Goal: Task Accomplishment & Management: Manage account settings

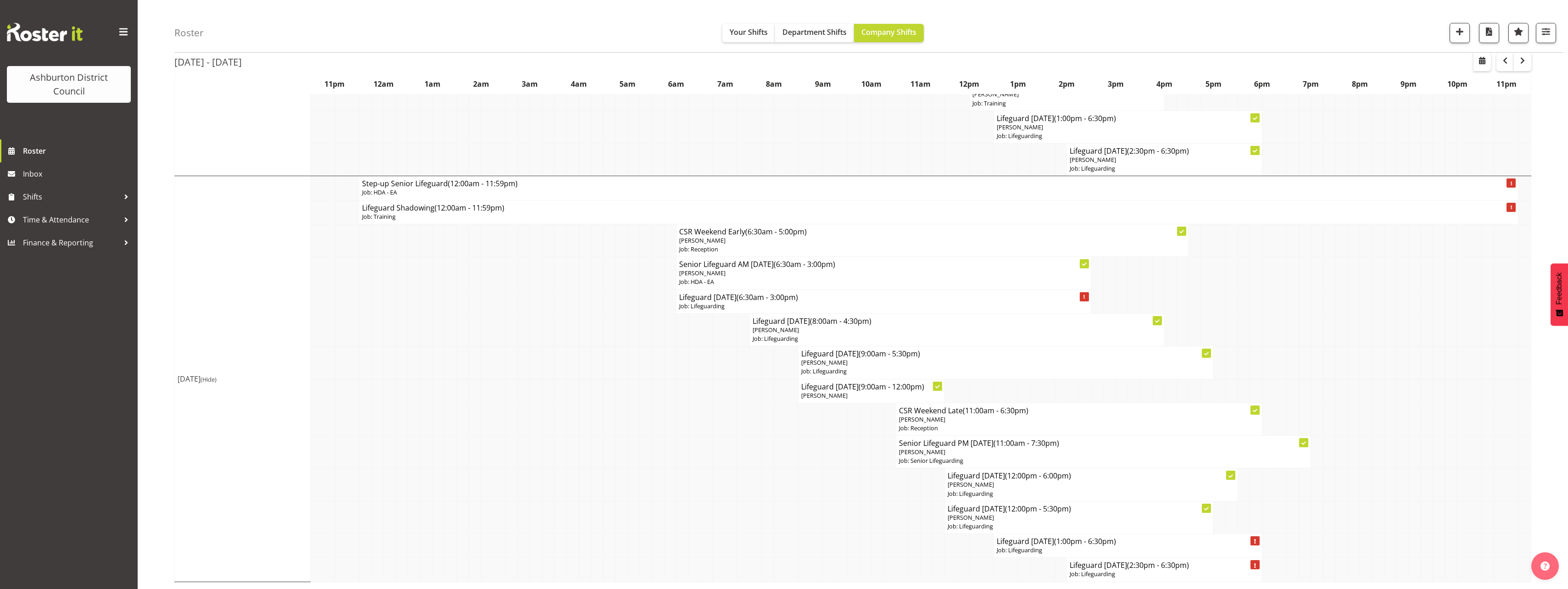
click at [205, 243] on td "[DATE] (Hide)" at bounding box center [243, 379] width 136 height 406
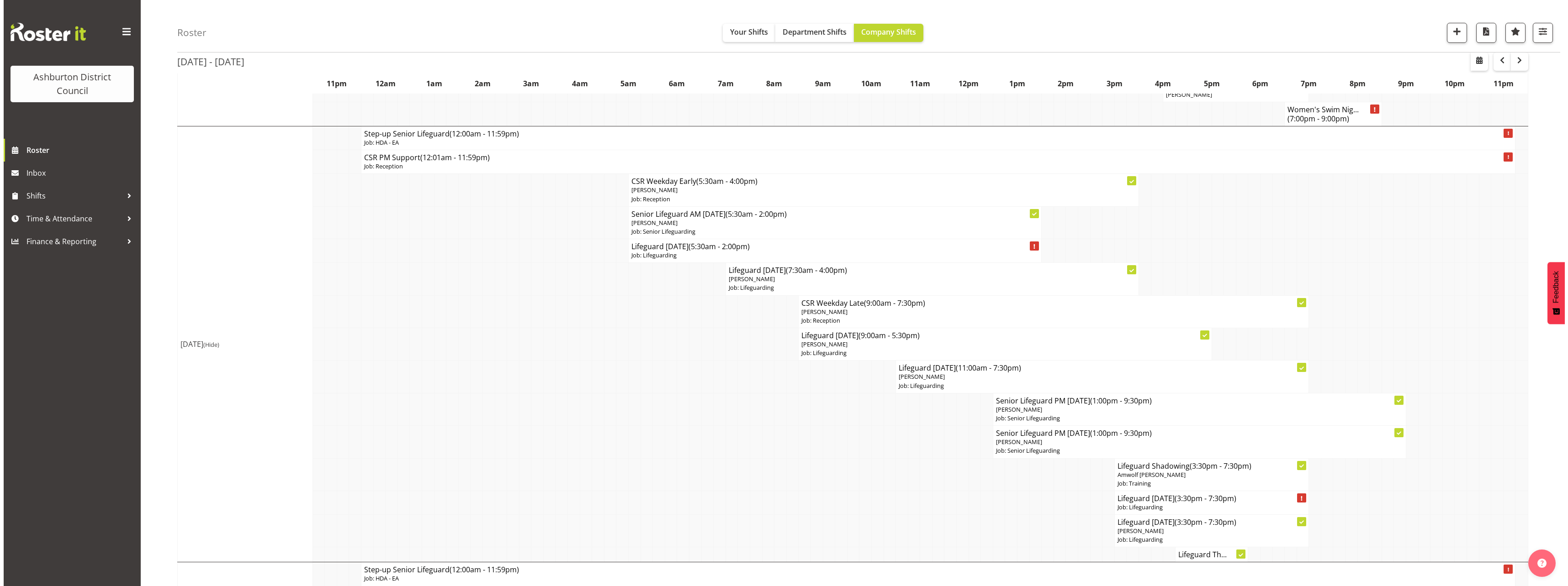
scroll to position [579, 0]
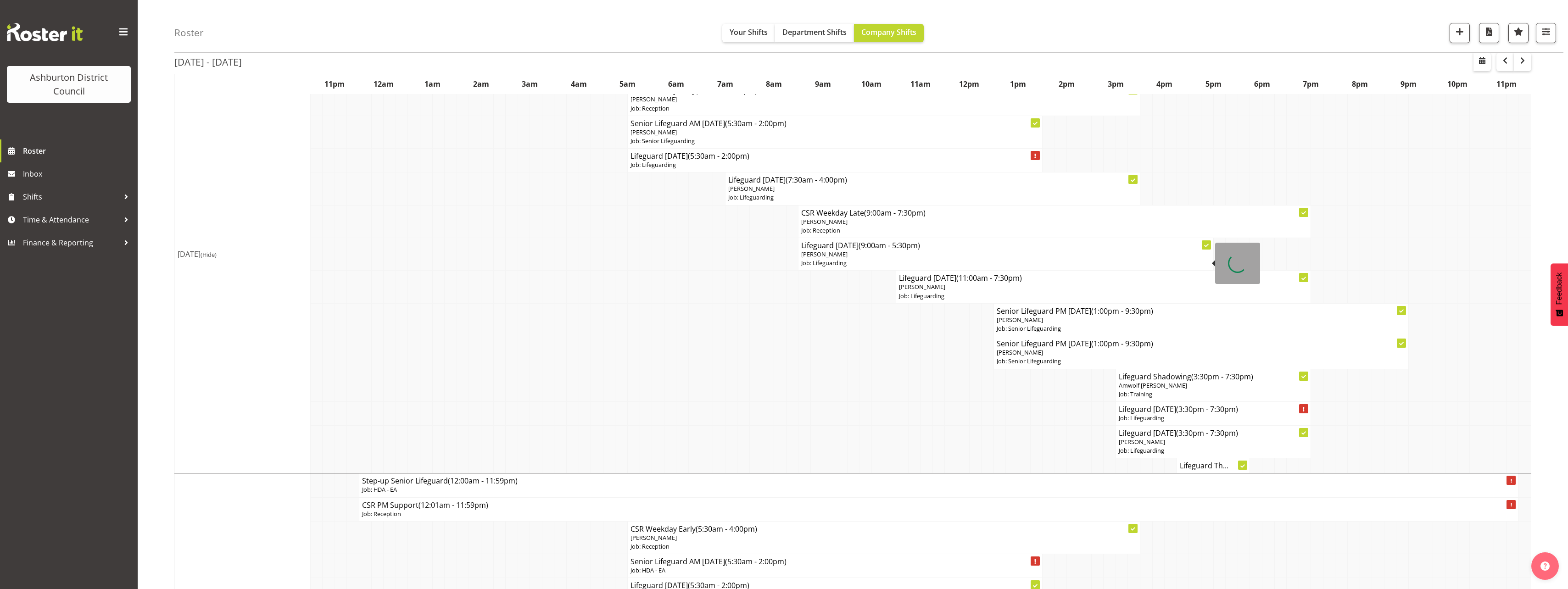
click at [830, 256] on span "[PERSON_NAME]" at bounding box center [824, 254] width 46 height 8
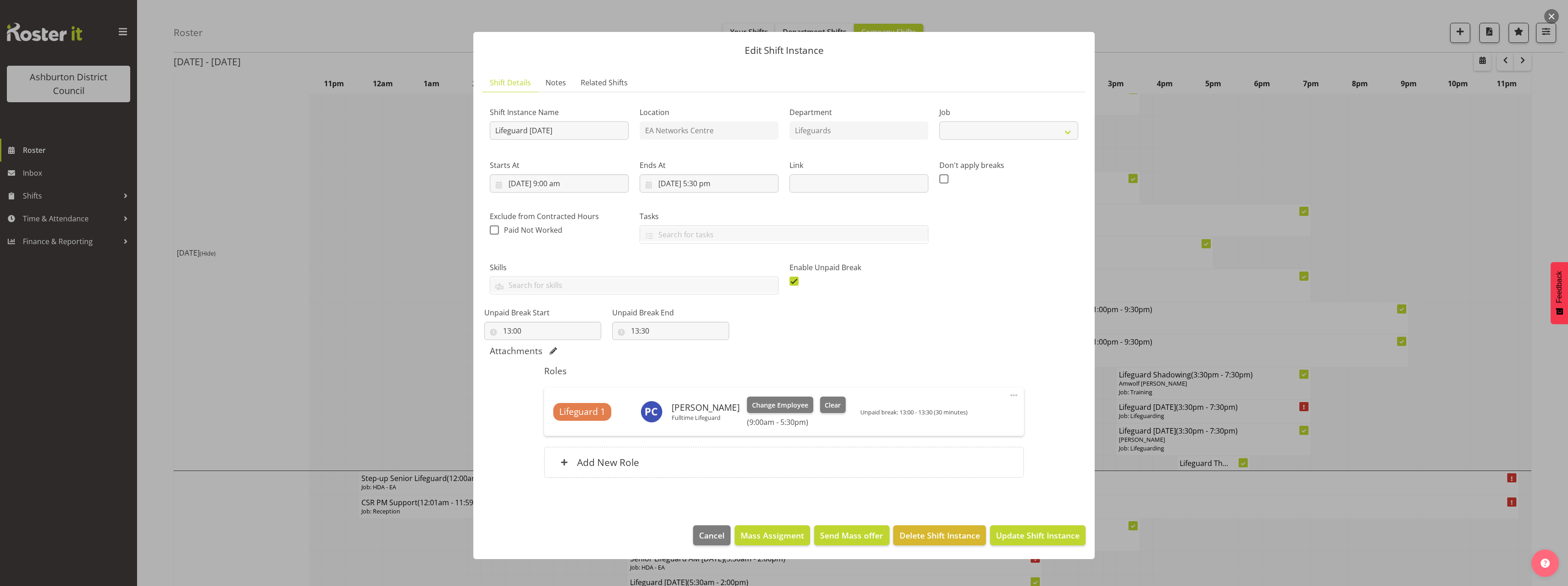
select select "38"
click at [835, 403] on span "Clear" at bounding box center [833, 406] width 16 height 10
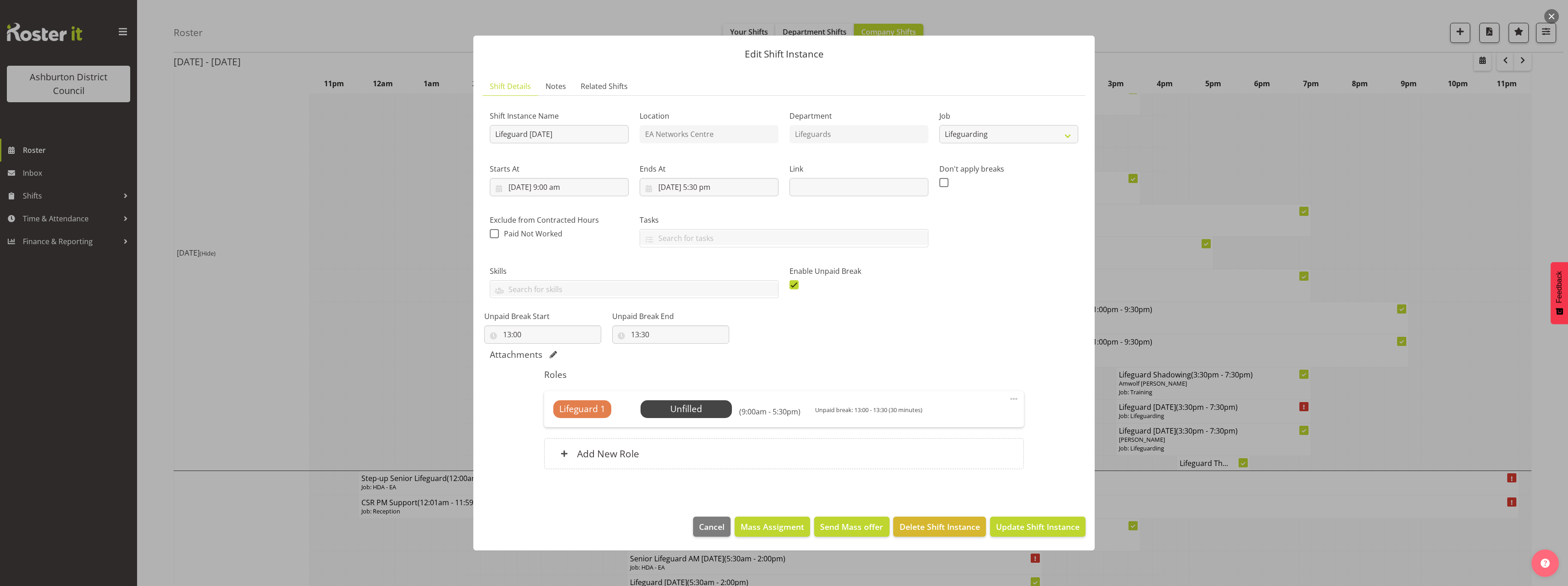
click at [1027, 516] on footer "Cancel Mass Assigment Send Mass offer Delete Shift Instance Update Shift Instan…" at bounding box center [784, 529] width 621 height 43
click at [1059, 529] on span "Update Shift Instance" at bounding box center [1038, 526] width 84 height 12
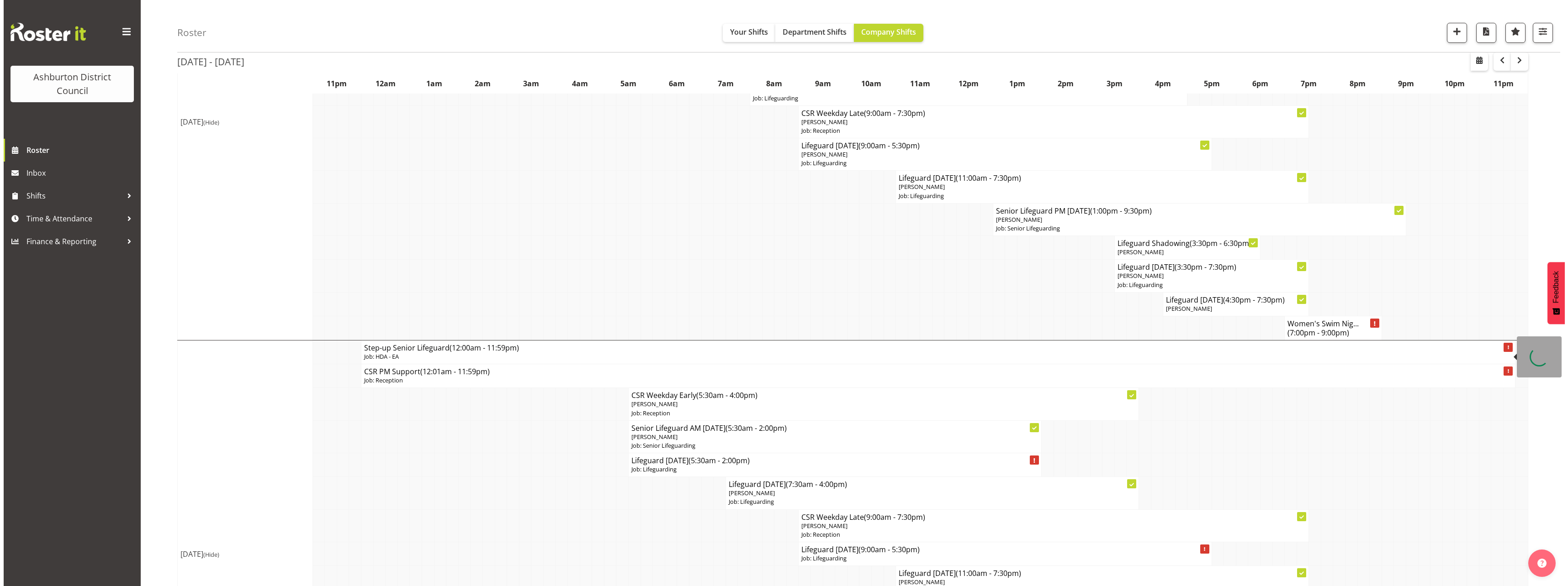
scroll to position [411, 0]
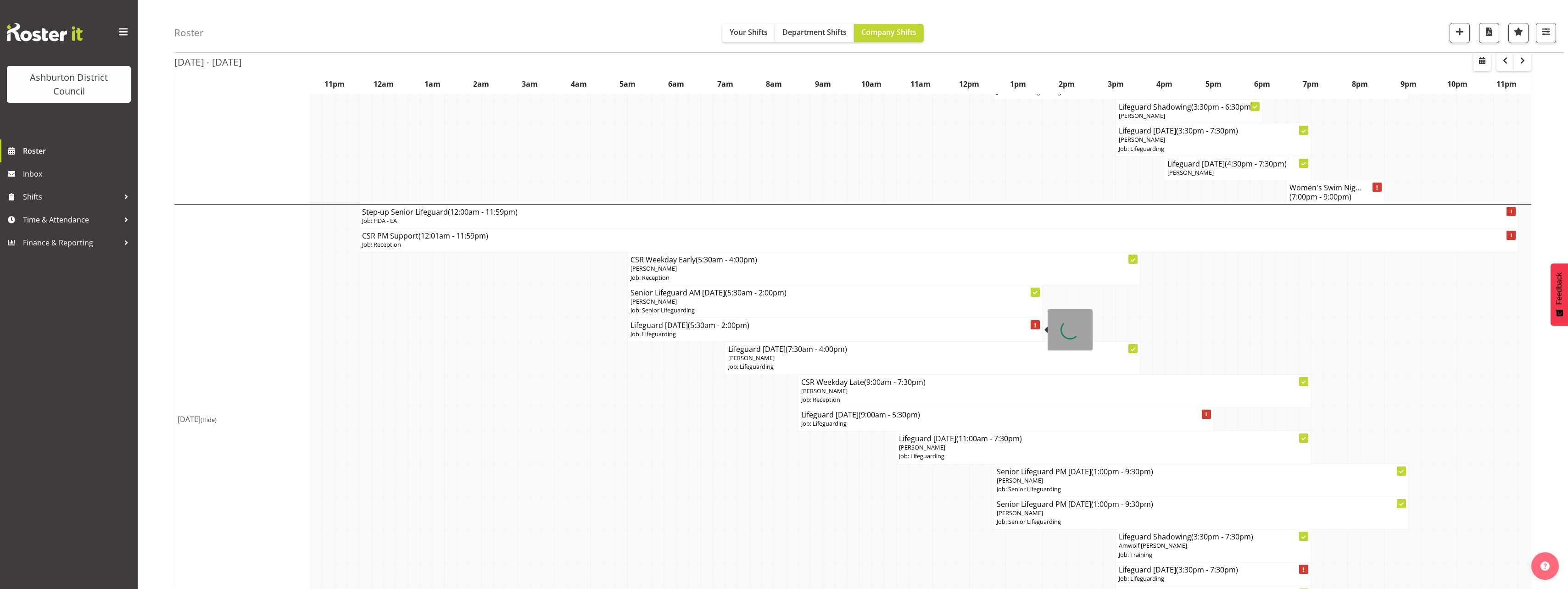
click at [698, 333] on p "Job: Lifeguarding" at bounding box center [834, 334] width 409 height 9
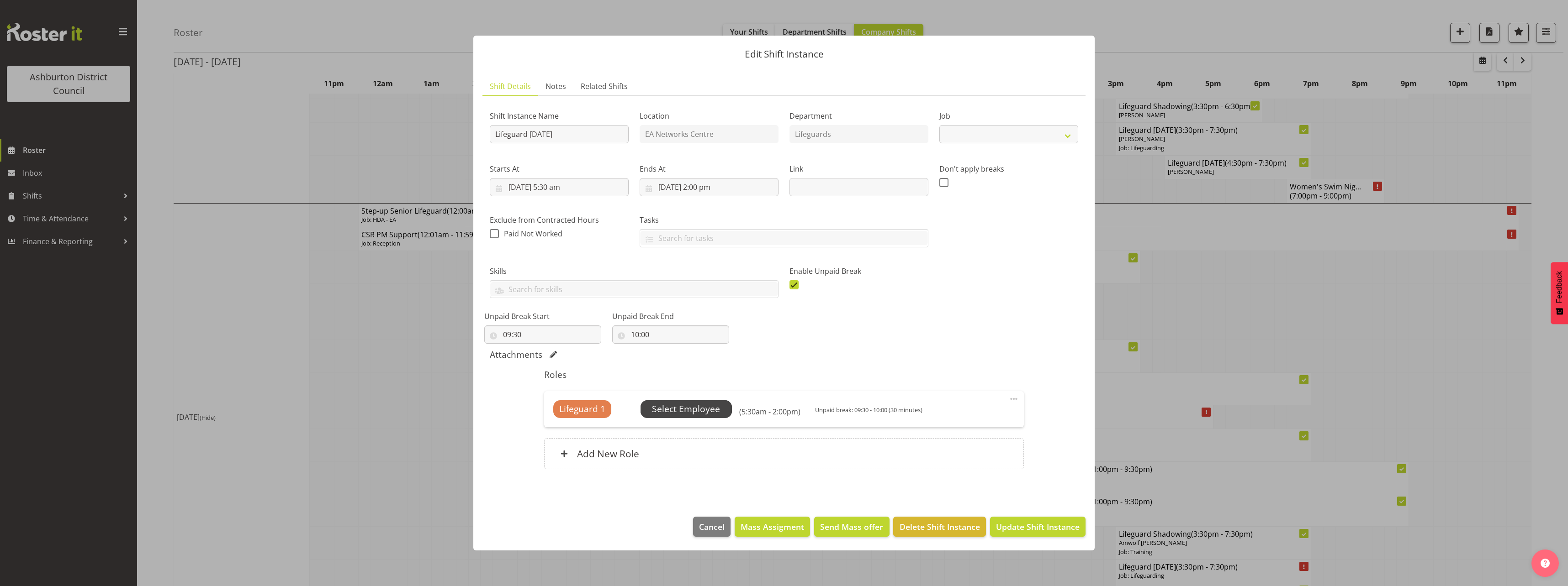
select select "38"
click at [693, 410] on span "Select Employee" at bounding box center [686, 409] width 68 height 14
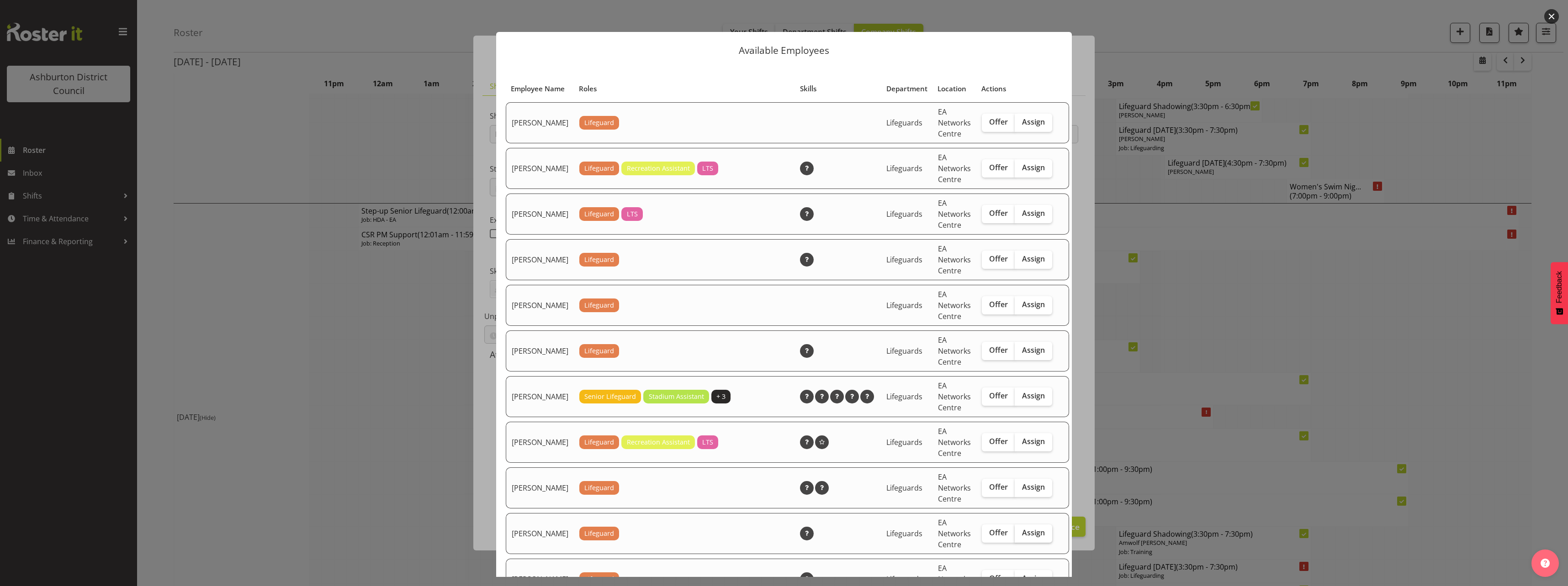
scroll to position [183, 0]
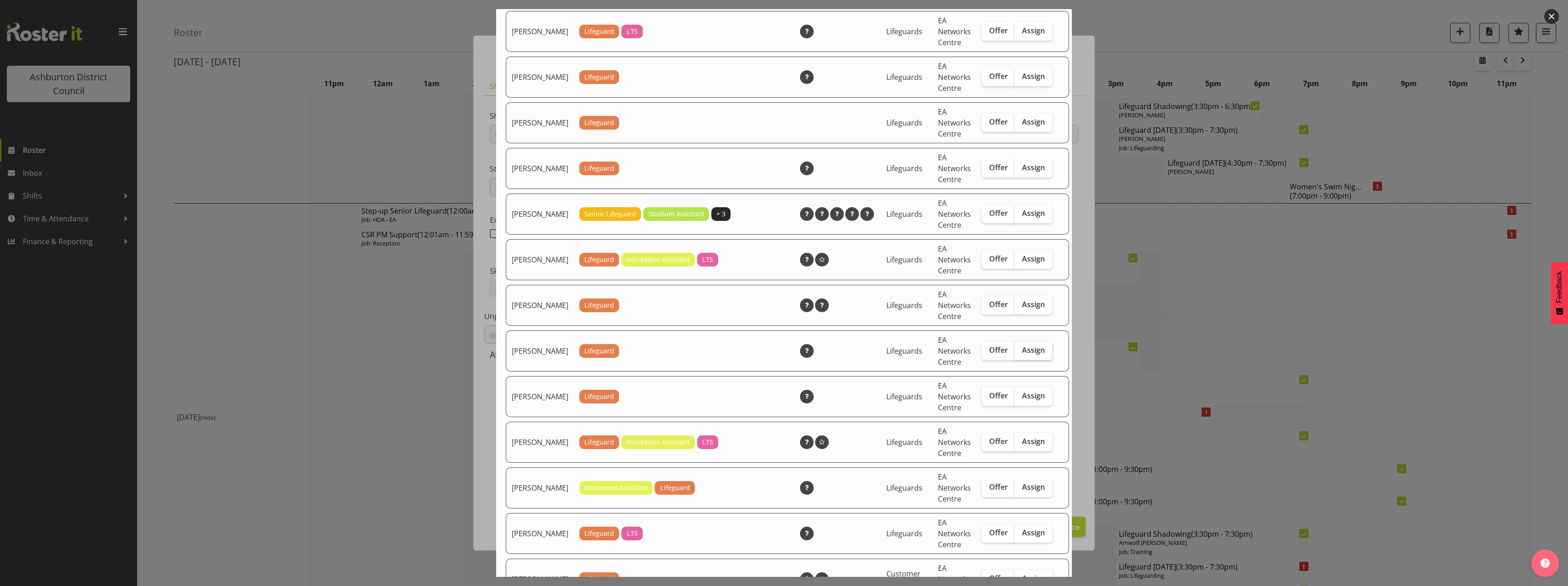
click at [1022, 355] on span "Assign" at bounding box center [1033, 350] width 23 height 9
click at [1018, 353] on input "Assign" at bounding box center [1018, 351] width 6 height 6
checkbox input "true"
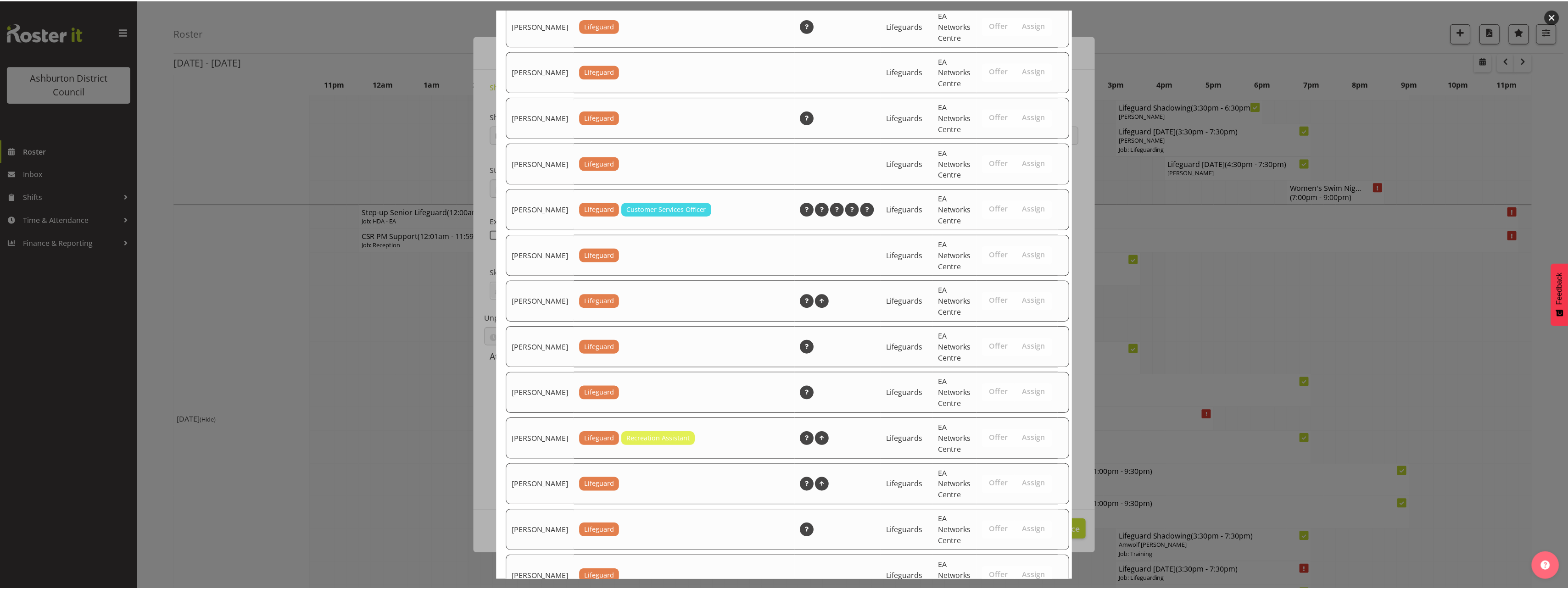
scroll to position [1376, 0]
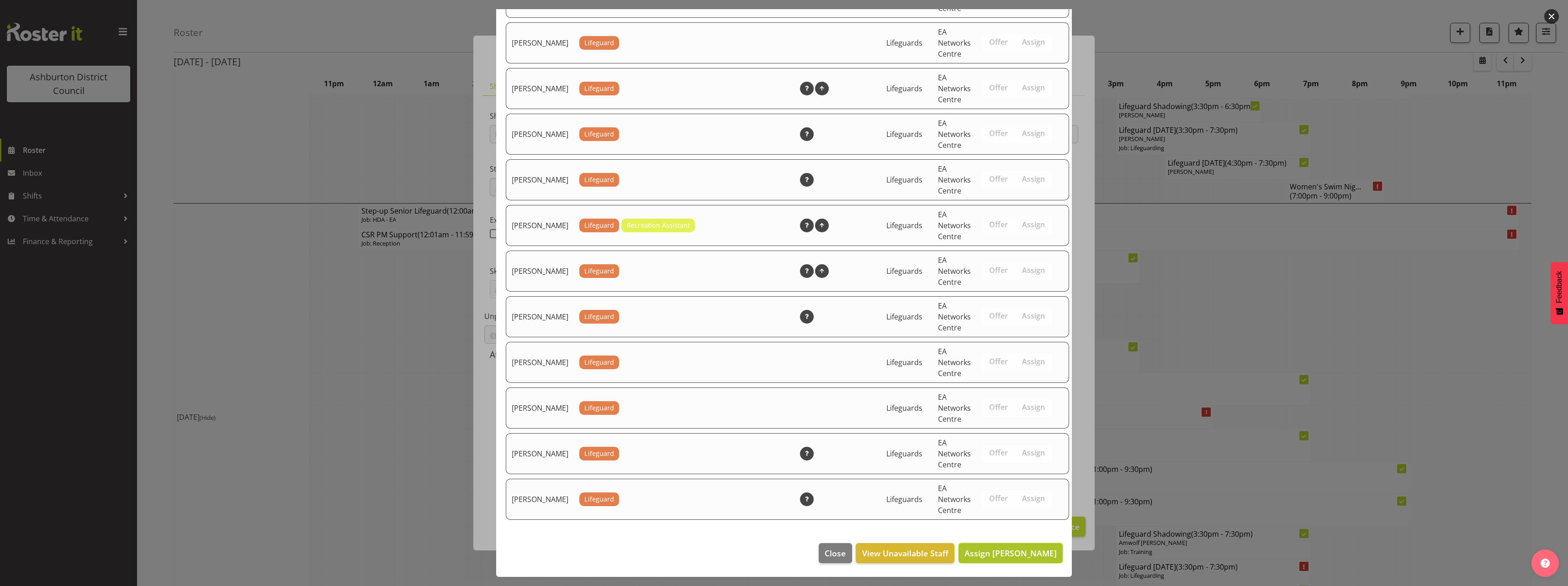
click at [1025, 556] on span "Assign [PERSON_NAME]" at bounding box center [1011, 553] width 92 height 11
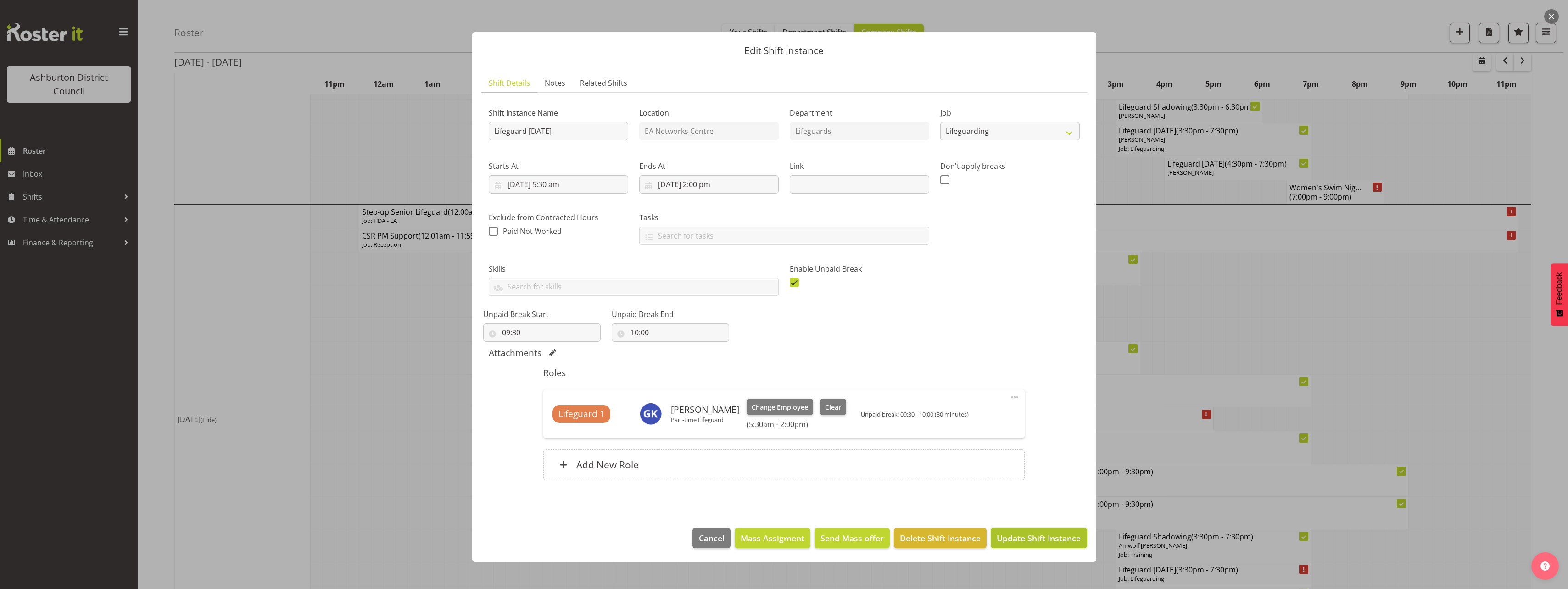
click at [1048, 548] on button "Update Shift Instance" at bounding box center [1039, 538] width 96 height 20
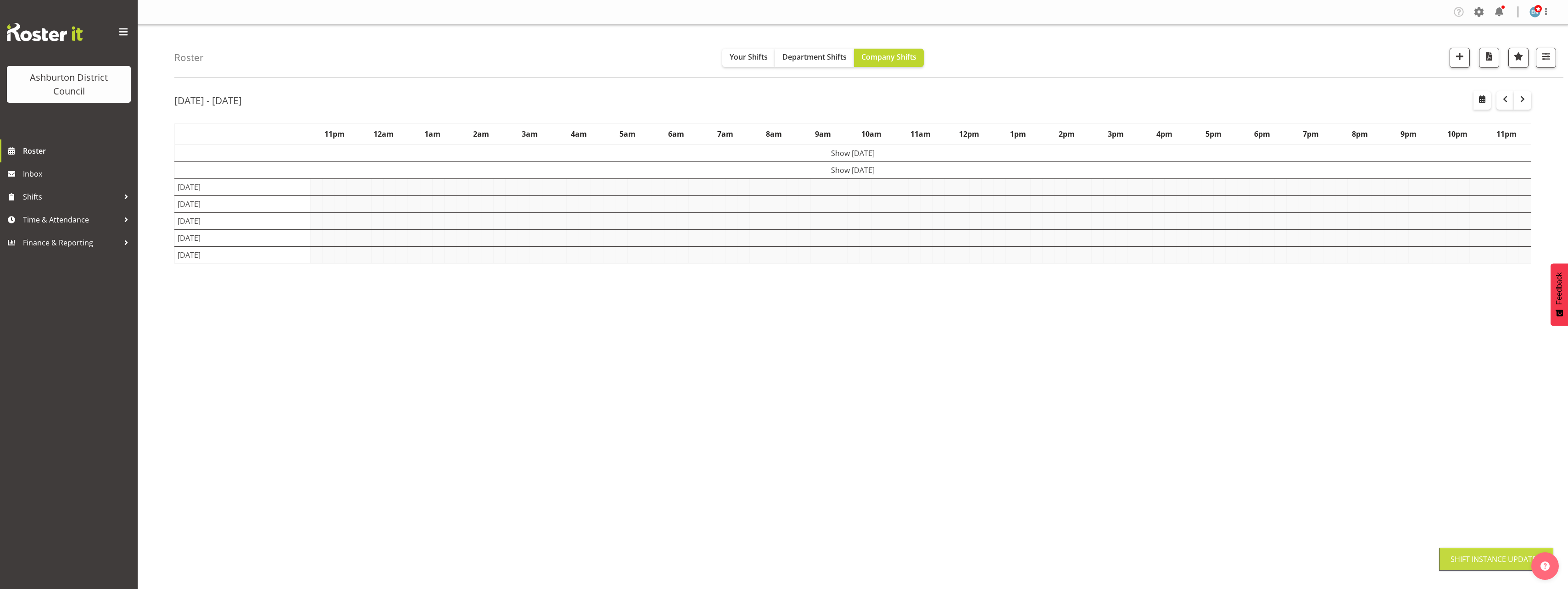
scroll to position [0, 0]
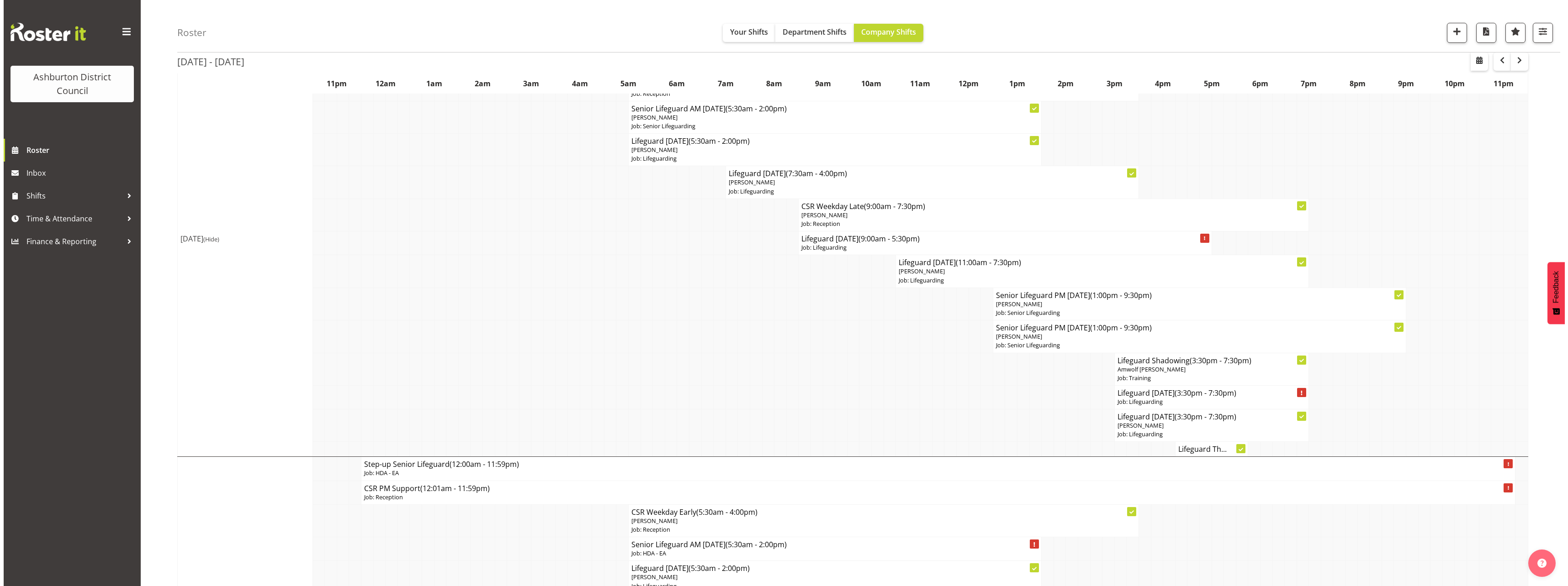
scroll to position [548, 0]
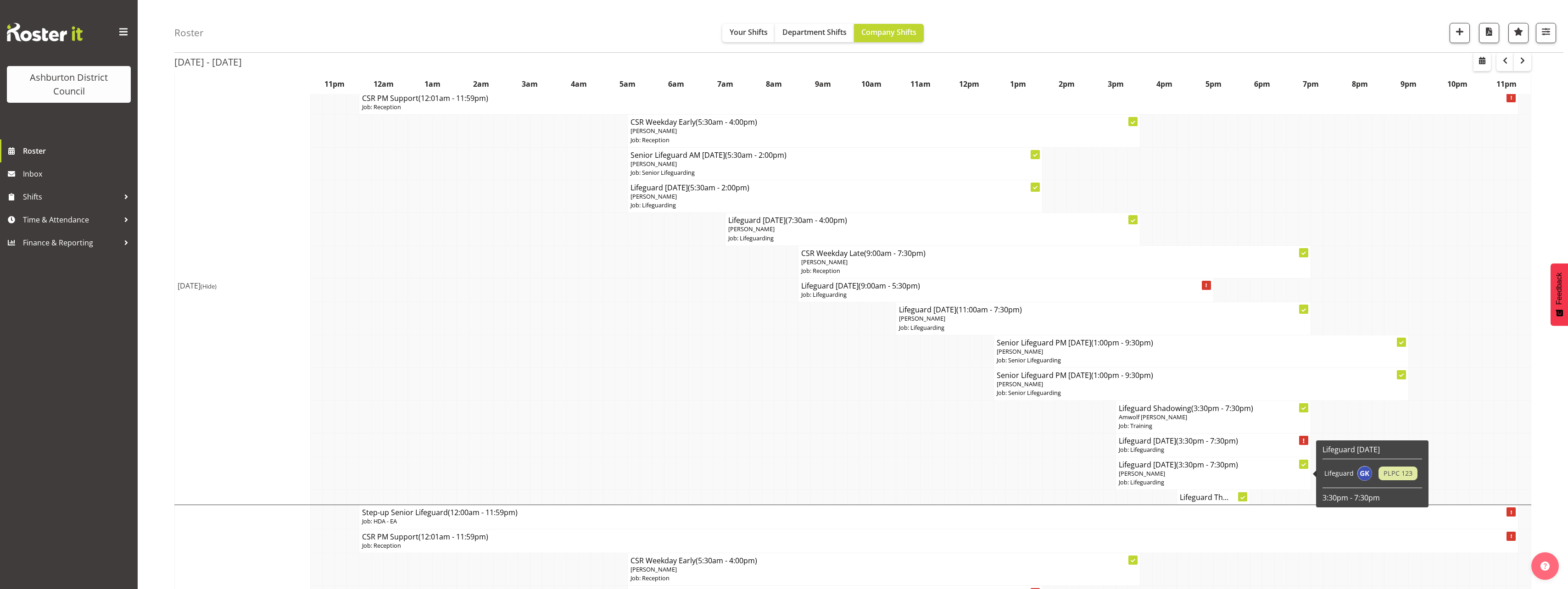
click at [1169, 468] on h4 "Lifeguard [DATE] (3:30pm - 7:30pm)" at bounding box center [1214, 465] width 189 height 9
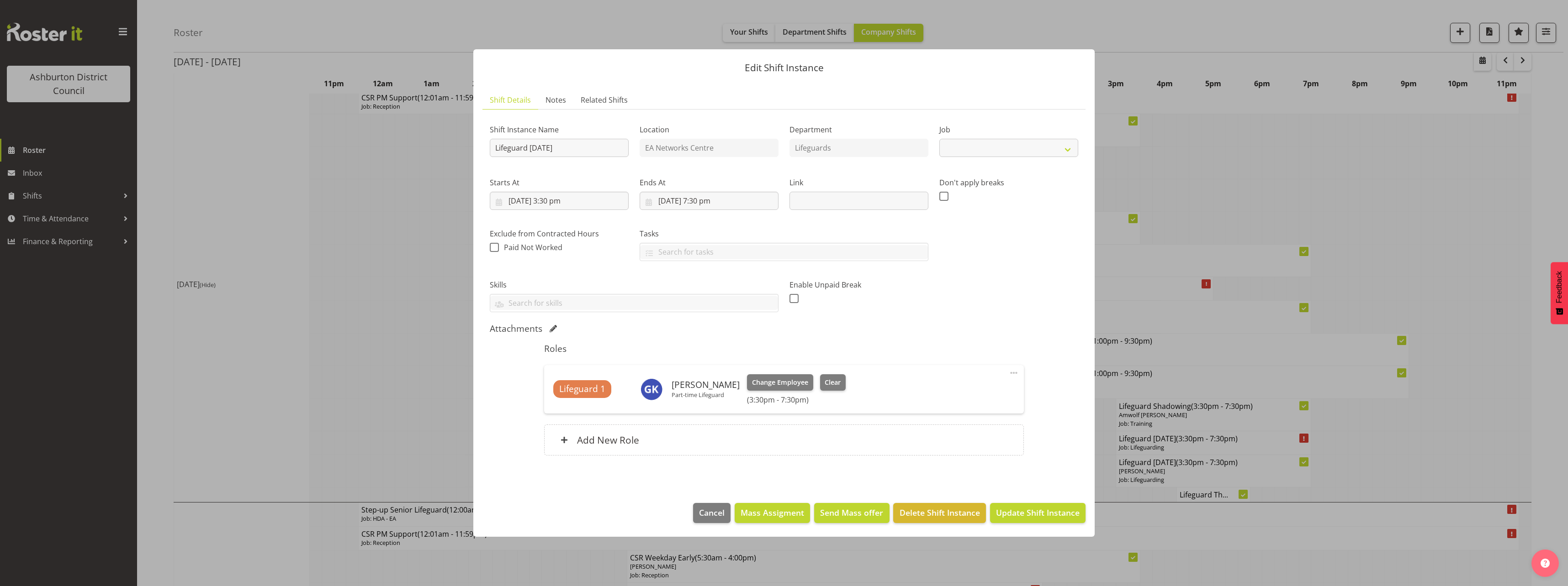
select select "38"
click at [836, 387] on span "Clear" at bounding box center [833, 382] width 16 height 10
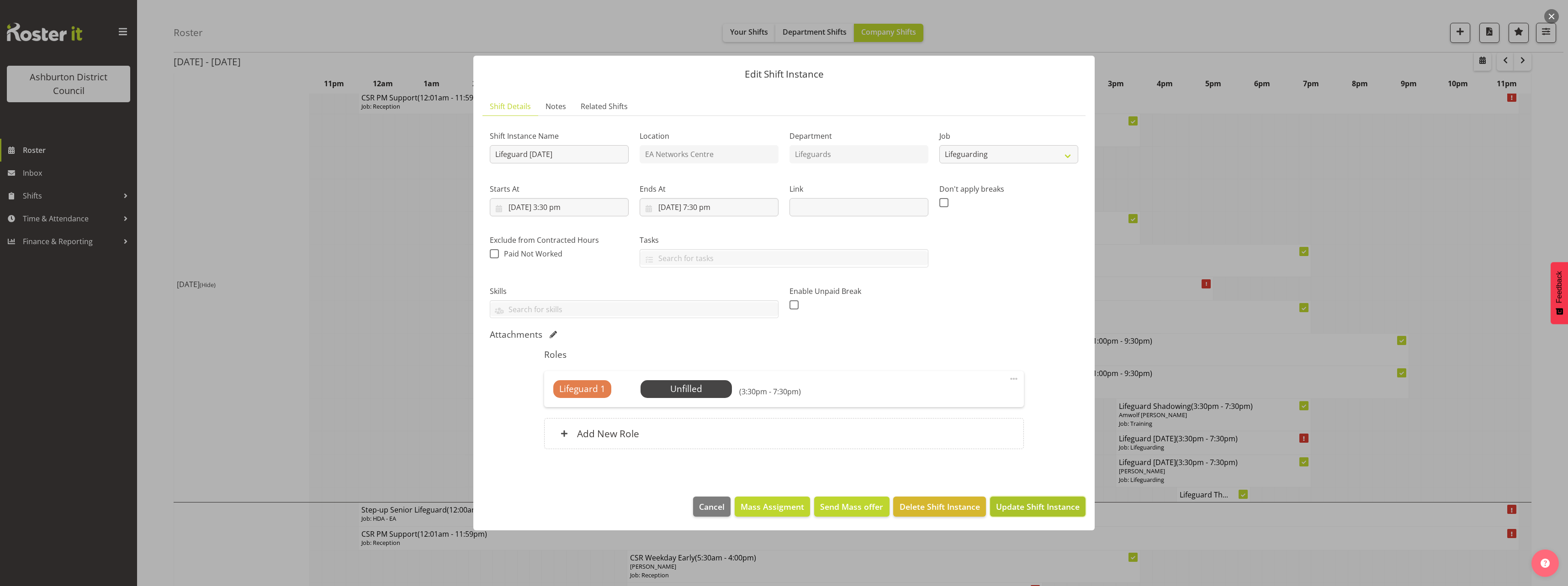
click at [1050, 506] on span "Update Shift Instance" at bounding box center [1038, 507] width 84 height 12
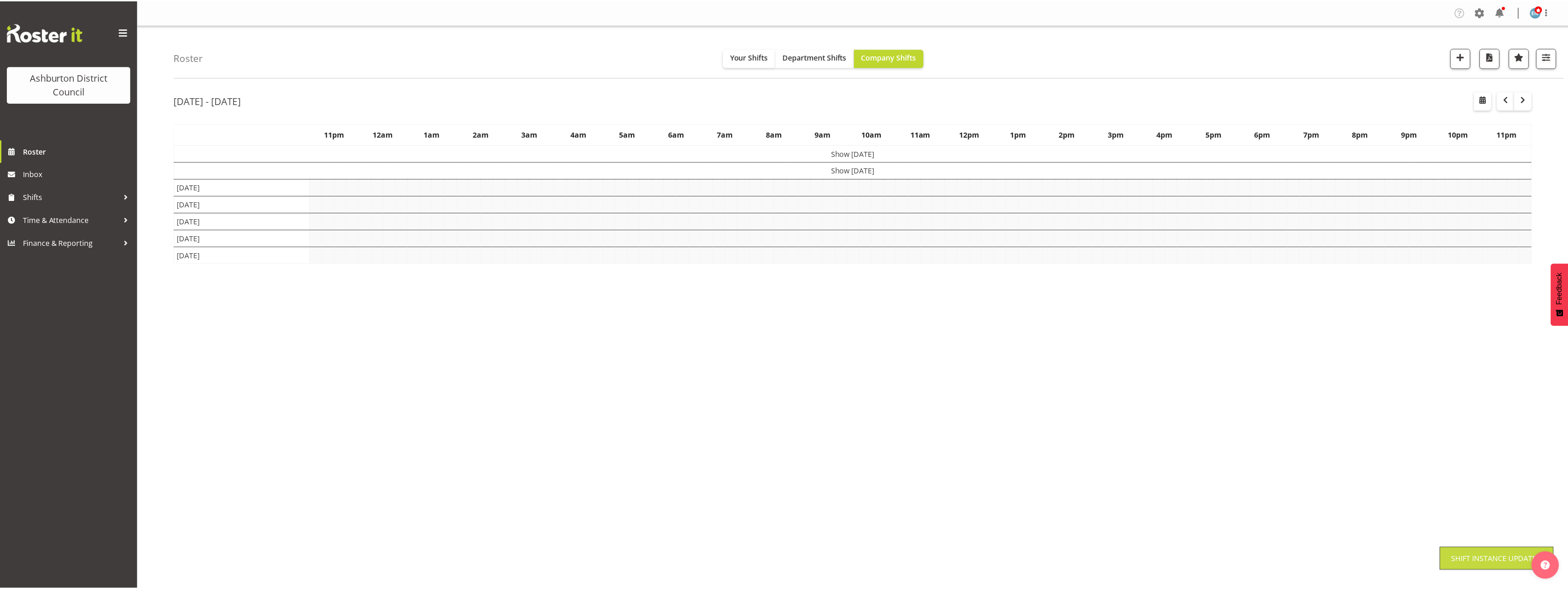
scroll to position [0, 0]
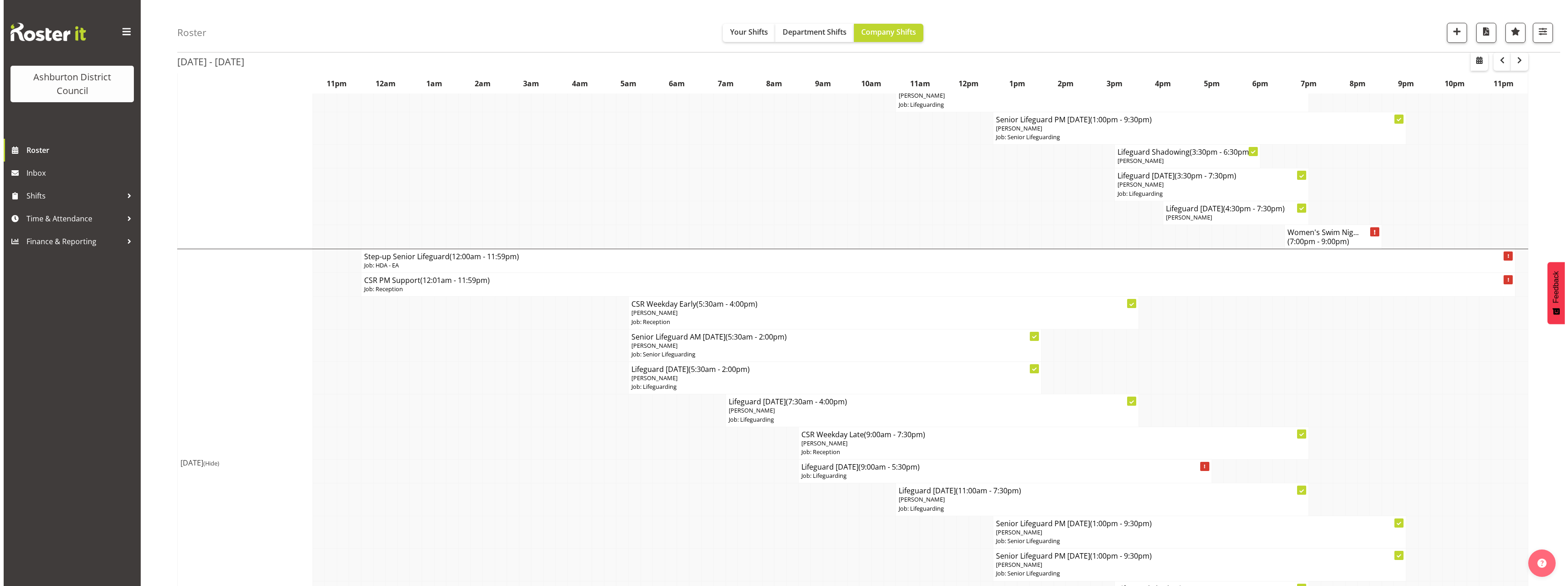
scroll to position [548, 0]
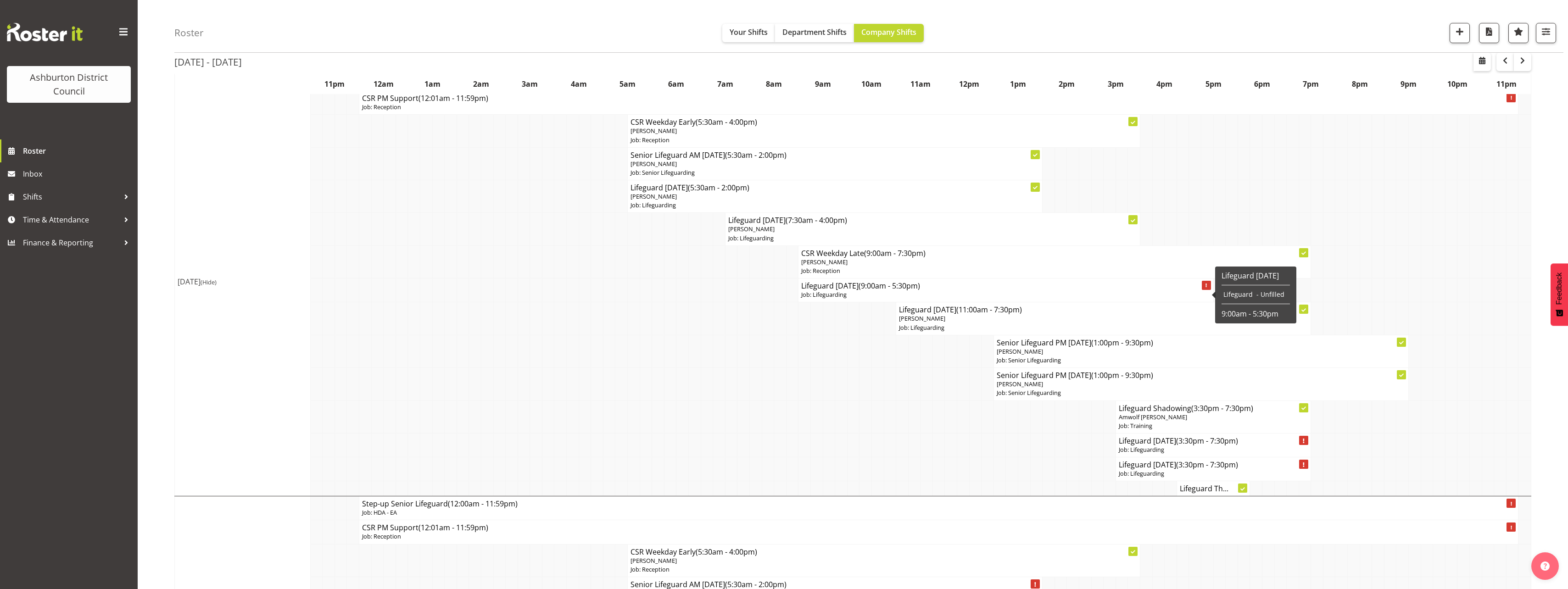
click at [870, 288] on span "(9:00am - 5:30pm)" at bounding box center [889, 286] width 61 height 10
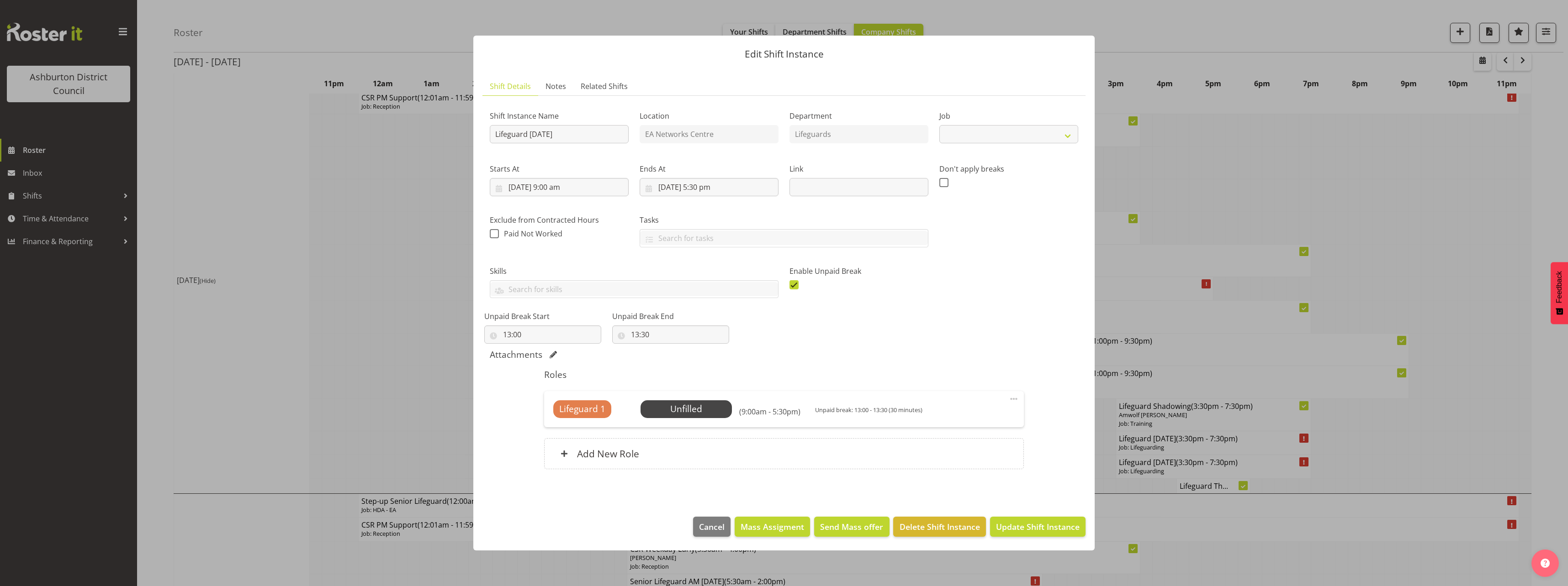
select select "38"
click at [695, 406] on span "Select Employee" at bounding box center [686, 409] width 68 height 14
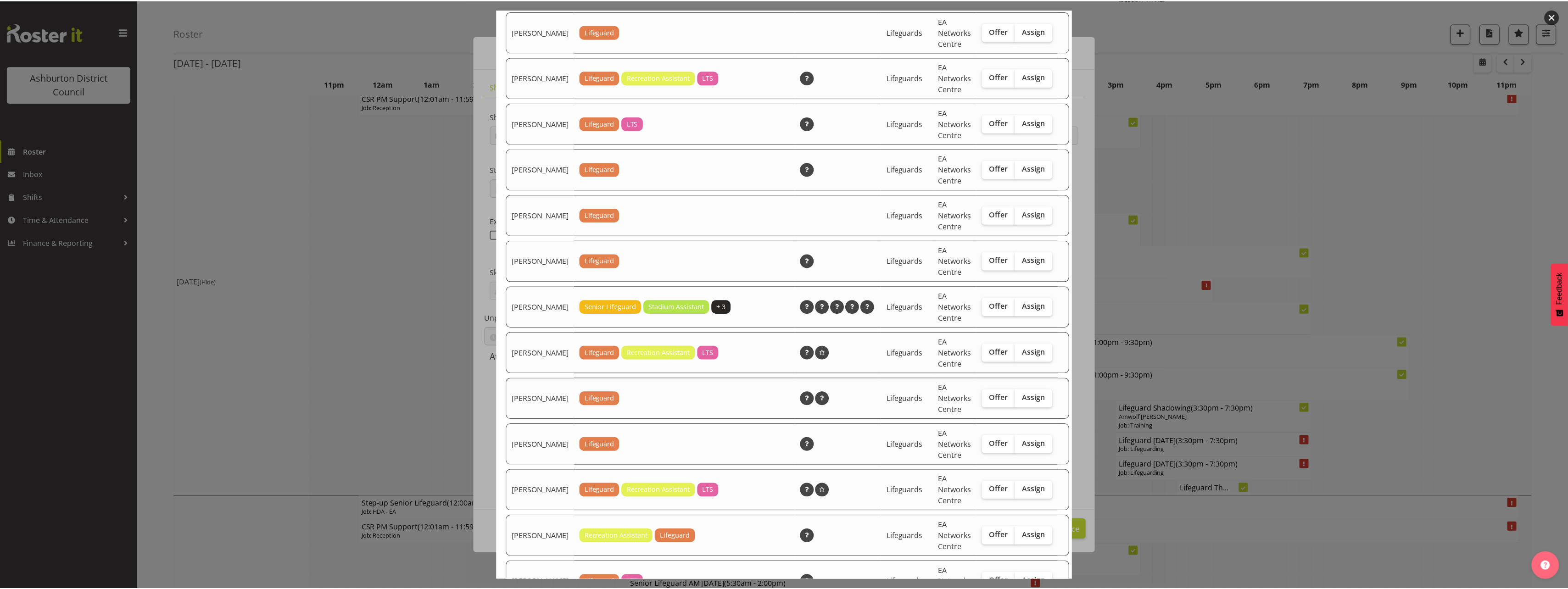
scroll to position [184, 0]
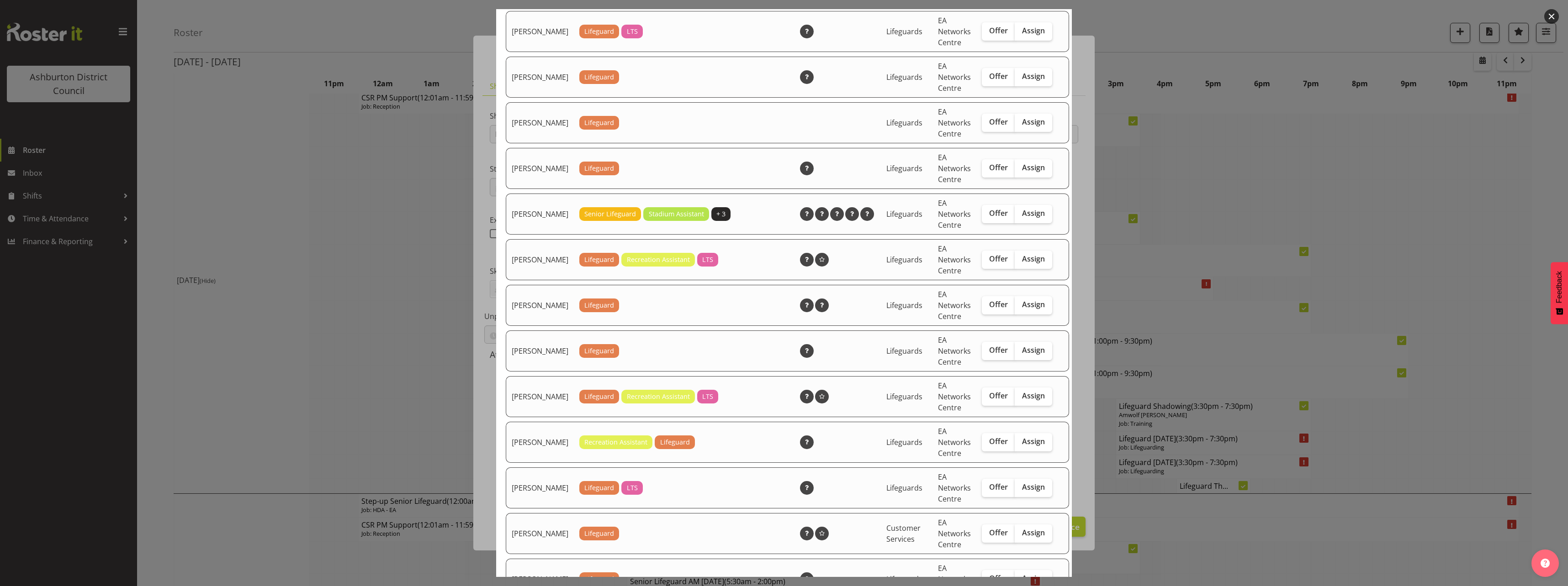
click at [493, 403] on div "Available Employees Employee Name Roles Skills Department Location Actions [PER…" at bounding box center [784, 293] width 594 height 568
click at [408, 418] on div at bounding box center [784, 293] width 1568 height 586
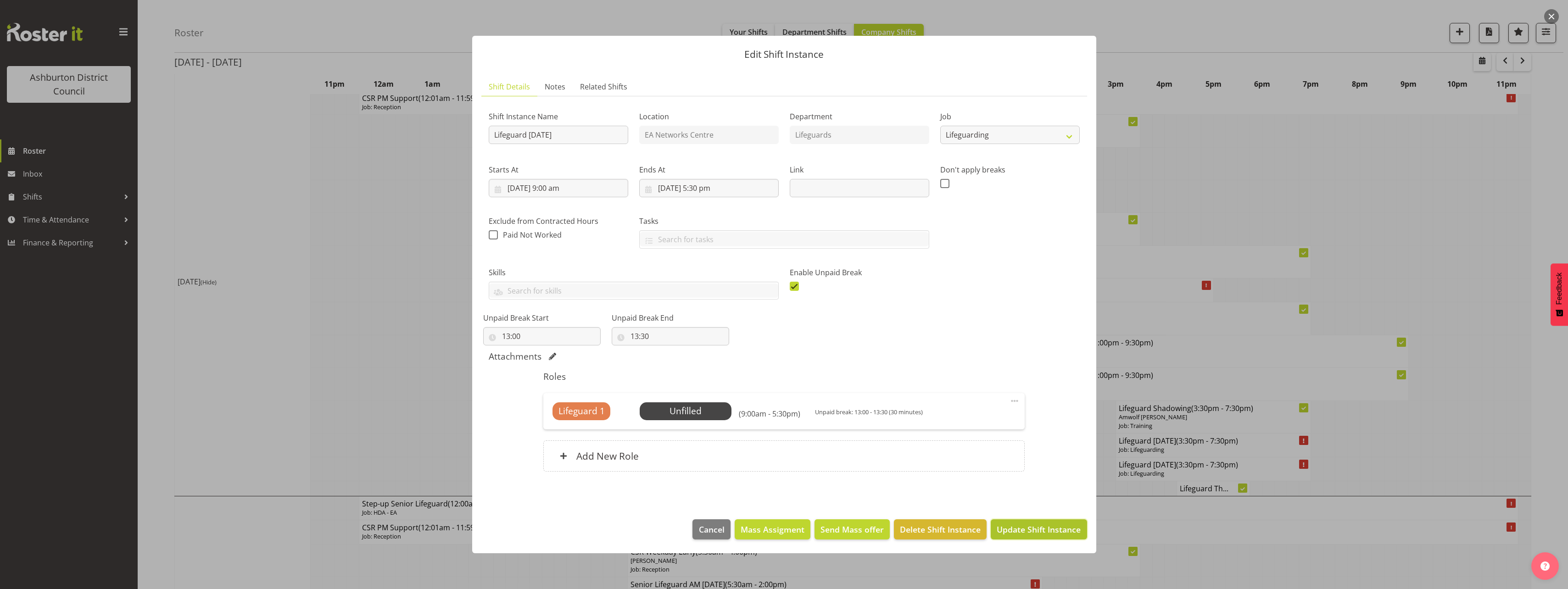
click at [1013, 531] on span "Update Shift Instance" at bounding box center [1039, 529] width 84 height 12
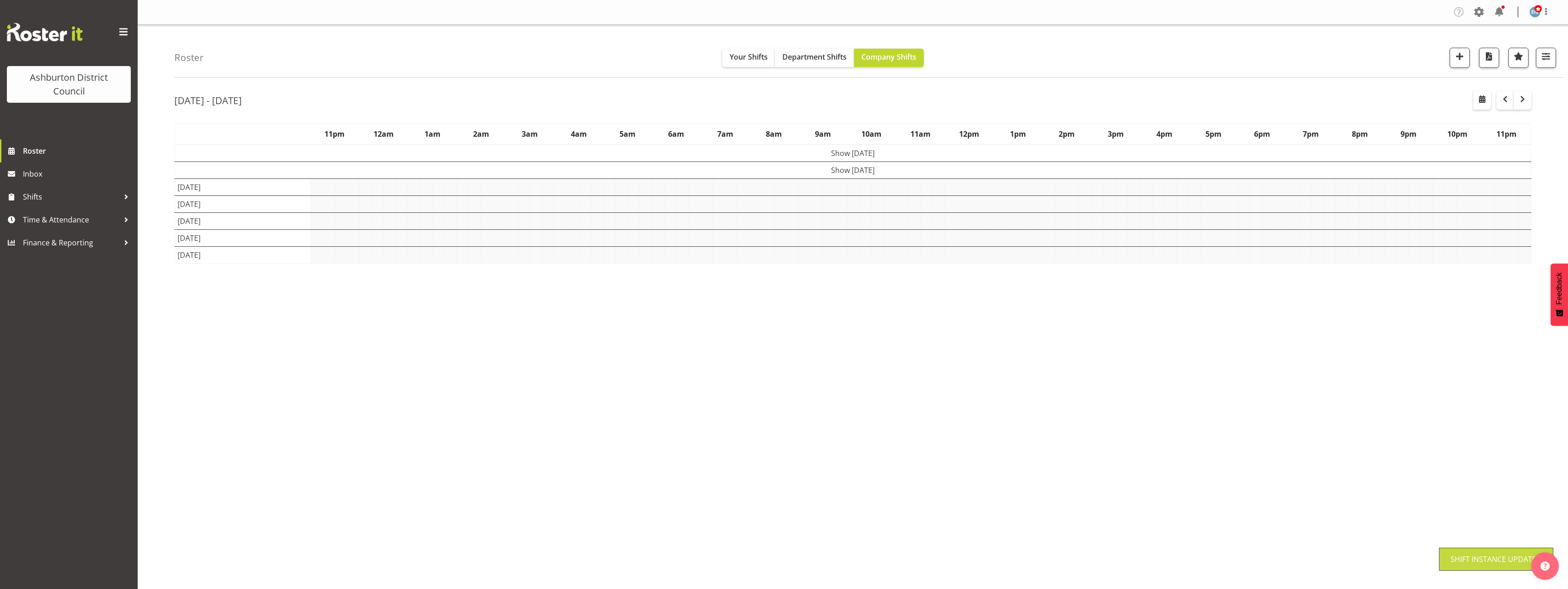
scroll to position [0, 0]
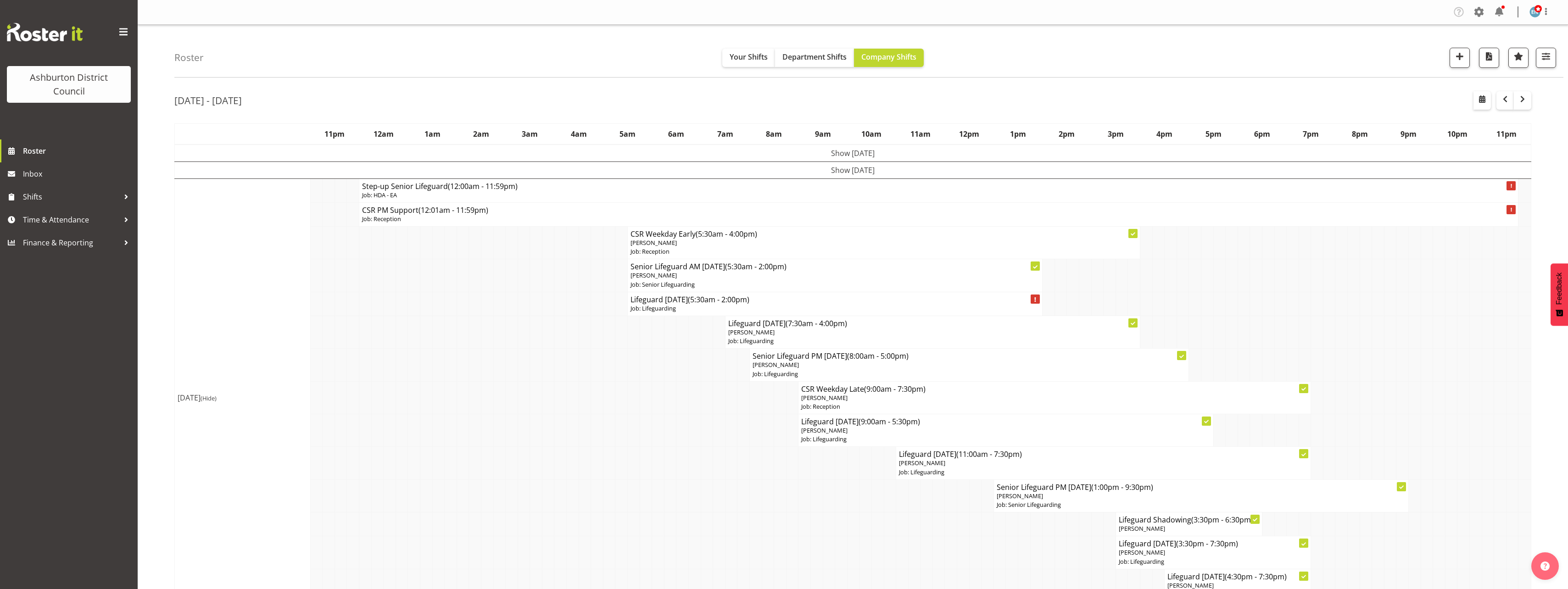
click at [213, 387] on td "[DATE] (Hide)" at bounding box center [243, 398] width 136 height 439
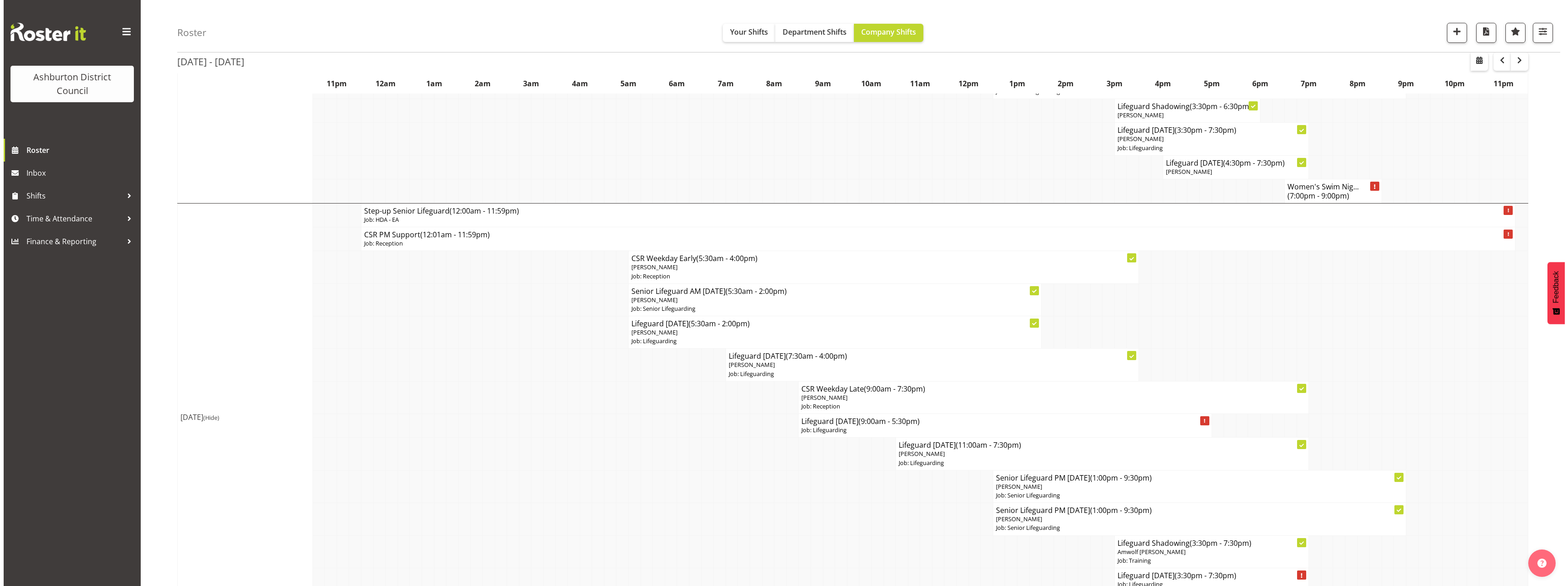
scroll to position [502, 0]
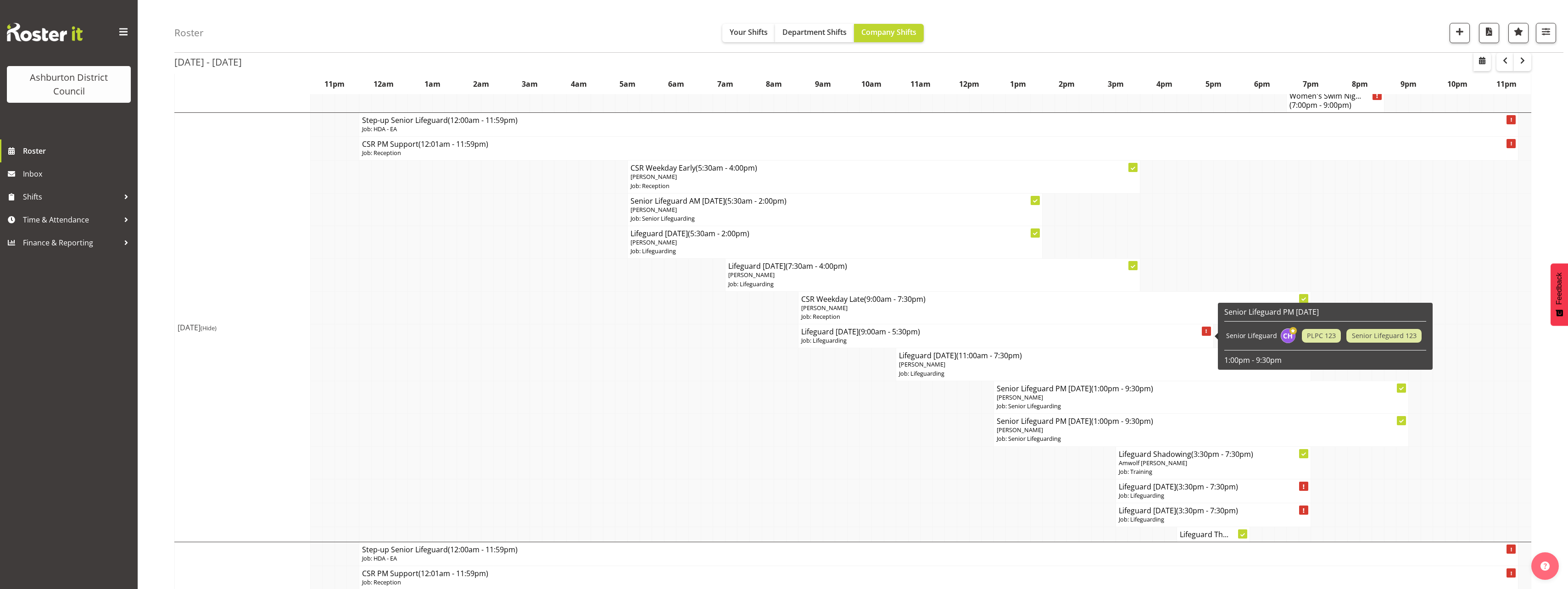
click at [882, 340] on p "Job: Lifeguarding" at bounding box center [1005, 341] width 409 height 9
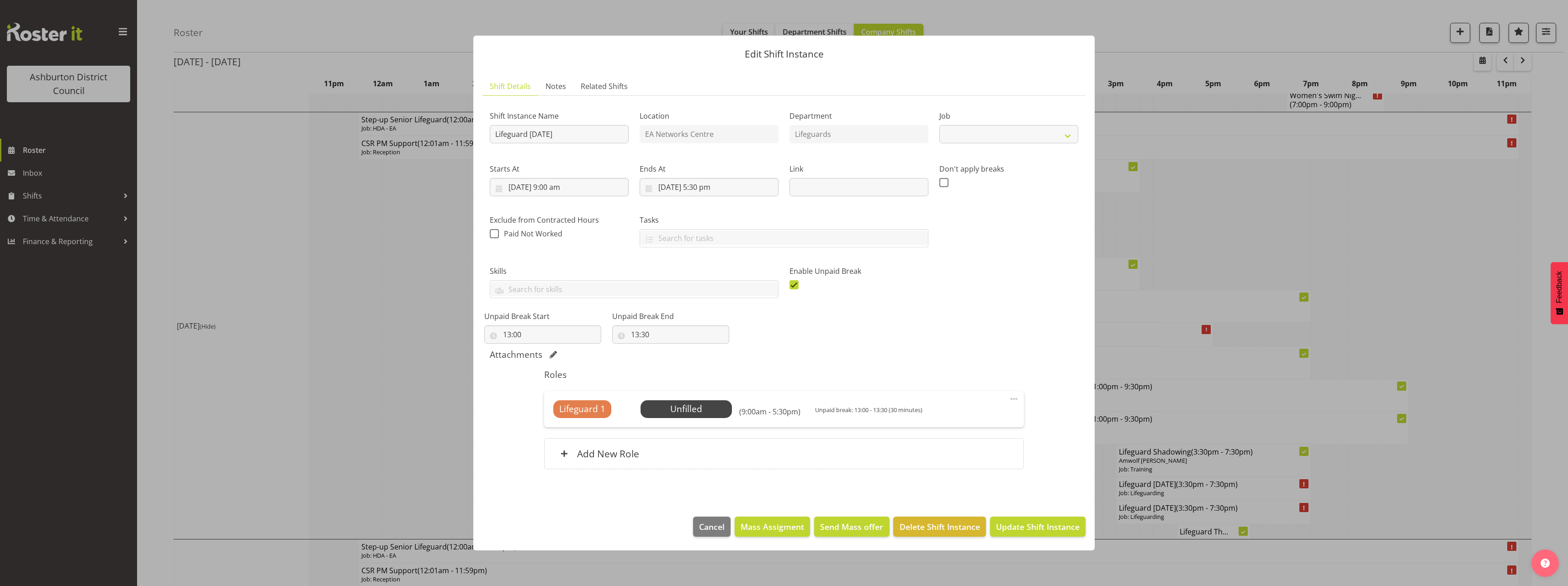
select select "38"
click at [725, 412] on span "Select Employee" at bounding box center [686, 409] width 91 height 17
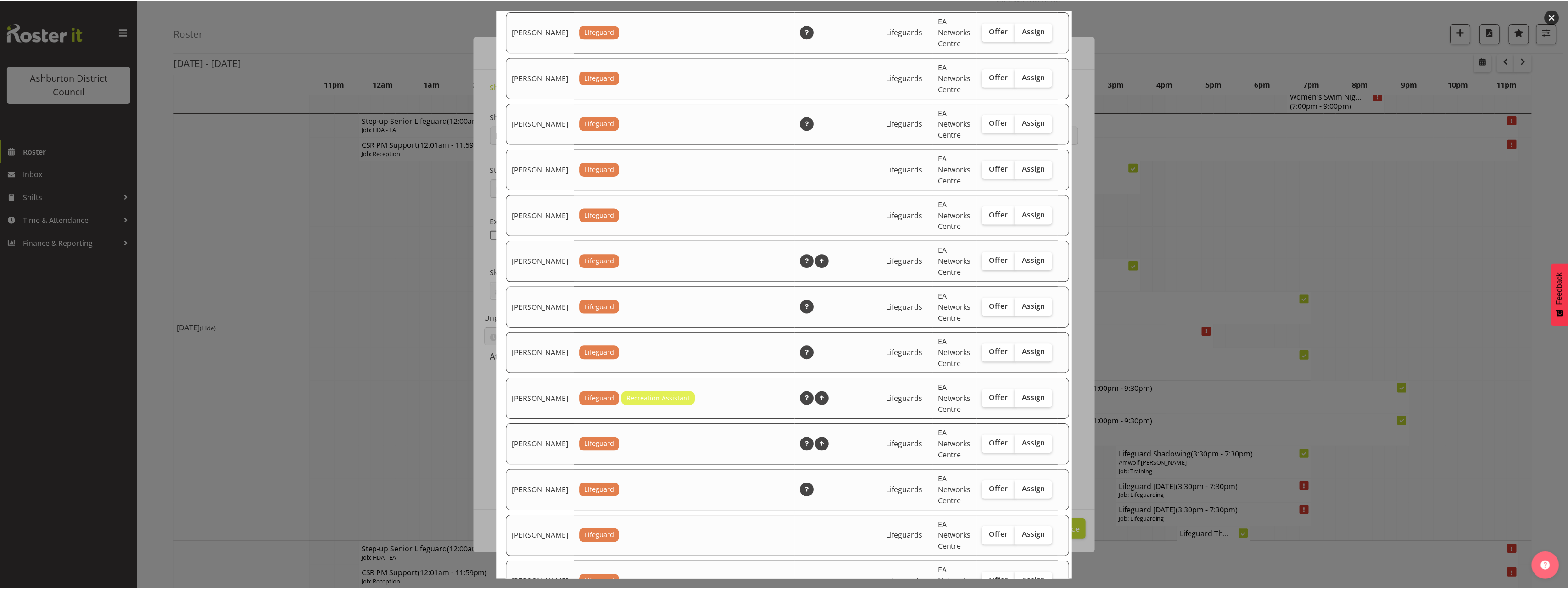
scroll to position [1284, 0]
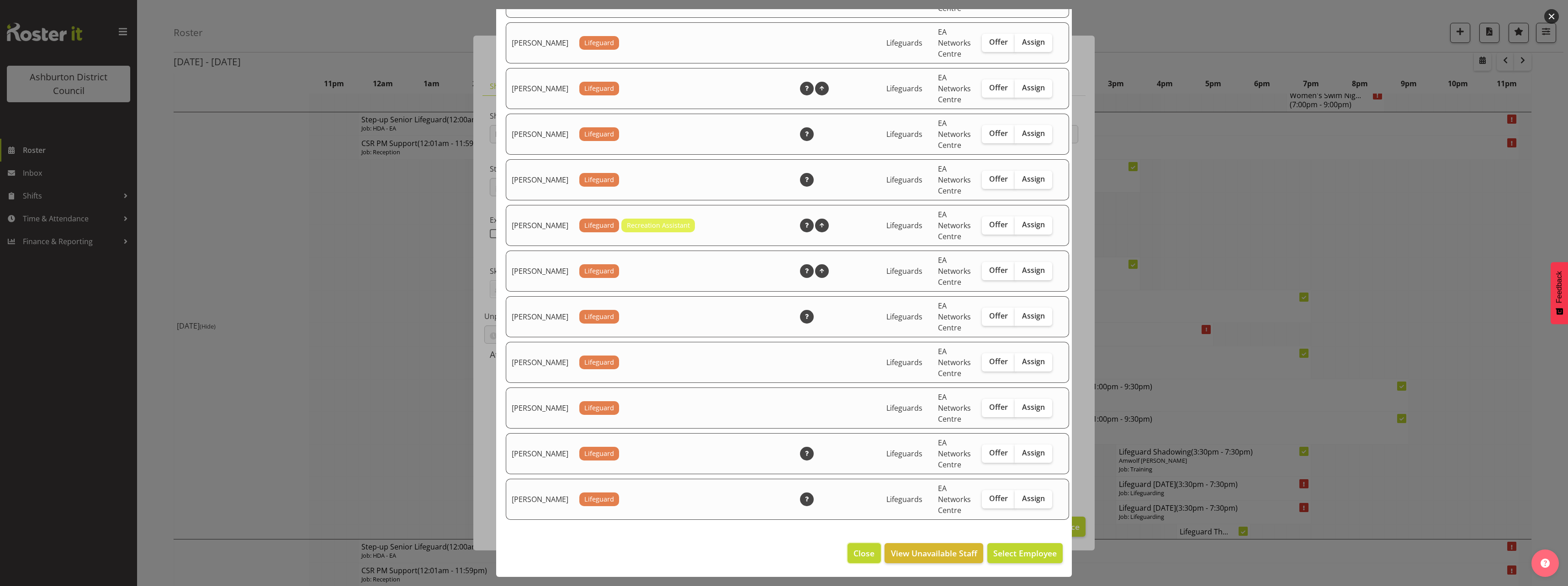
click at [860, 548] on span "Close" at bounding box center [864, 553] width 21 height 12
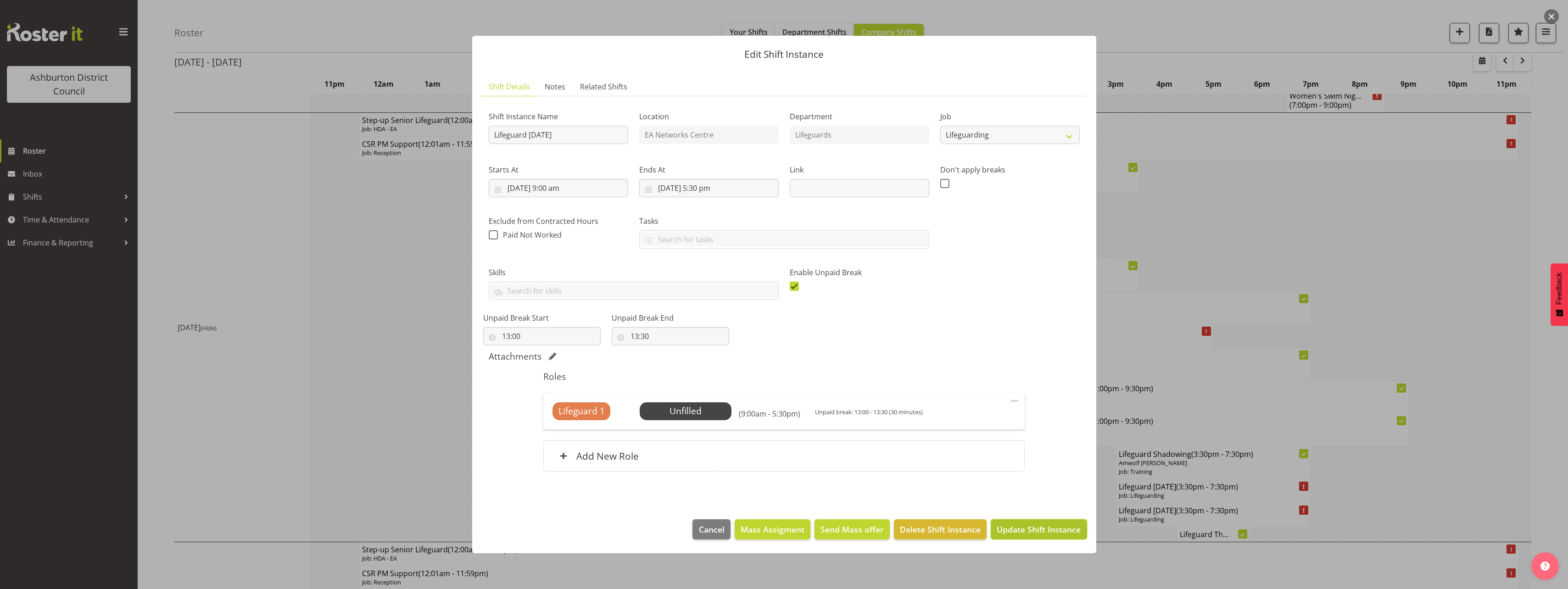
click at [1027, 531] on span "Update Shift Instance" at bounding box center [1039, 529] width 84 height 12
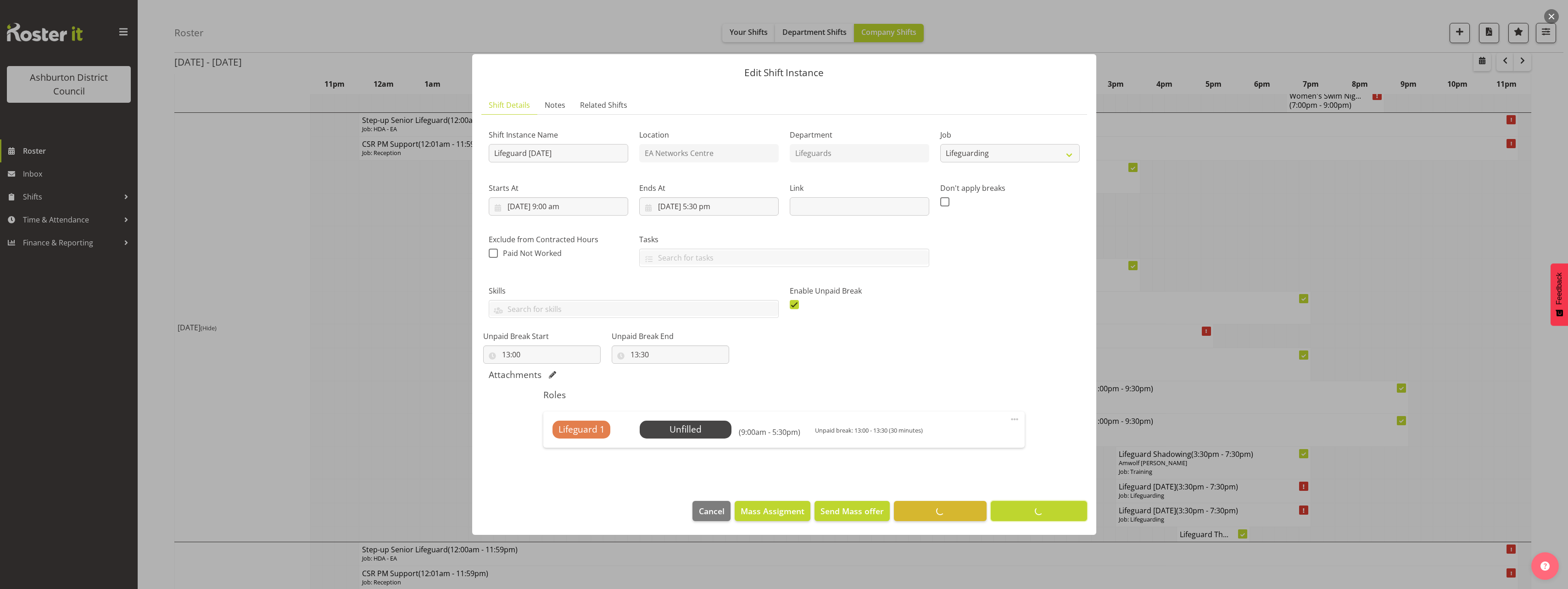
scroll to position [0, 0]
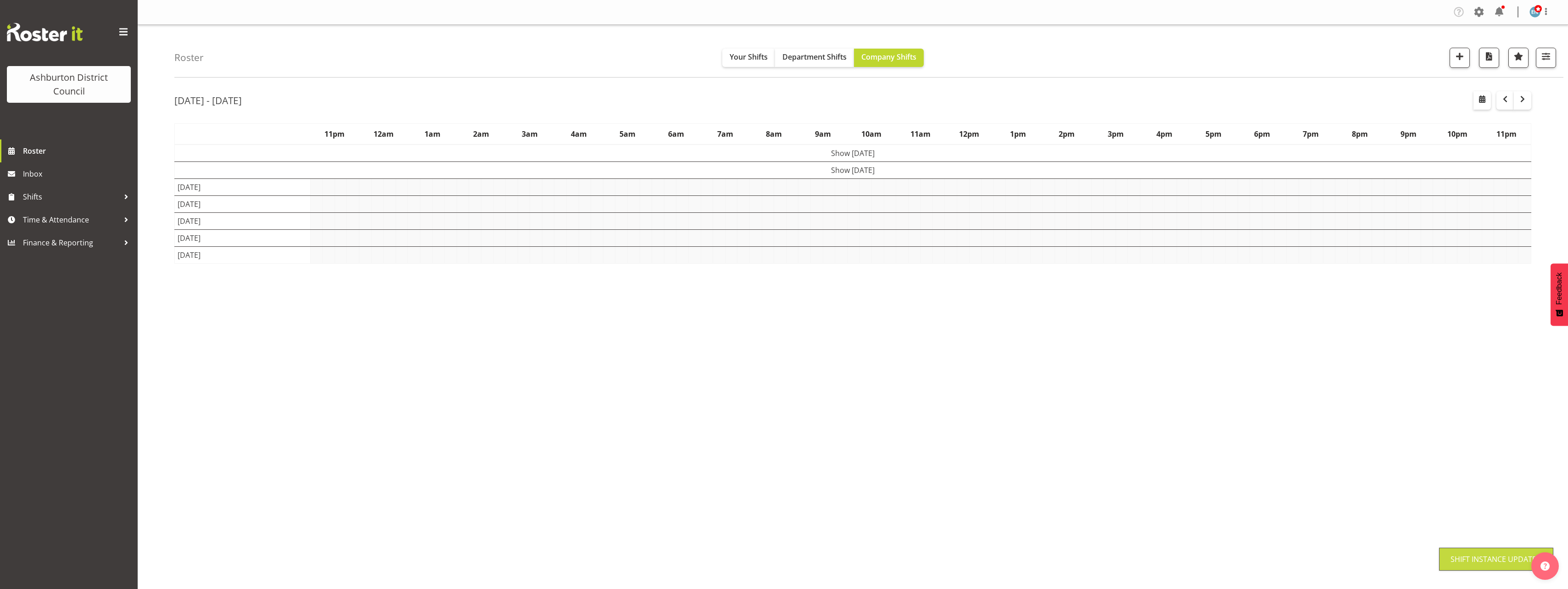
click at [1544, 455] on div "Company Settings Roles & Skills Tasks Jobs Employees Locations & Departments Ac…" at bounding box center [853, 294] width 1430 height 589
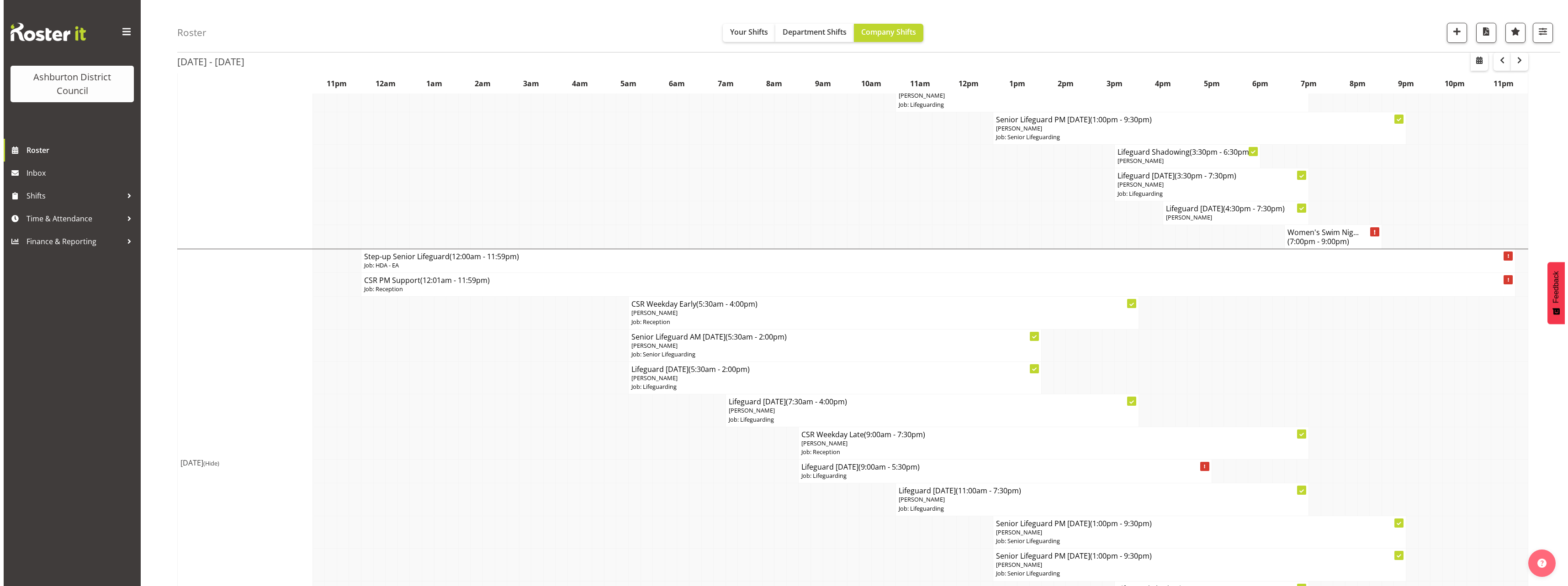
scroll to position [548, 0]
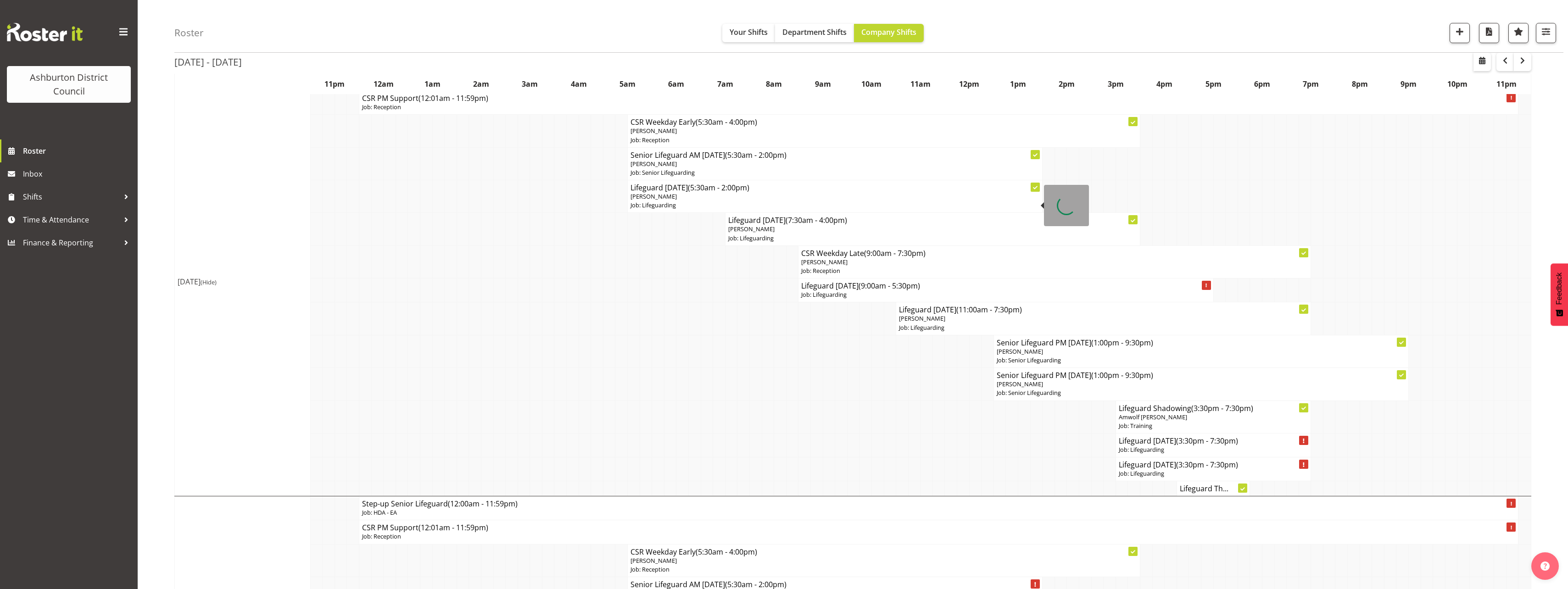
click at [708, 205] on p "Job: Lifeguarding" at bounding box center [834, 205] width 409 height 9
select select "38"
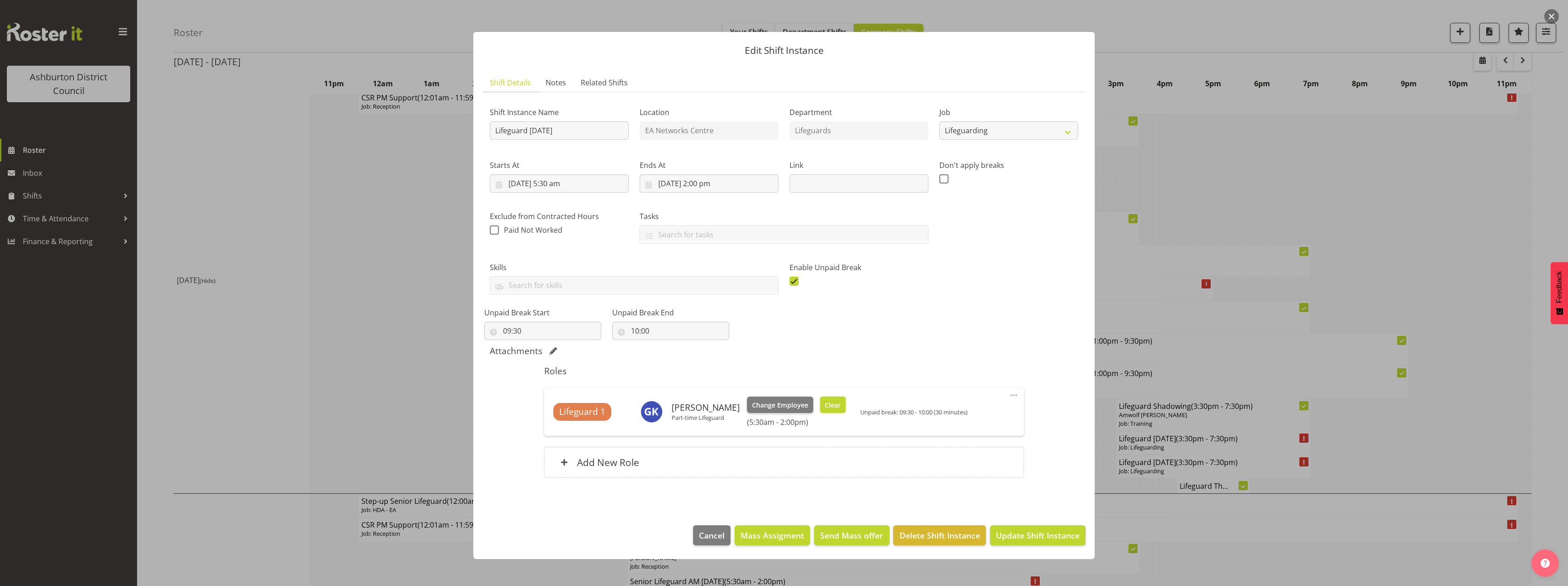
click at [831, 402] on span "Clear" at bounding box center [833, 406] width 16 height 10
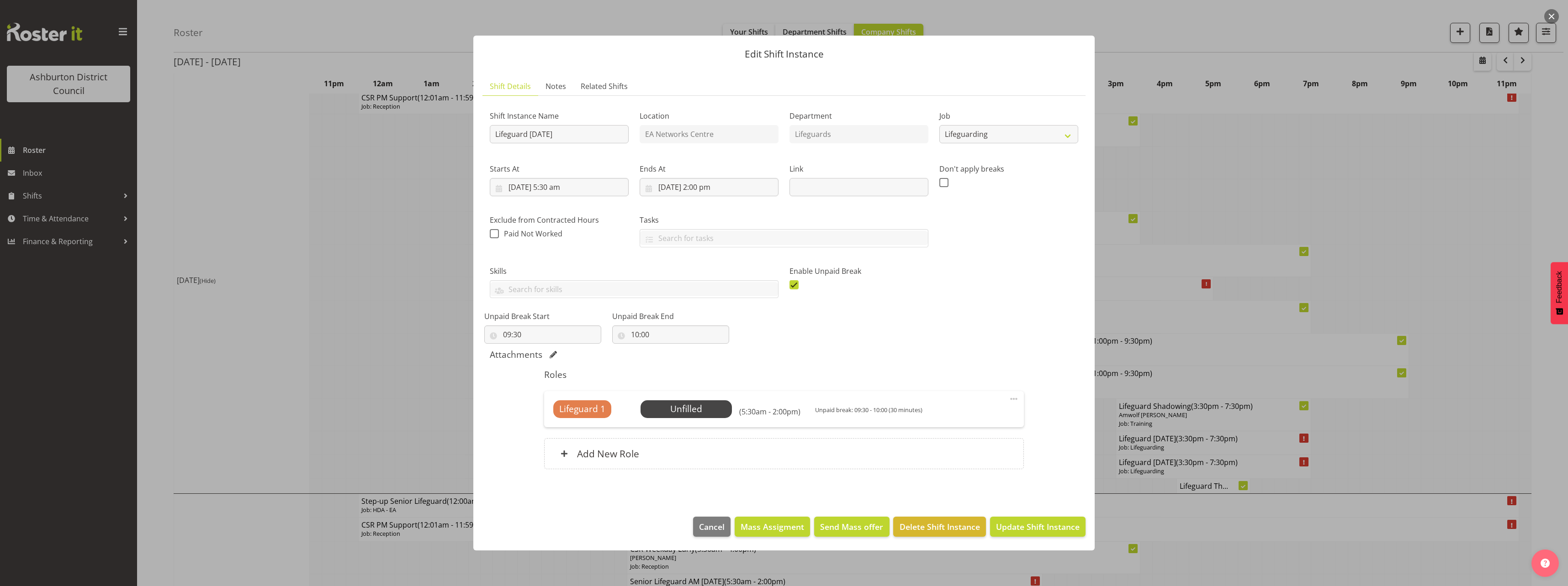
click at [668, 400] on div "Lifeguard 1 Unfilled Select Employee (5:30am - 2:00pm) Unpaid break: 09:30 - 10…" at bounding box center [783, 409] width 479 height 36
click at [681, 409] on span "Select Employee" at bounding box center [686, 409] width 68 height 14
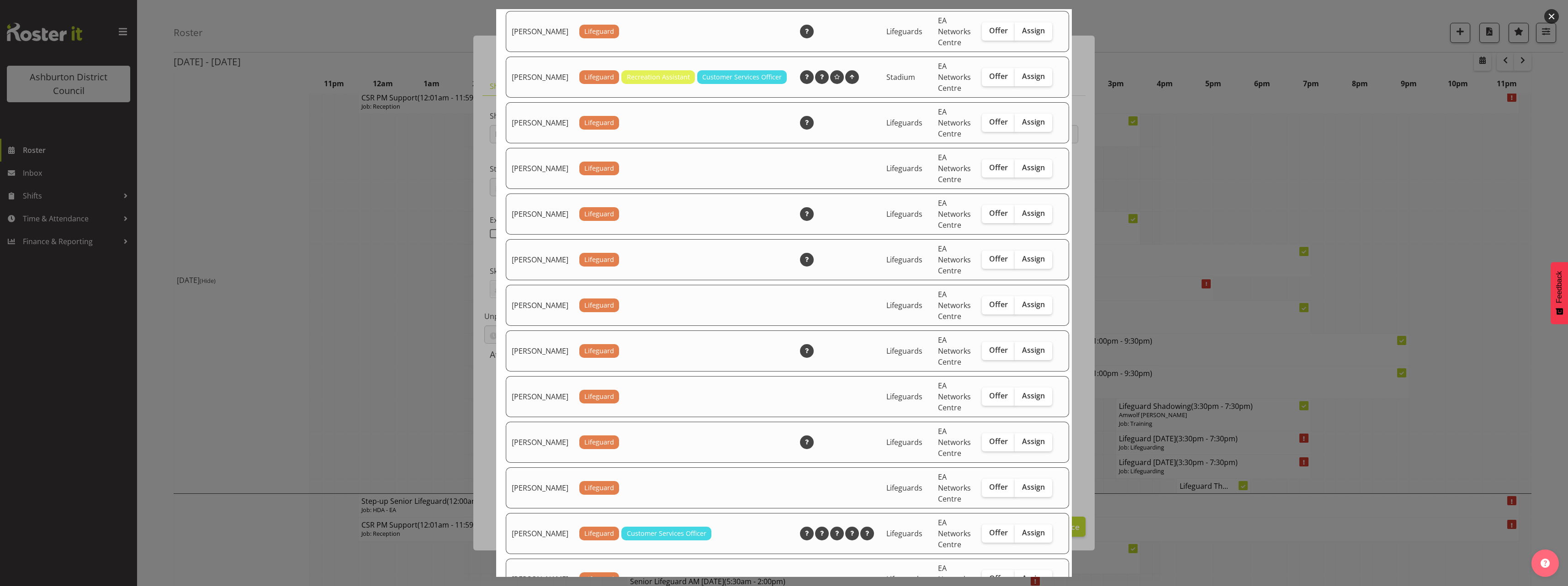
scroll to position [1005, 0]
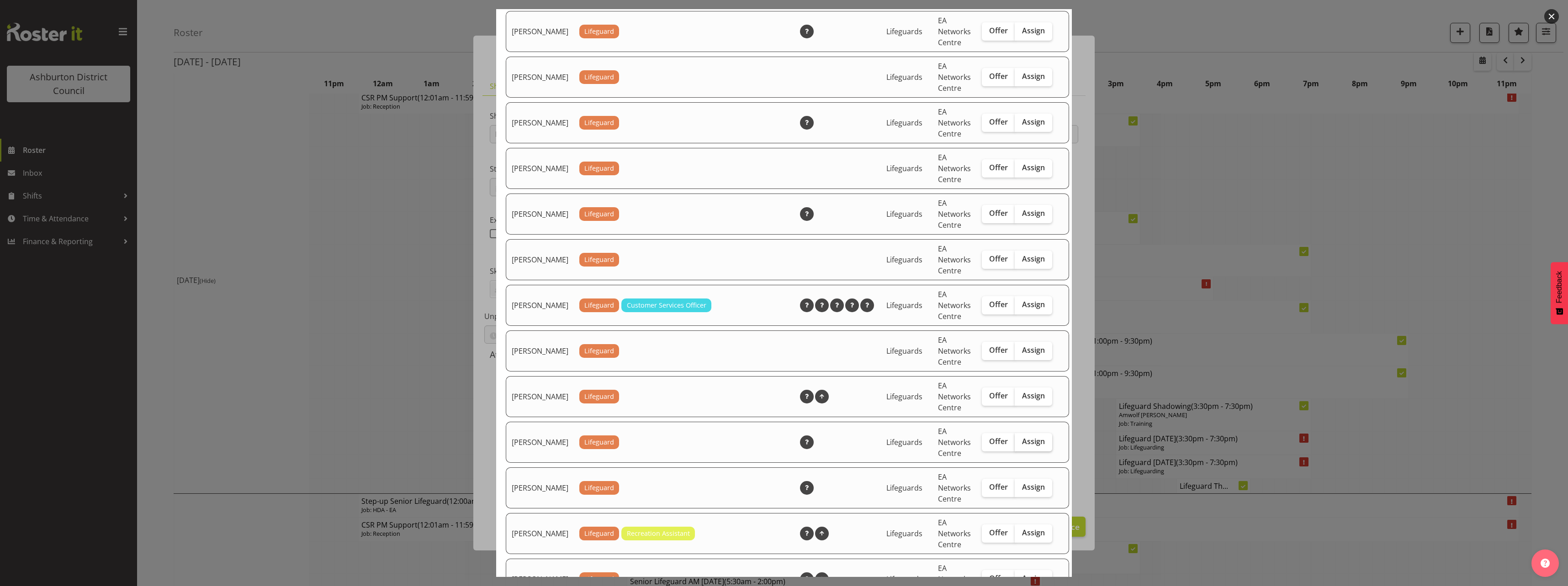
click at [1022, 446] on span "Assign" at bounding box center [1033, 441] width 23 height 9
click at [1017, 445] on input "Assign" at bounding box center [1018, 442] width 6 height 6
checkbox input "true"
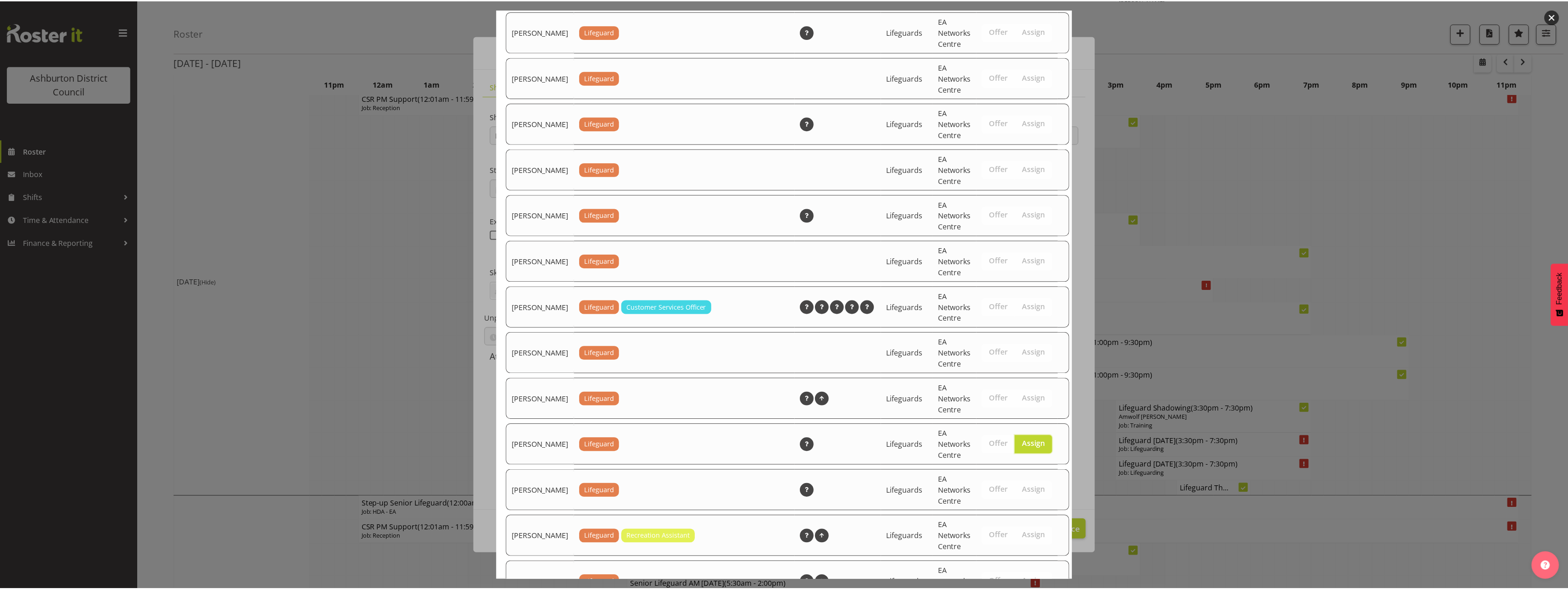
scroll to position [1330, 0]
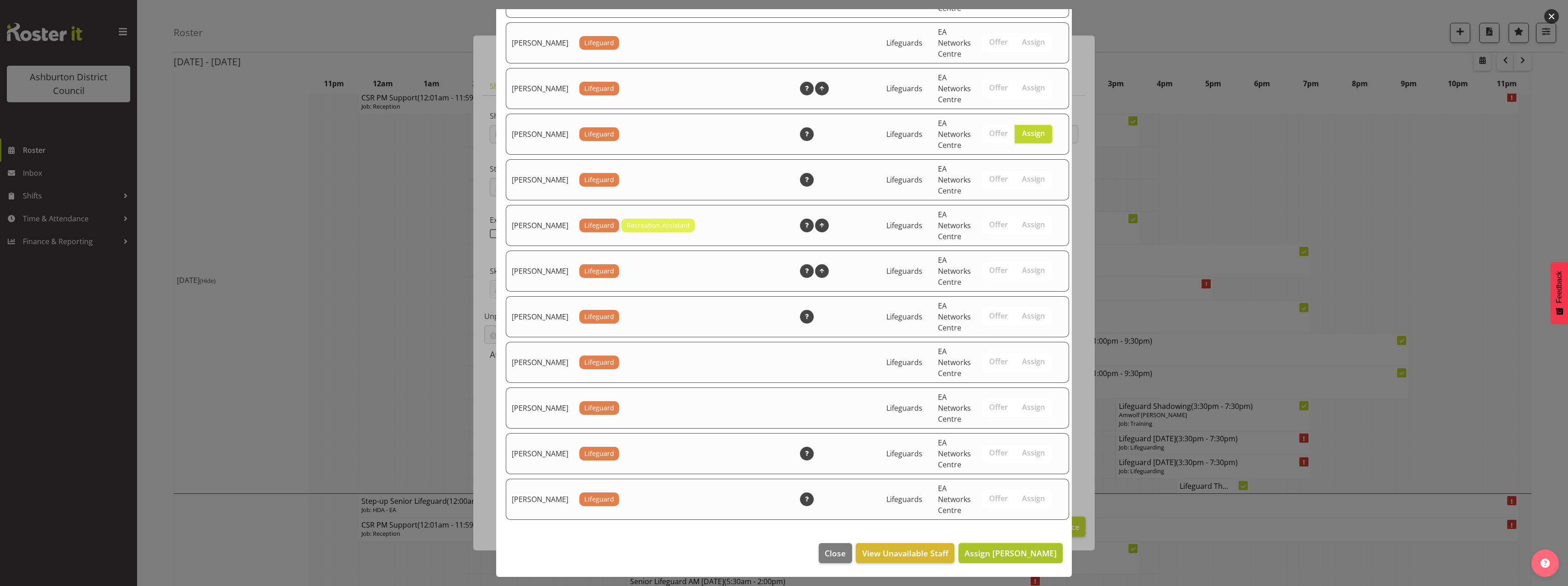
click at [1006, 555] on span "Assign [PERSON_NAME]" at bounding box center [1011, 553] width 92 height 11
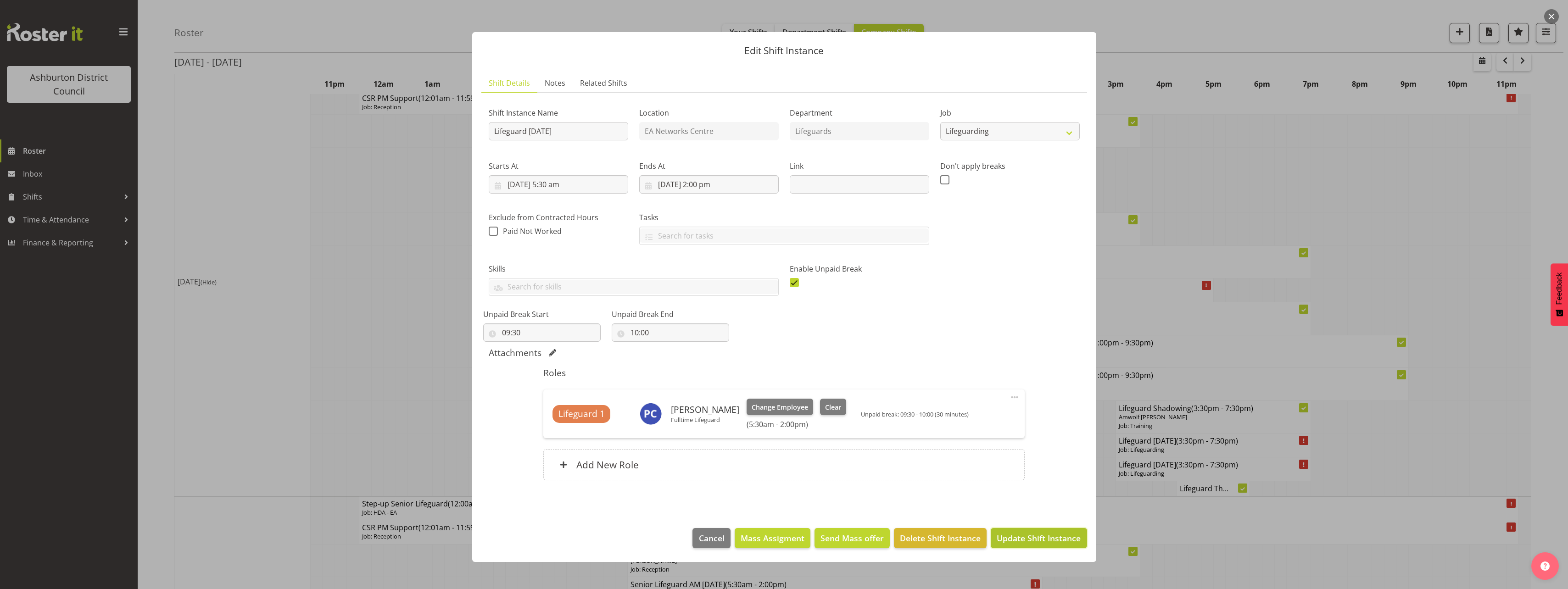
click at [1017, 538] on span "Update Shift Instance" at bounding box center [1039, 538] width 84 height 12
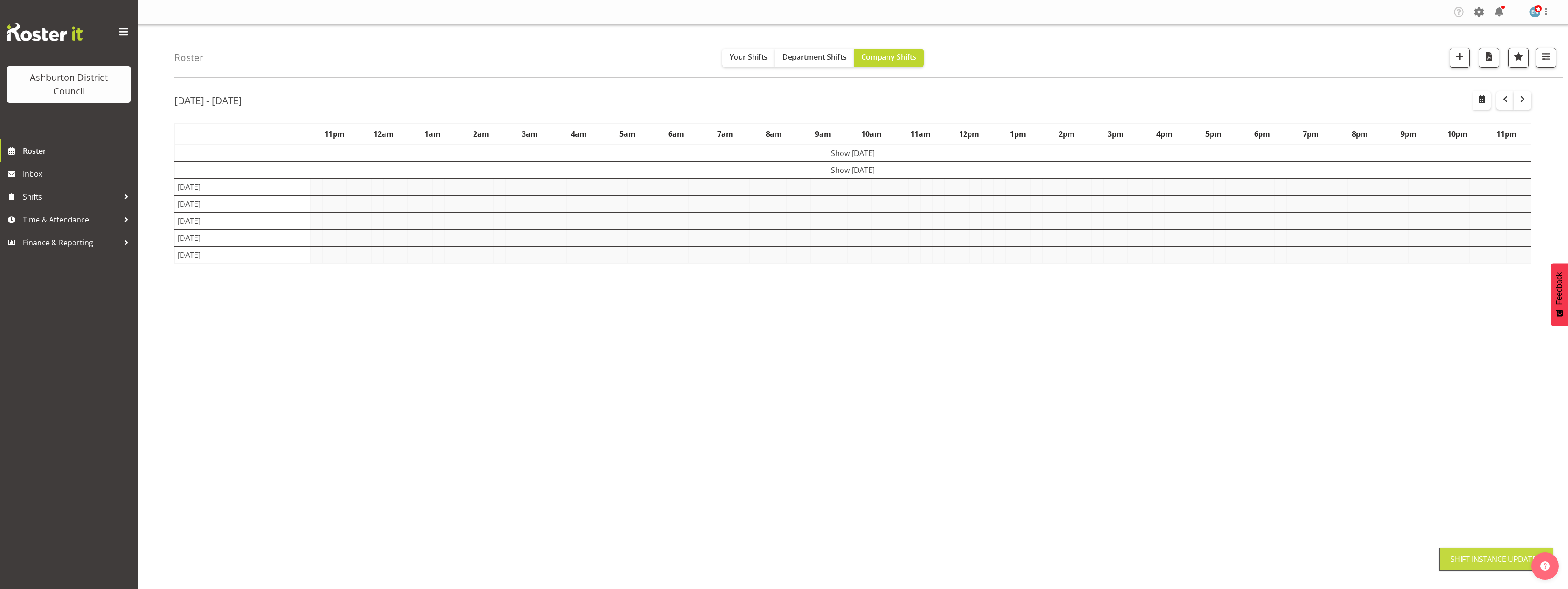
scroll to position [0, 0]
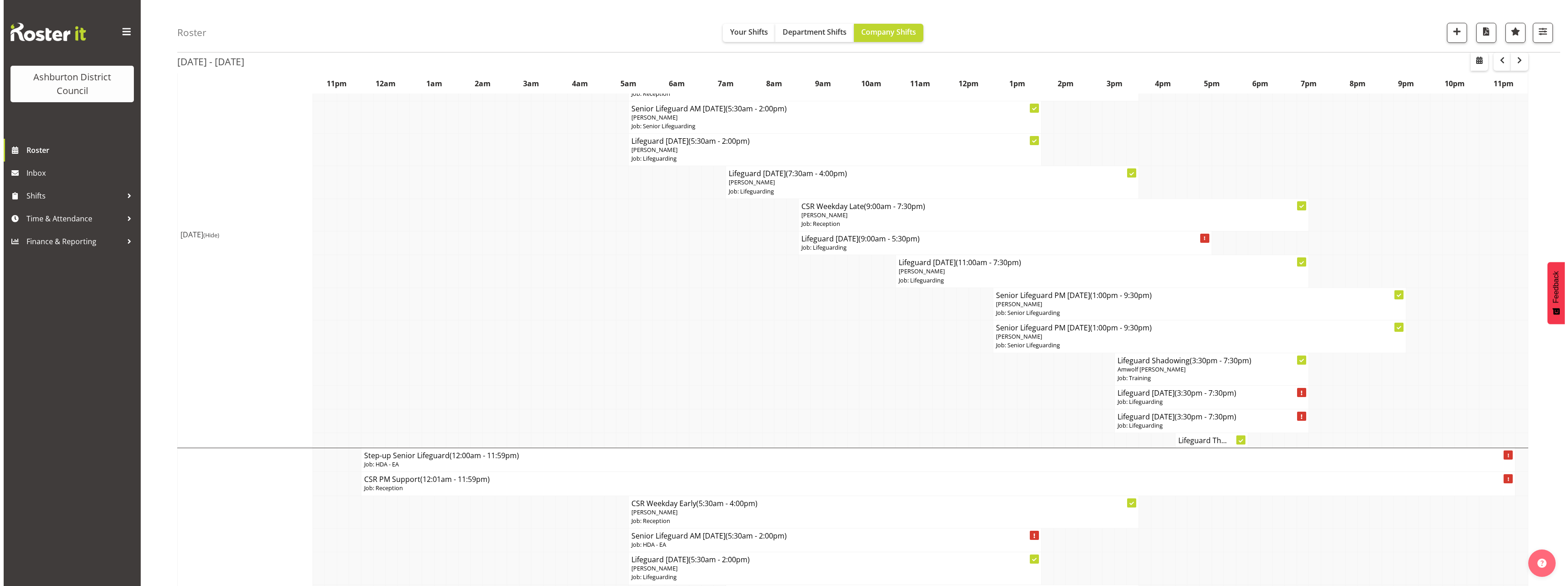
scroll to position [457, 0]
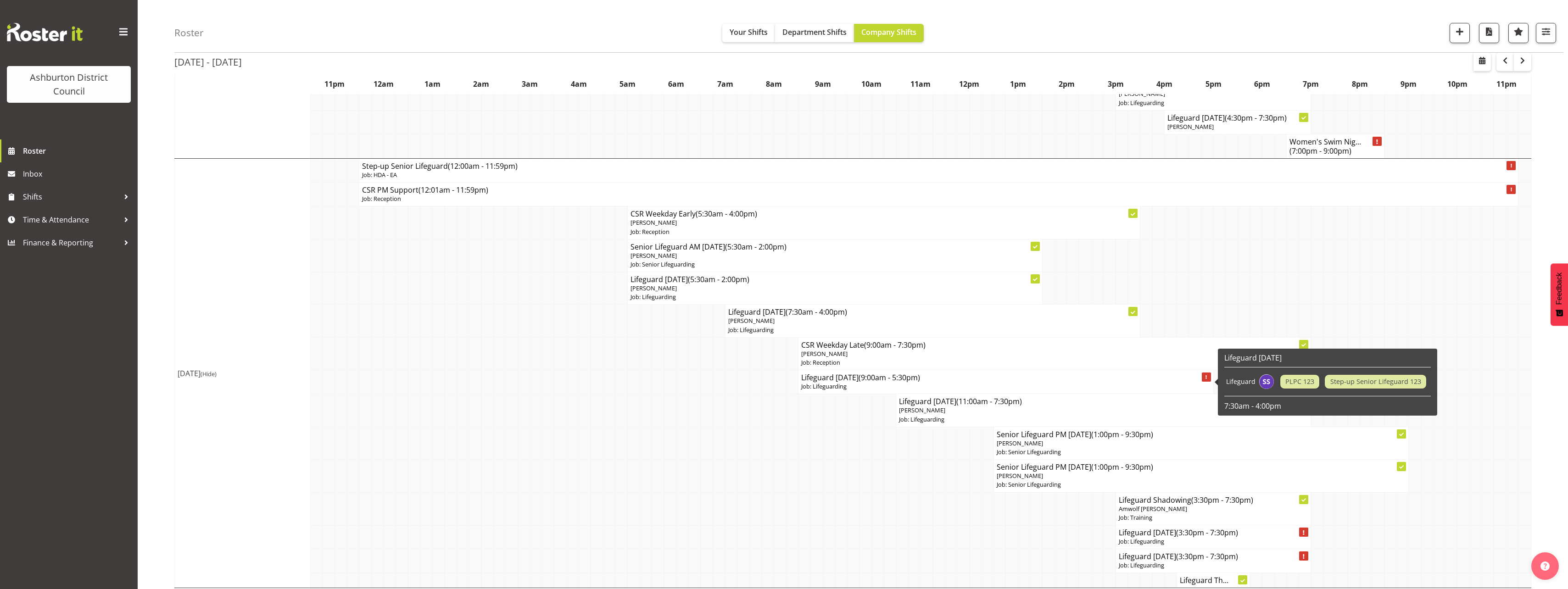
click at [877, 383] on p "Job: Lifeguarding" at bounding box center [1005, 387] width 409 height 9
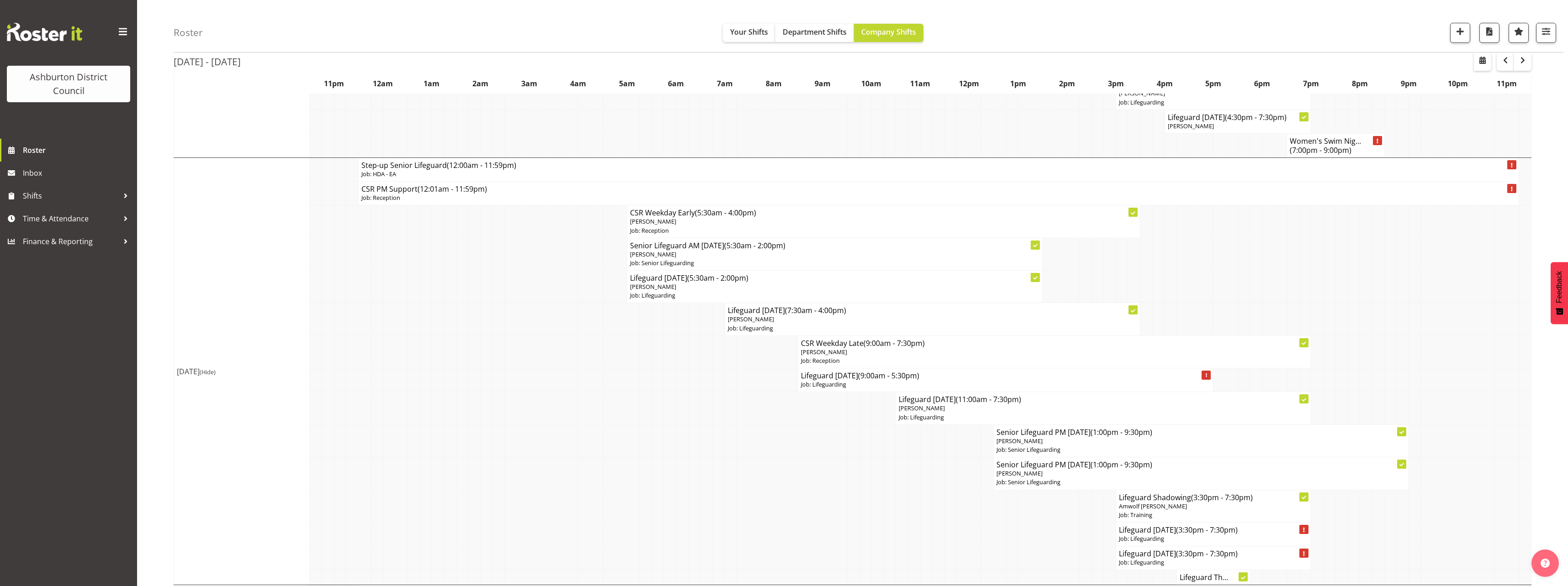
select select "38"
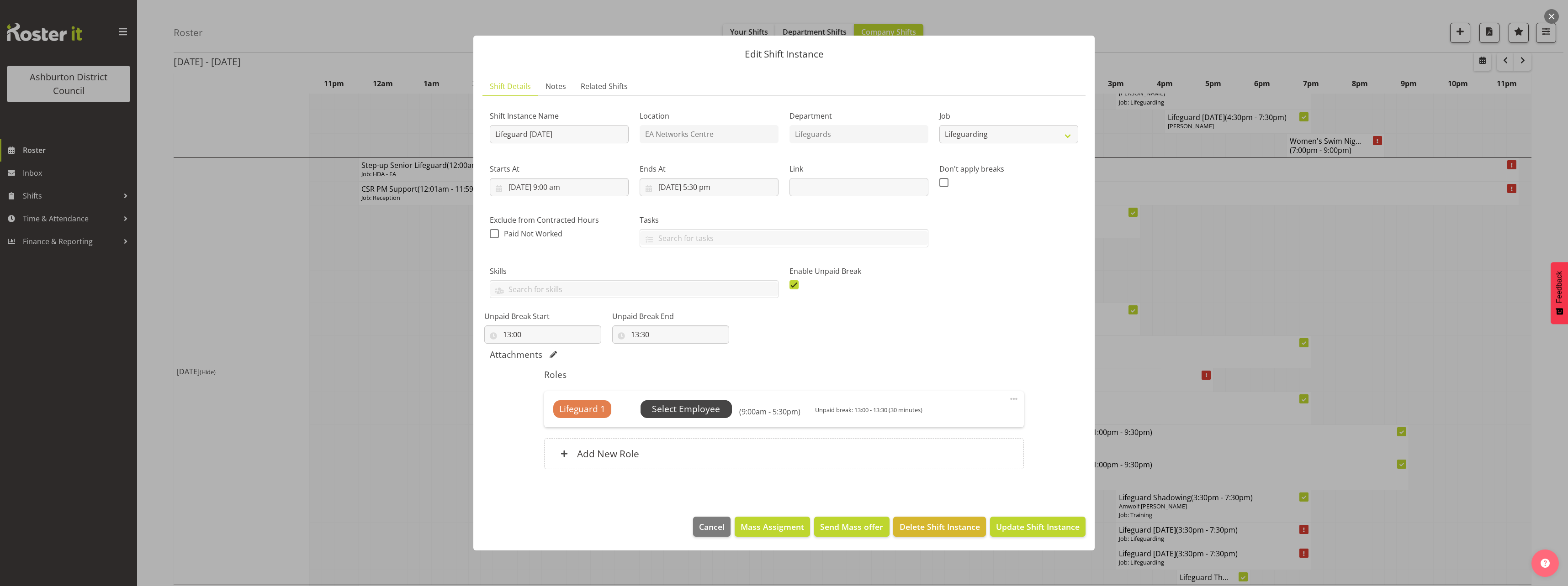
click at [719, 411] on span "Select Employee" at bounding box center [686, 409] width 68 height 14
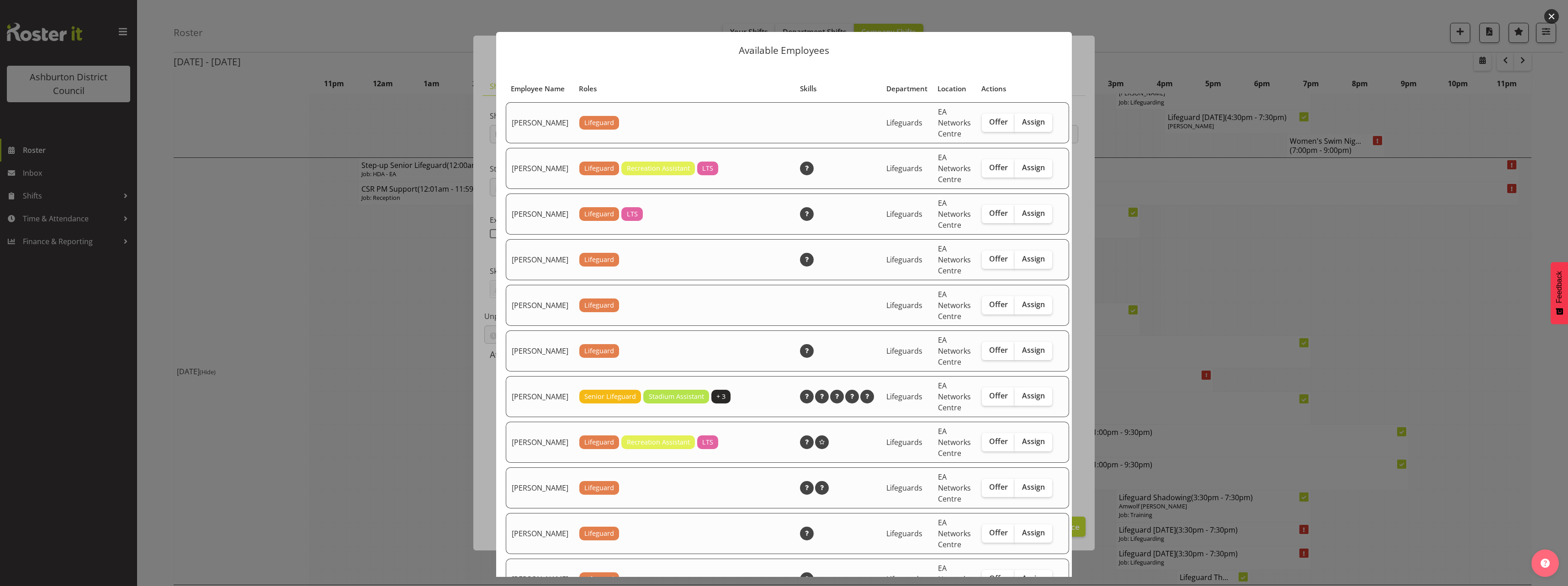
scroll to position [91, 0]
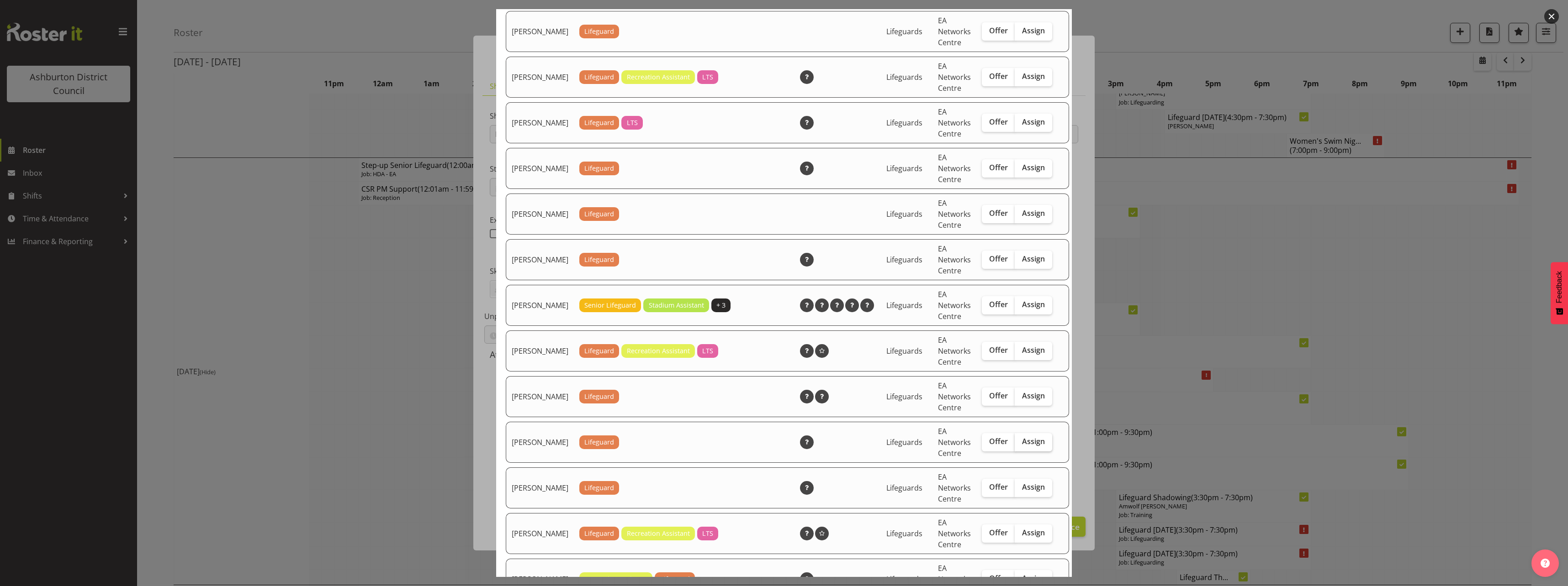
click at [1022, 446] on span "Assign" at bounding box center [1033, 441] width 23 height 9
click at [1016, 445] on input "Assign" at bounding box center [1018, 442] width 6 height 6
checkbox input "true"
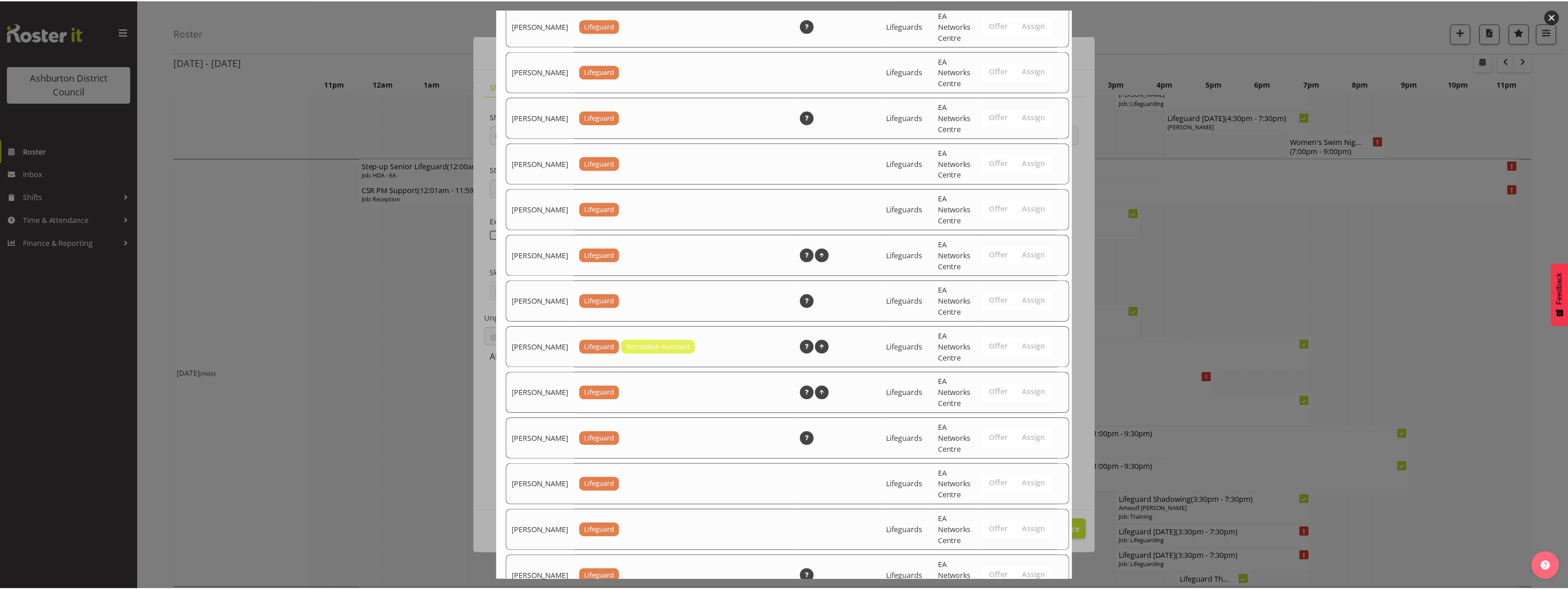
scroll to position [1284, 0]
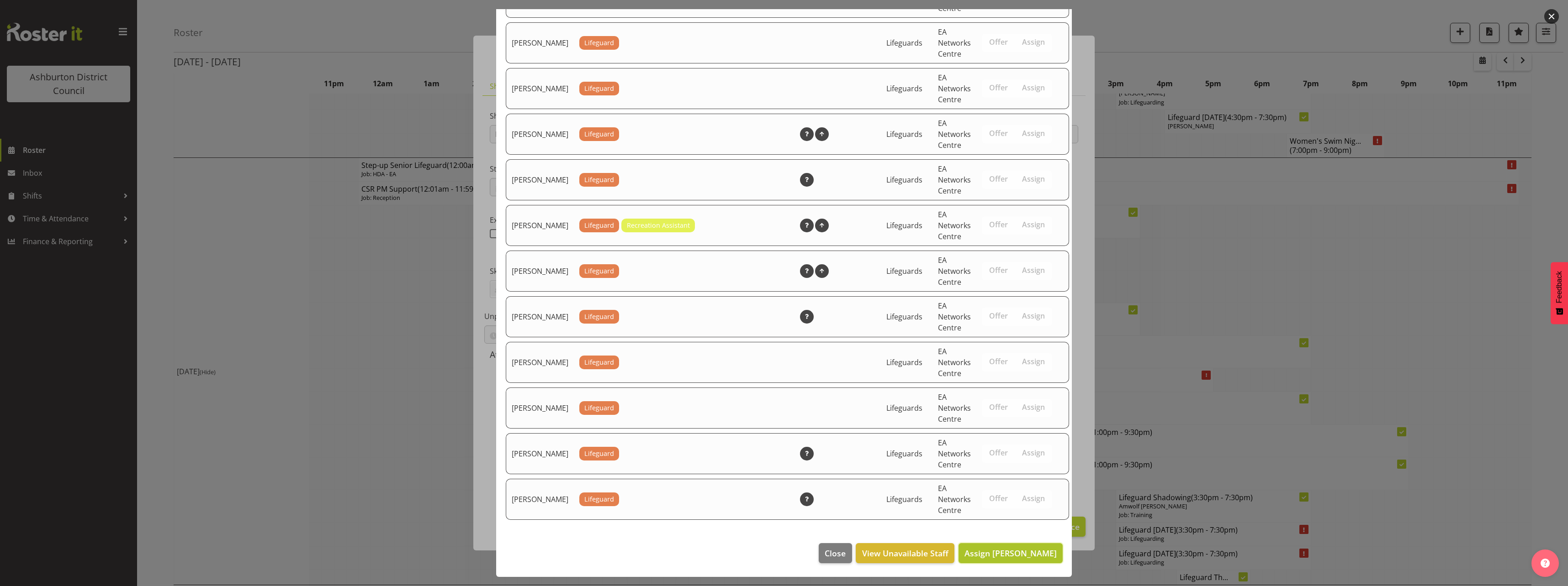
click at [1029, 558] on span "Assign [PERSON_NAME]" at bounding box center [1011, 553] width 92 height 11
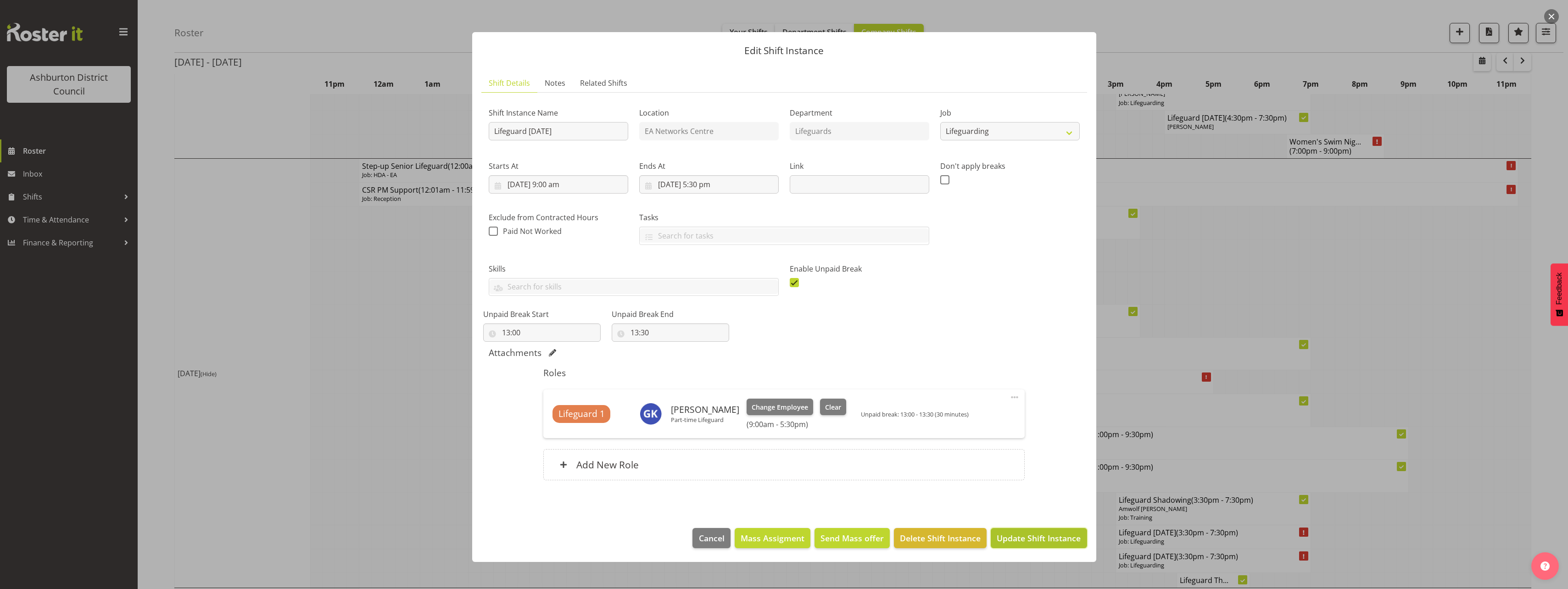
click at [1038, 538] on span "Update Shift Instance" at bounding box center [1039, 538] width 84 height 12
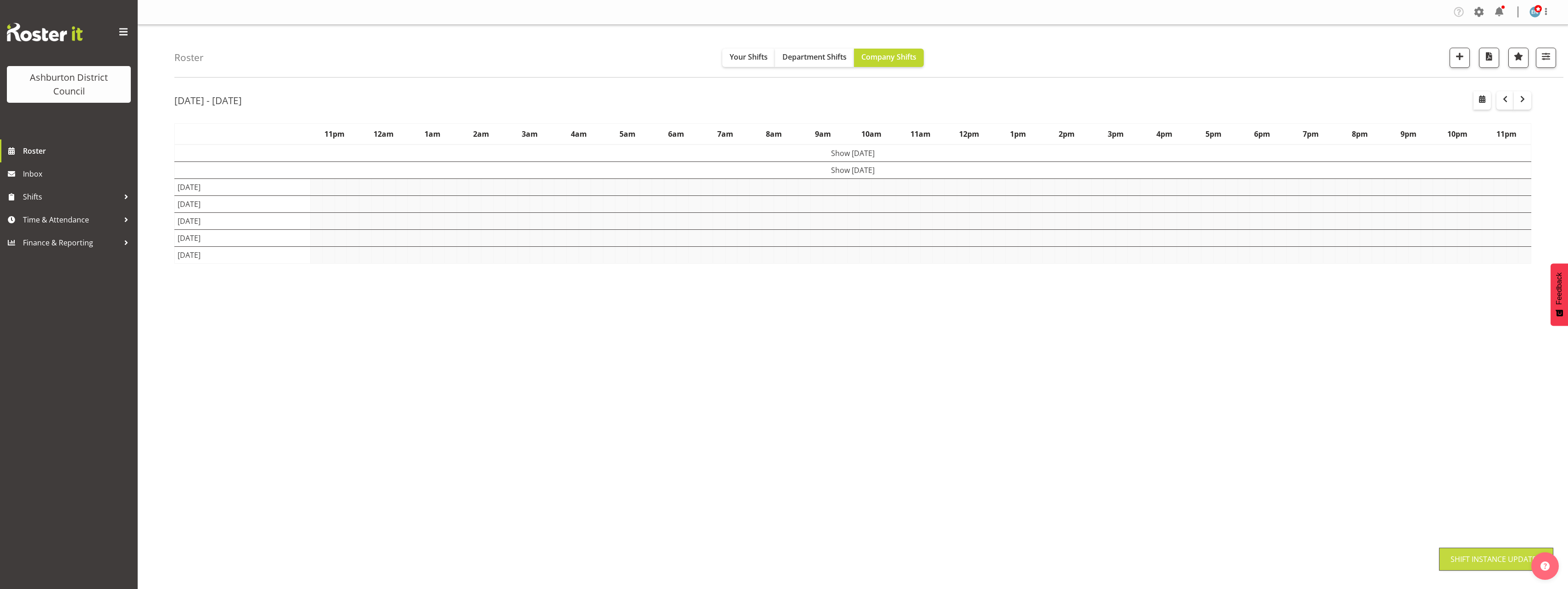
scroll to position [0, 0]
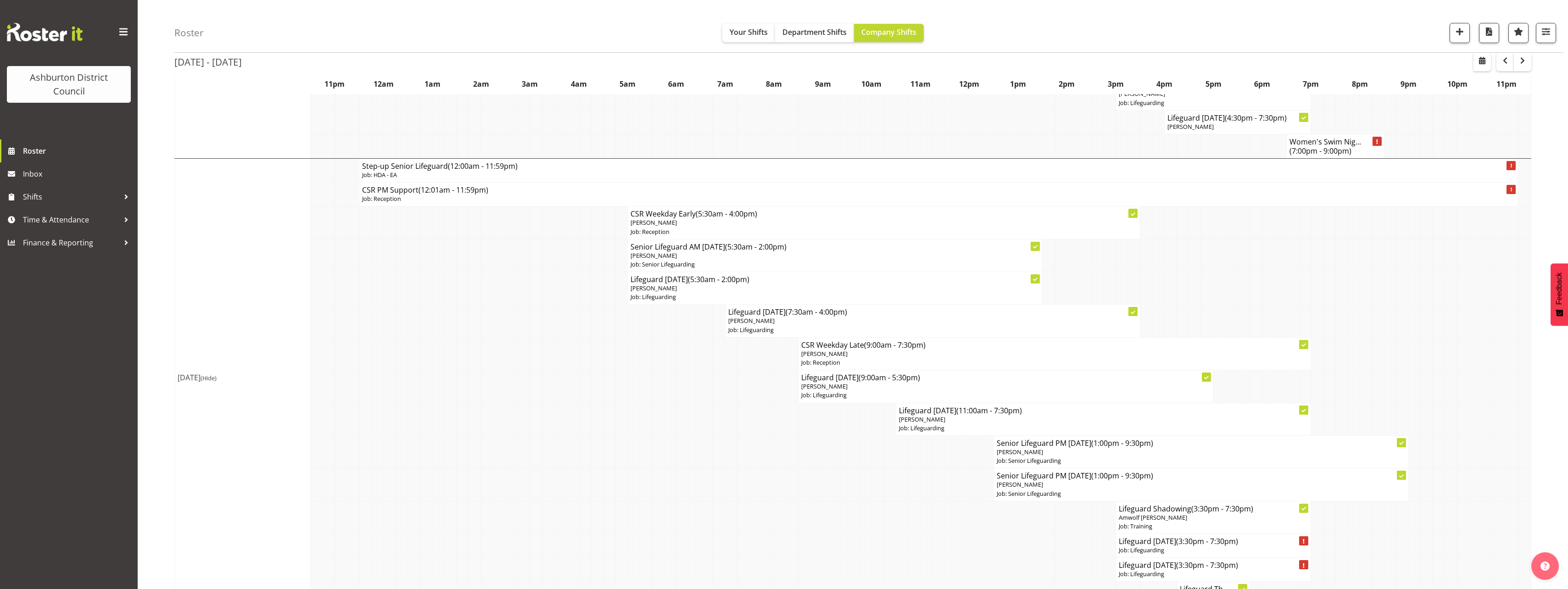
scroll to position [551, 0]
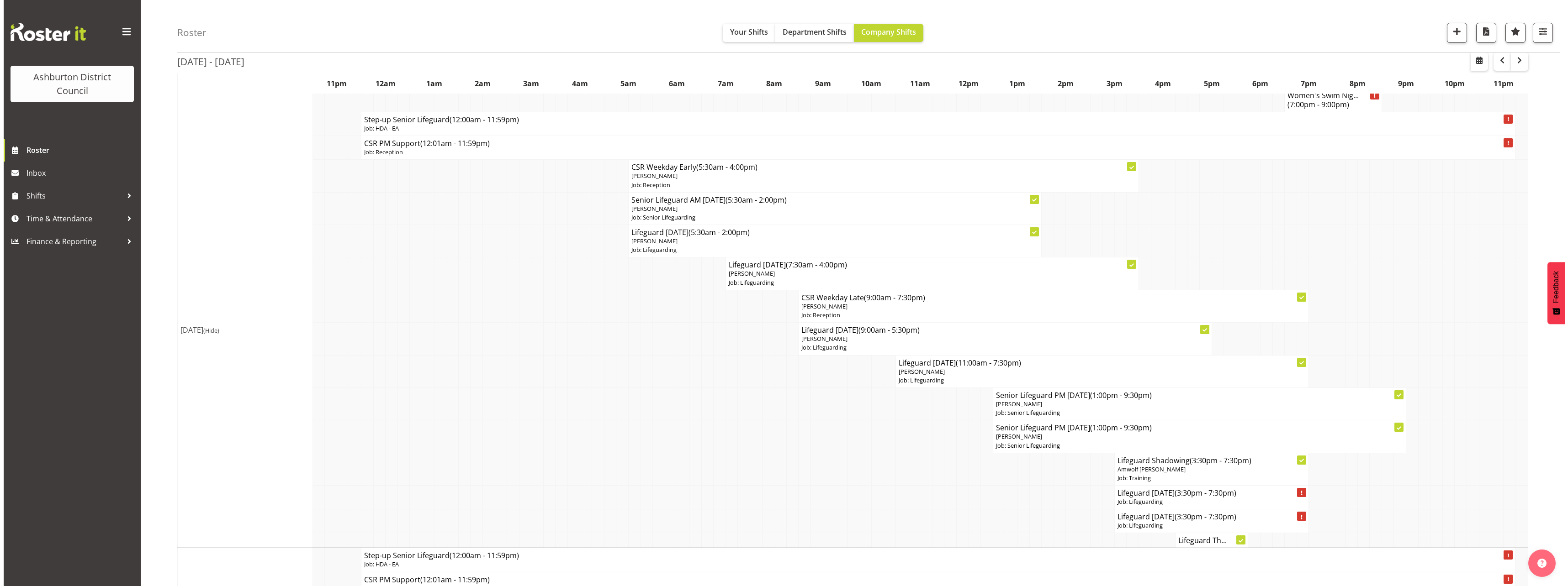
scroll to position [548, 0]
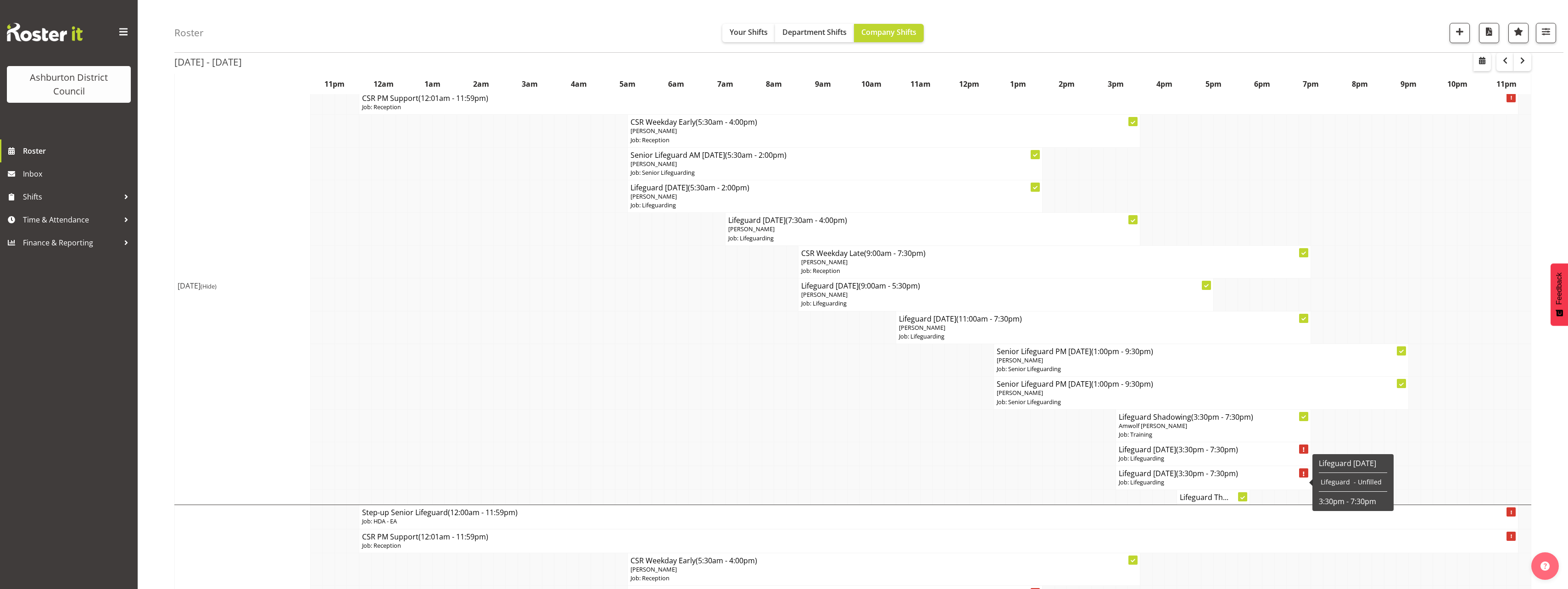
click at [1204, 479] on p "Job: Lifeguarding" at bounding box center [1214, 483] width 189 height 9
select select "38"
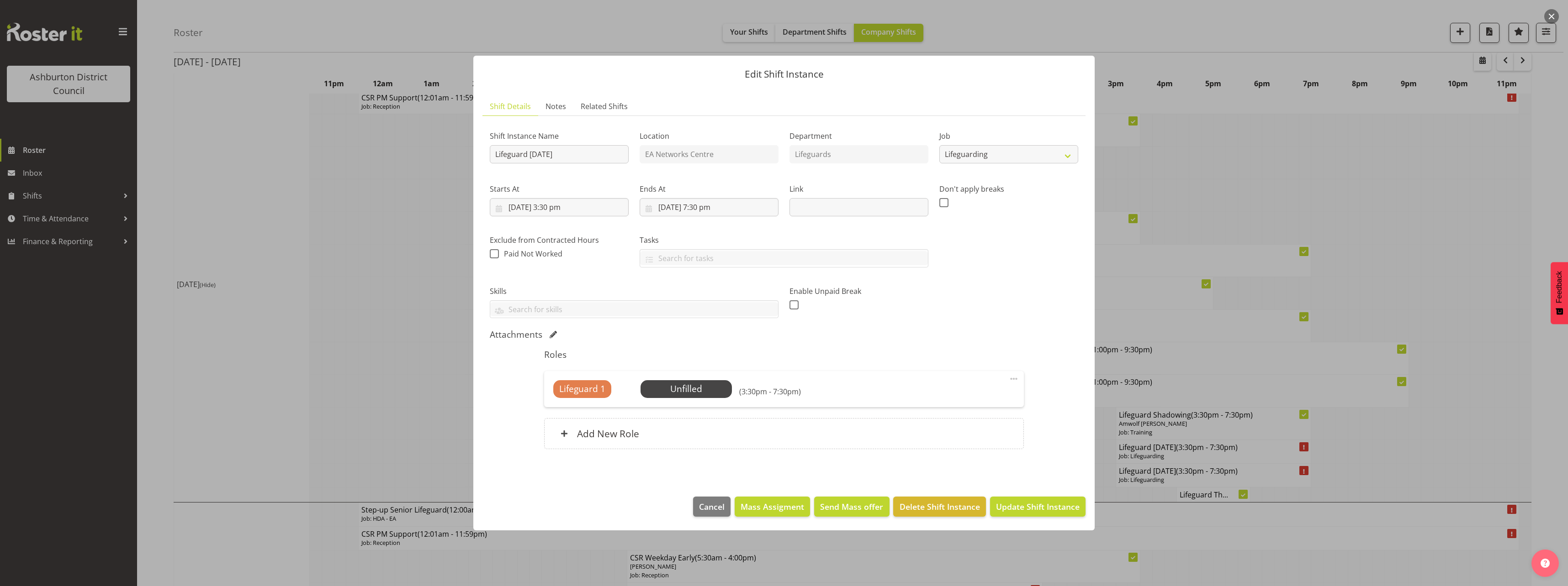
click at [1465, 433] on div at bounding box center [784, 293] width 1568 height 586
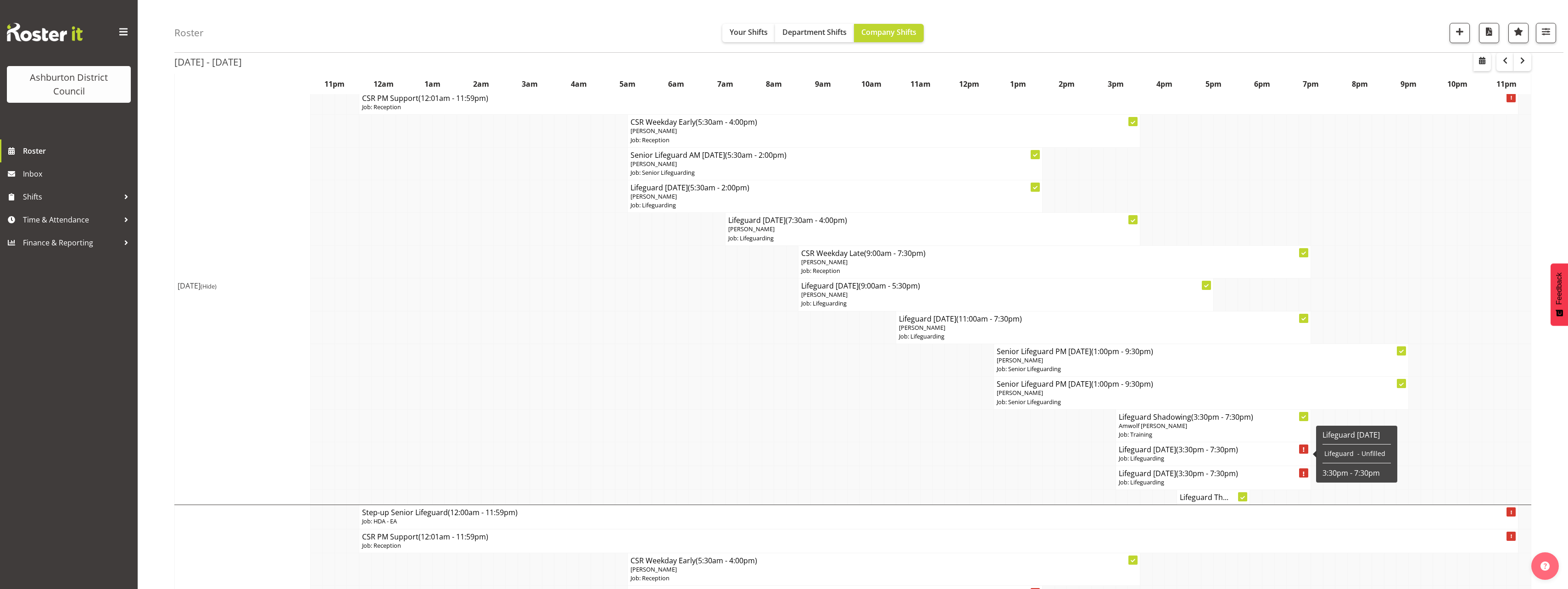
click at [1259, 448] on h4 "Lifeguard [DATE] (3:30pm - 7:30pm)" at bounding box center [1214, 450] width 189 height 9
select select "38"
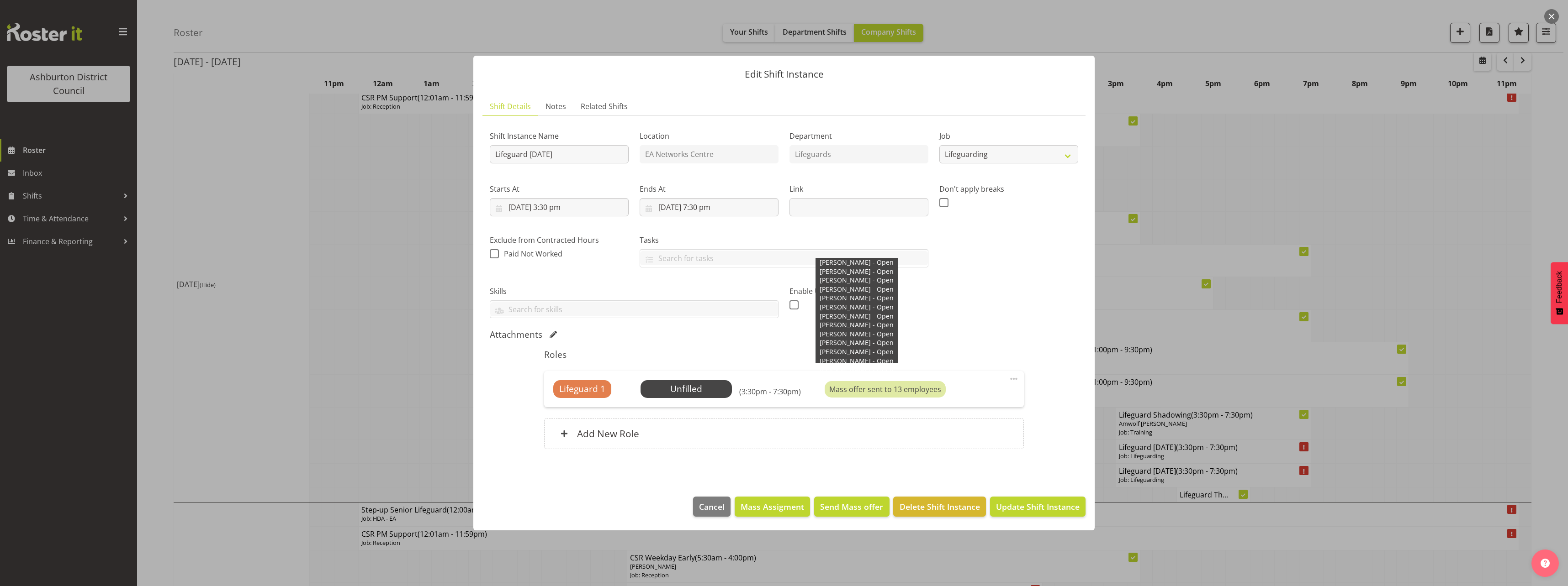
click at [907, 388] on div "Mass offer sent to 13 employees" at bounding box center [885, 389] width 121 height 17
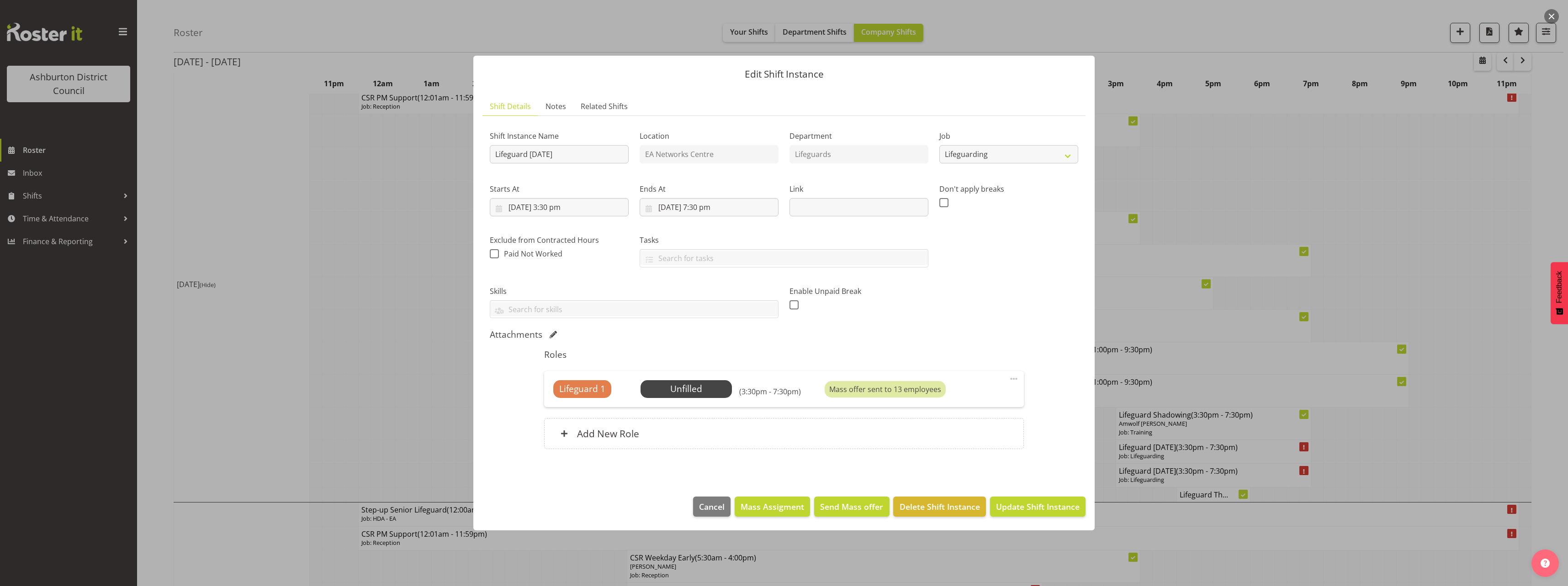
click at [1015, 377] on span at bounding box center [1014, 379] width 11 height 11
click at [816, 468] on section "Shift Details Notes Related Shifts Shift Instance Name Lifeguard [DATE] Locatio…" at bounding box center [784, 287] width 621 height 399
click at [838, 508] on span "Send Mass offer" at bounding box center [852, 507] width 63 height 12
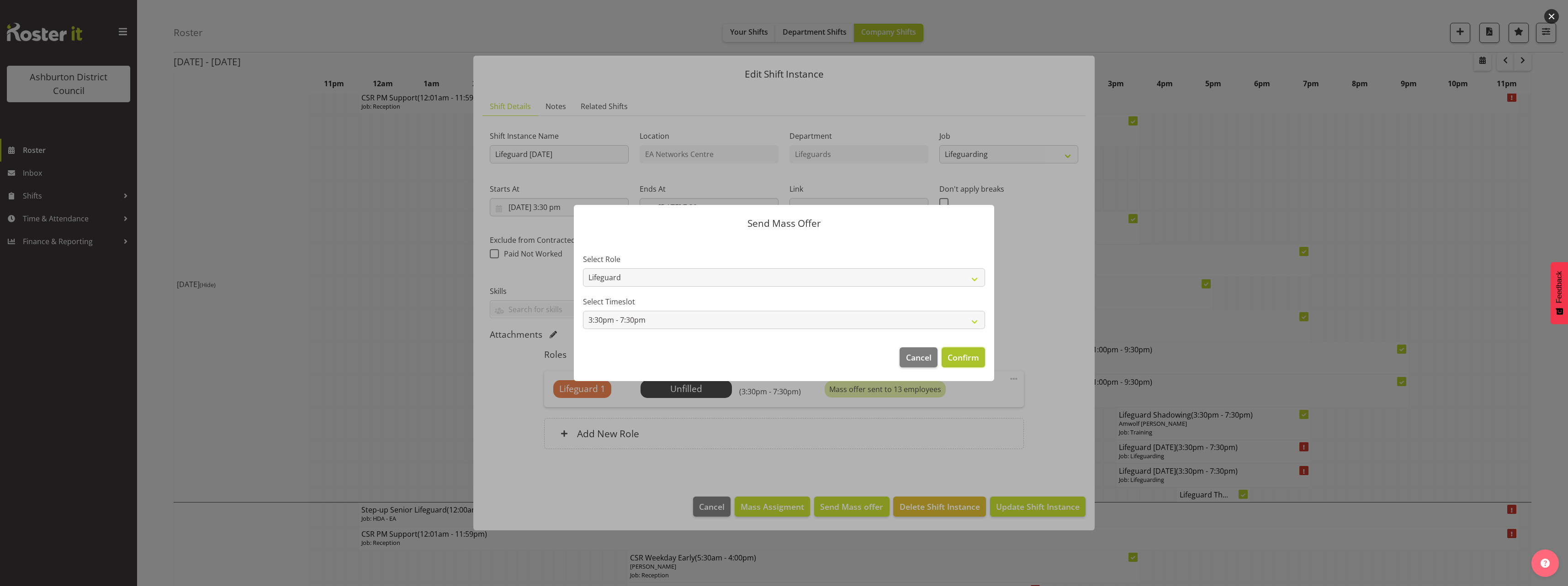
click at [956, 359] on span "Confirm" at bounding box center [963, 357] width 31 height 12
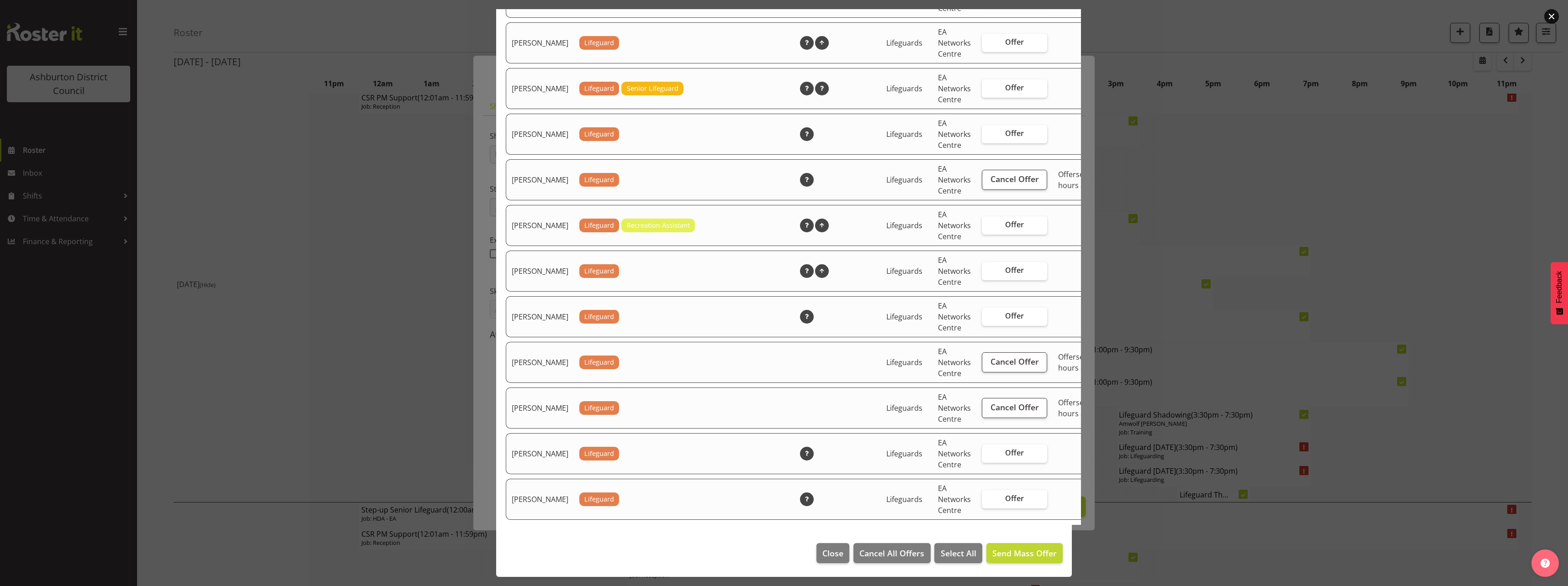
scroll to position [1608, 0]
click at [834, 552] on span "Close" at bounding box center [833, 553] width 21 height 12
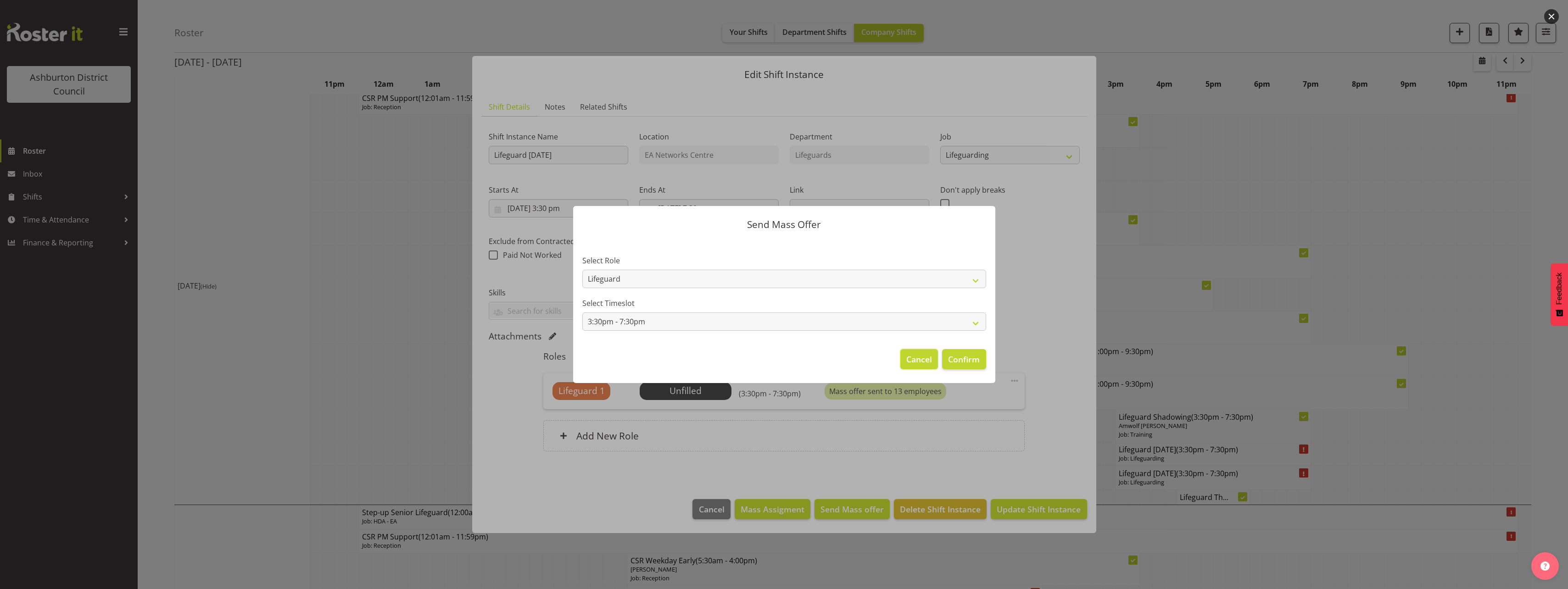
click at [921, 360] on span "Cancel" at bounding box center [919, 359] width 26 height 12
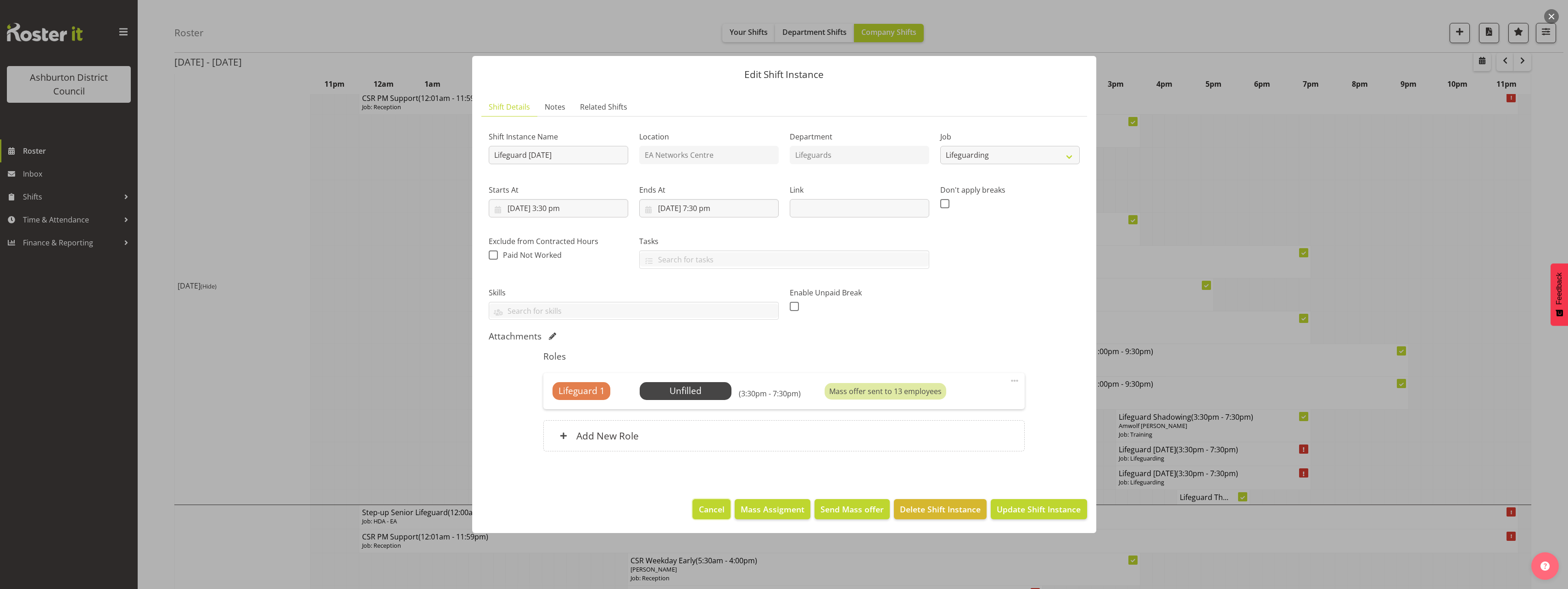
click at [722, 512] on span "Cancel" at bounding box center [712, 509] width 26 height 12
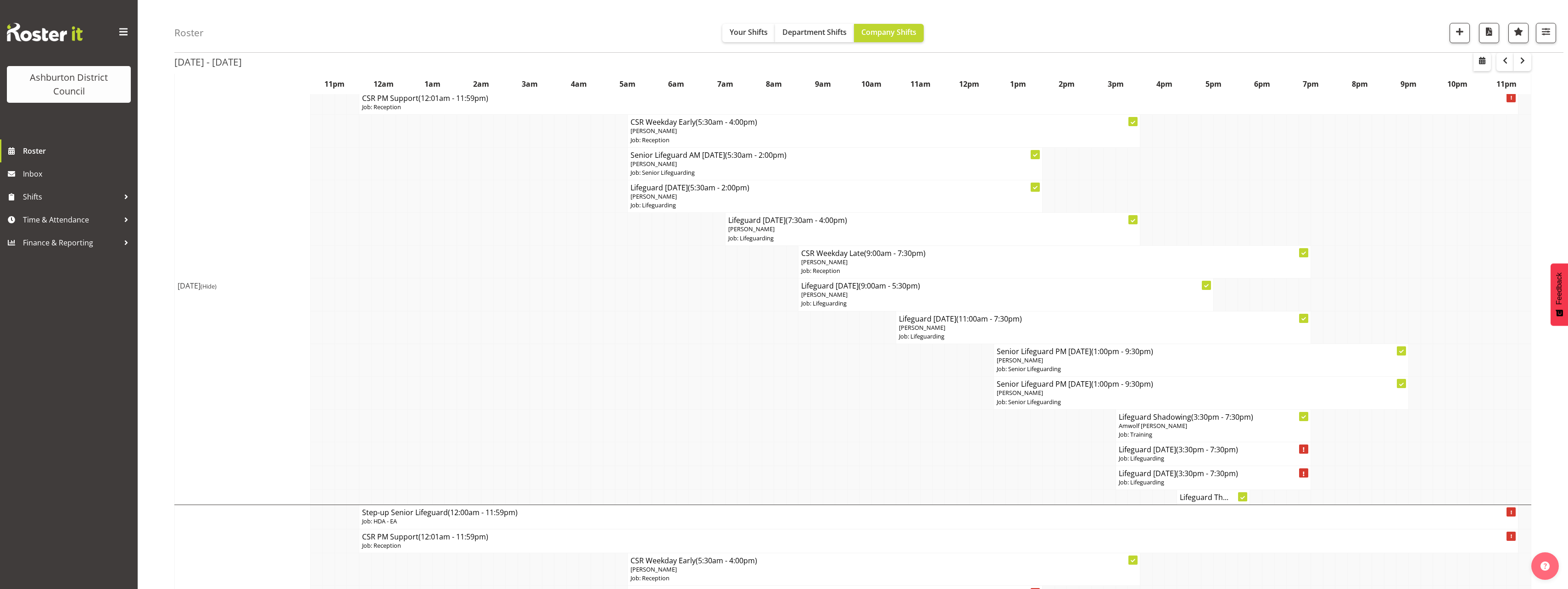
click at [1190, 458] on p "Job: Lifeguarding" at bounding box center [1214, 458] width 189 height 9
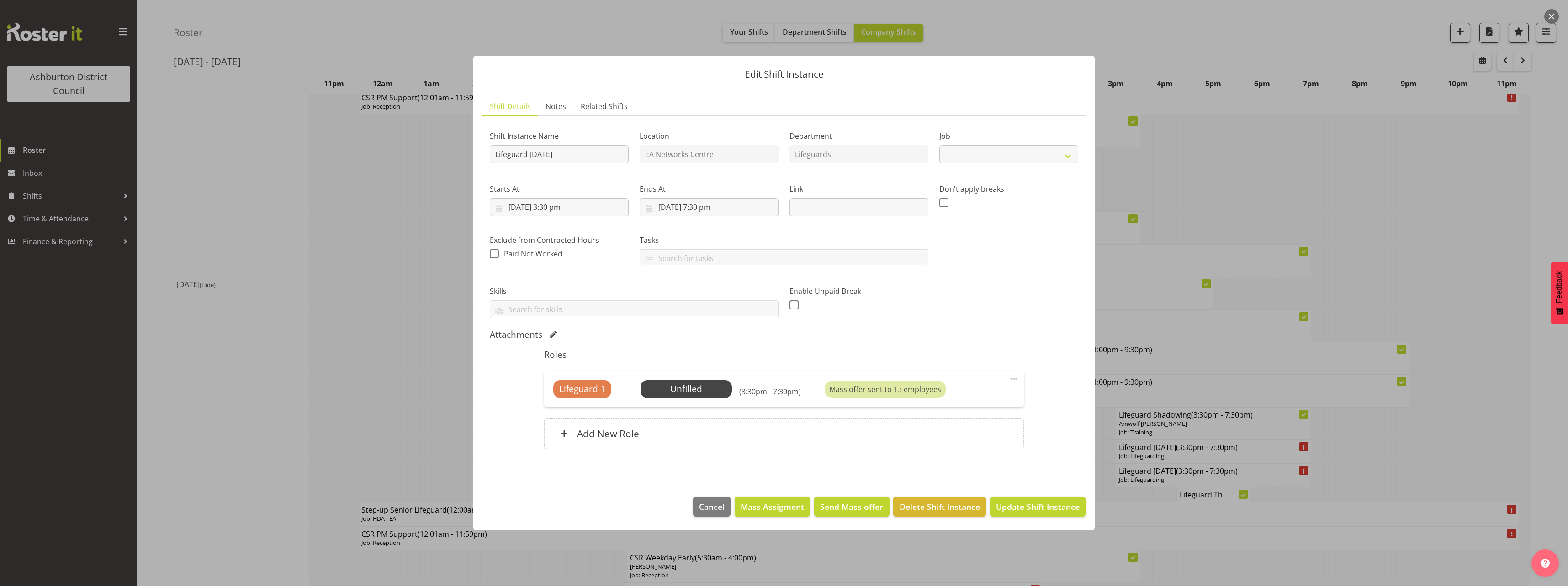
select select "38"
click at [1409, 445] on div at bounding box center [784, 293] width 1568 height 586
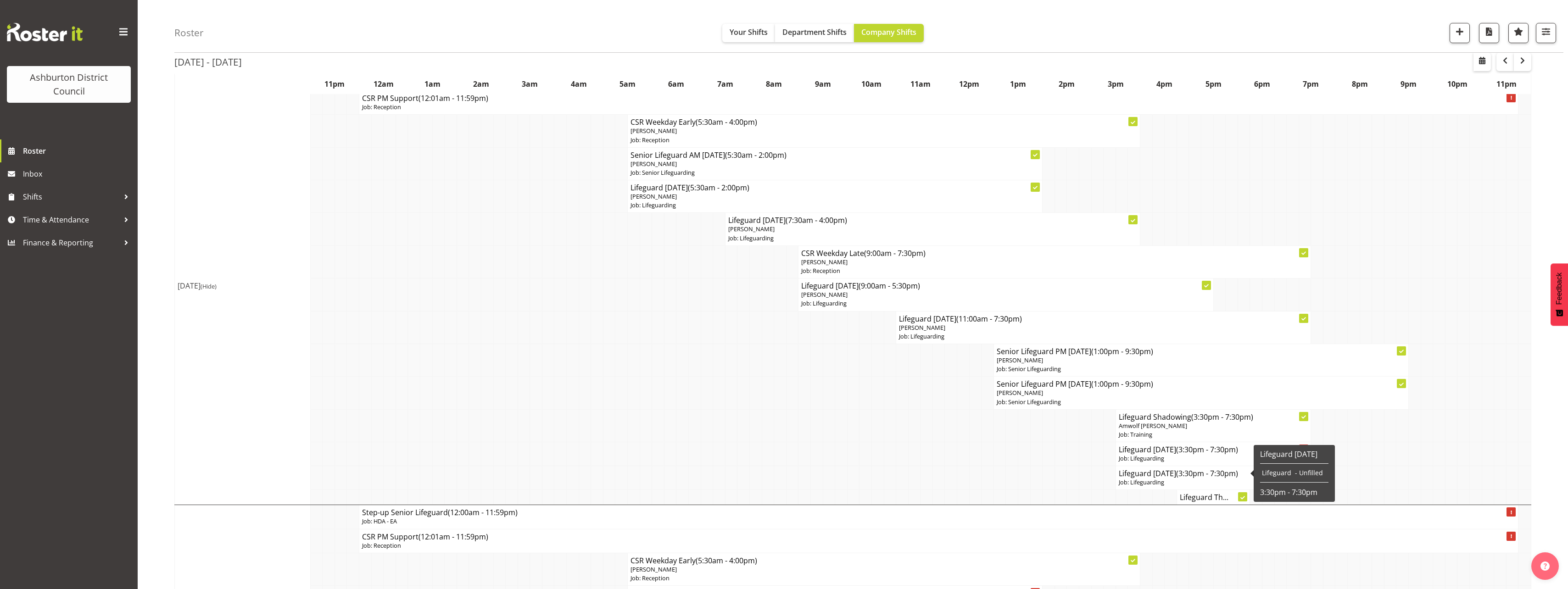
click at [1185, 472] on h4 "Lifeguard [DATE] (3:30pm - 7:30pm)" at bounding box center [1214, 473] width 189 height 9
select select "38"
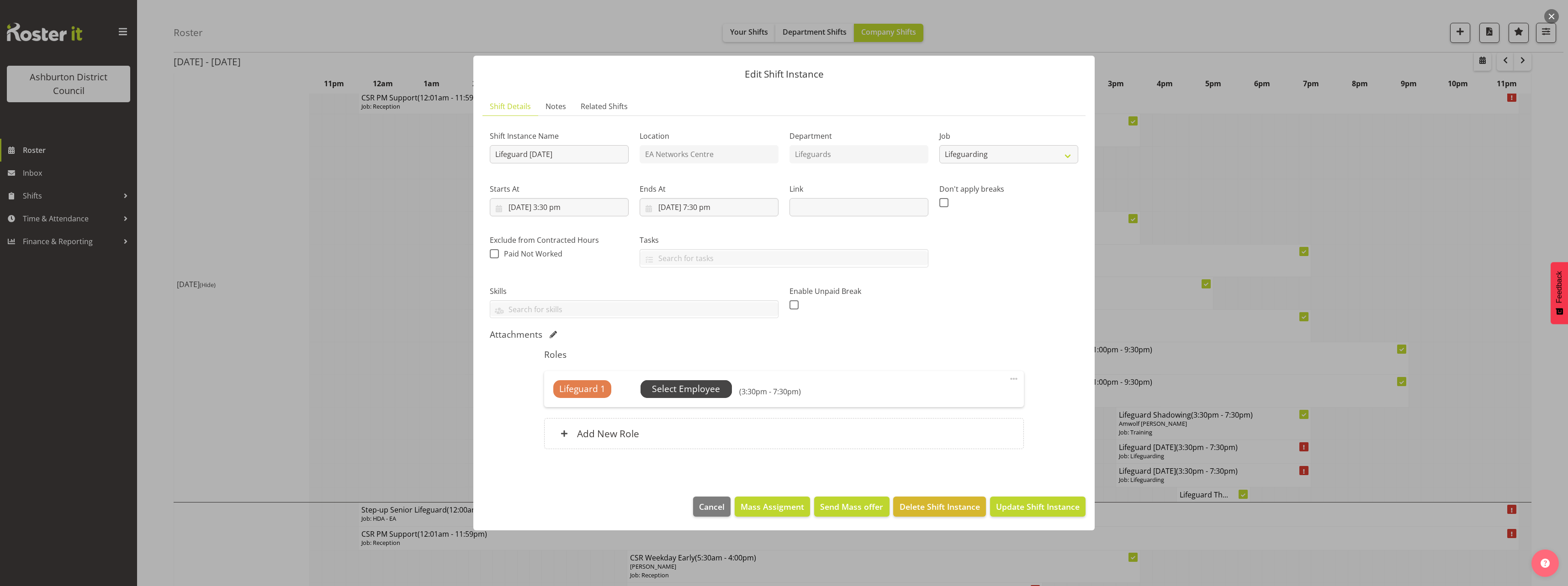
click at [687, 395] on span "Select Employee" at bounding box center [686, 390] width 68 height 14
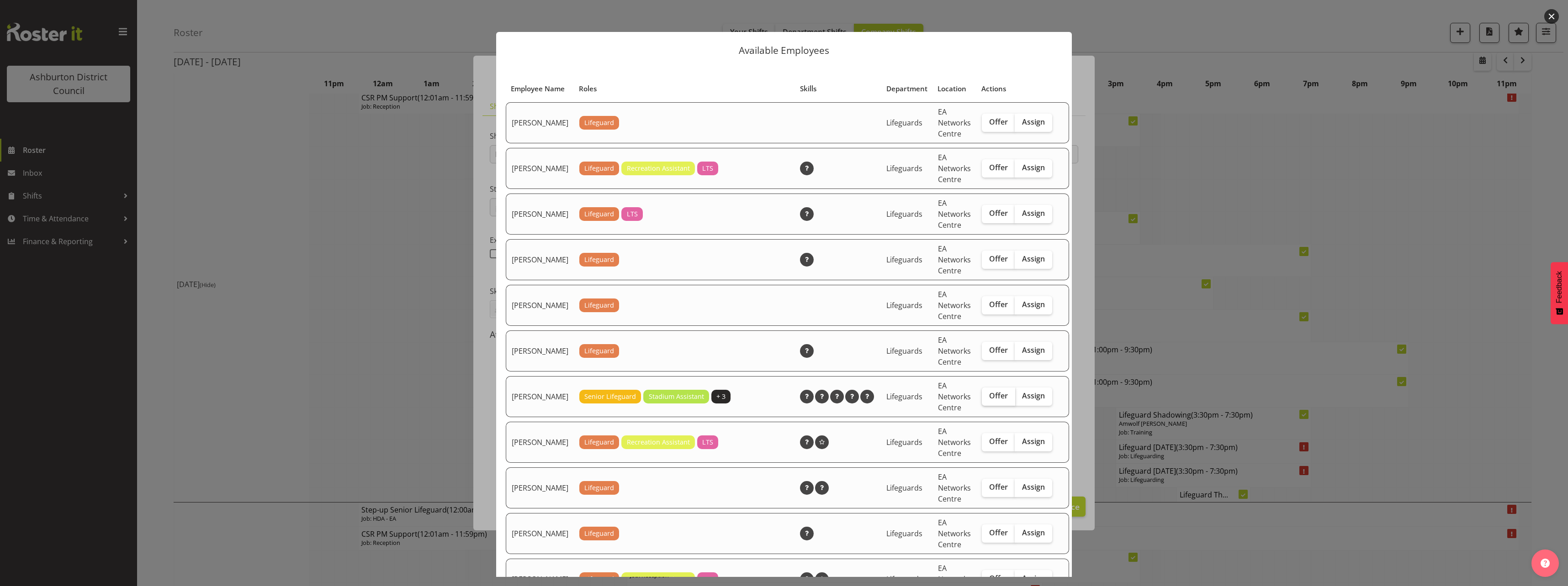
scroll to position [91, 0]
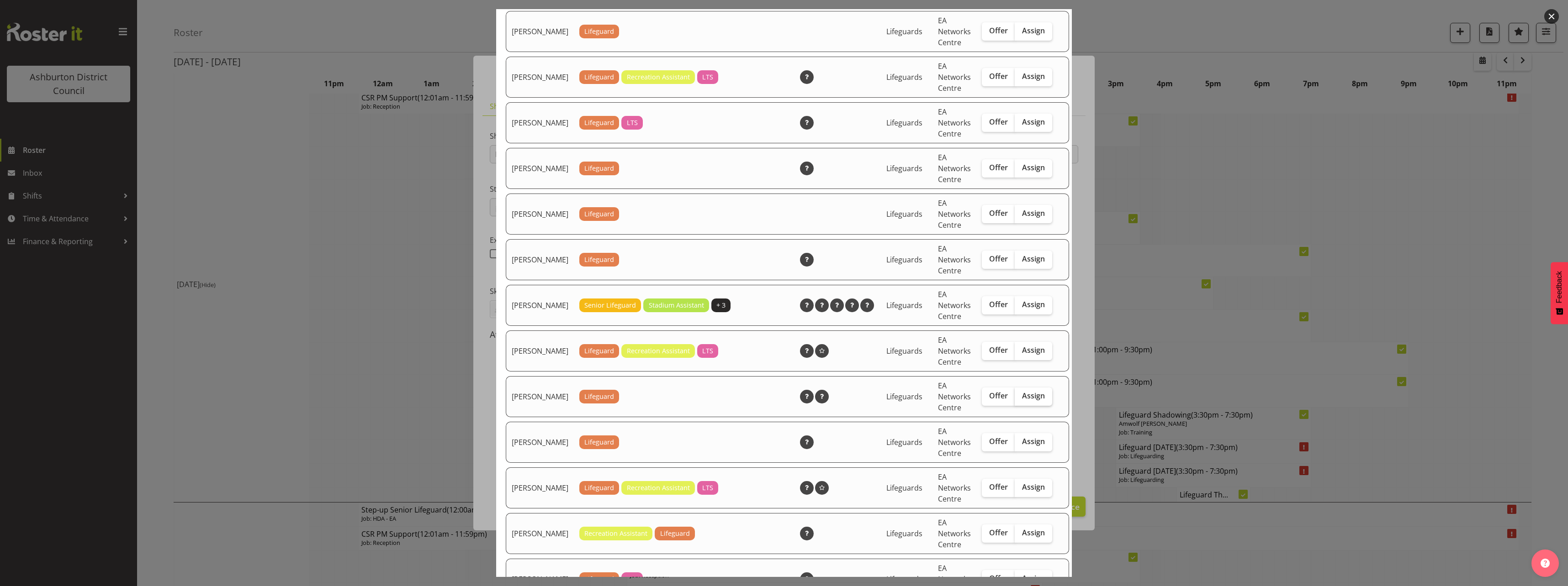
click at [1028, 401] on span "Assign" at bounding box center [1033, 396] width 23 height 9
click at [1020, 399] on input "Assign" at bounding box center [1018, 396] width 6 height 6
checkbox input "true"
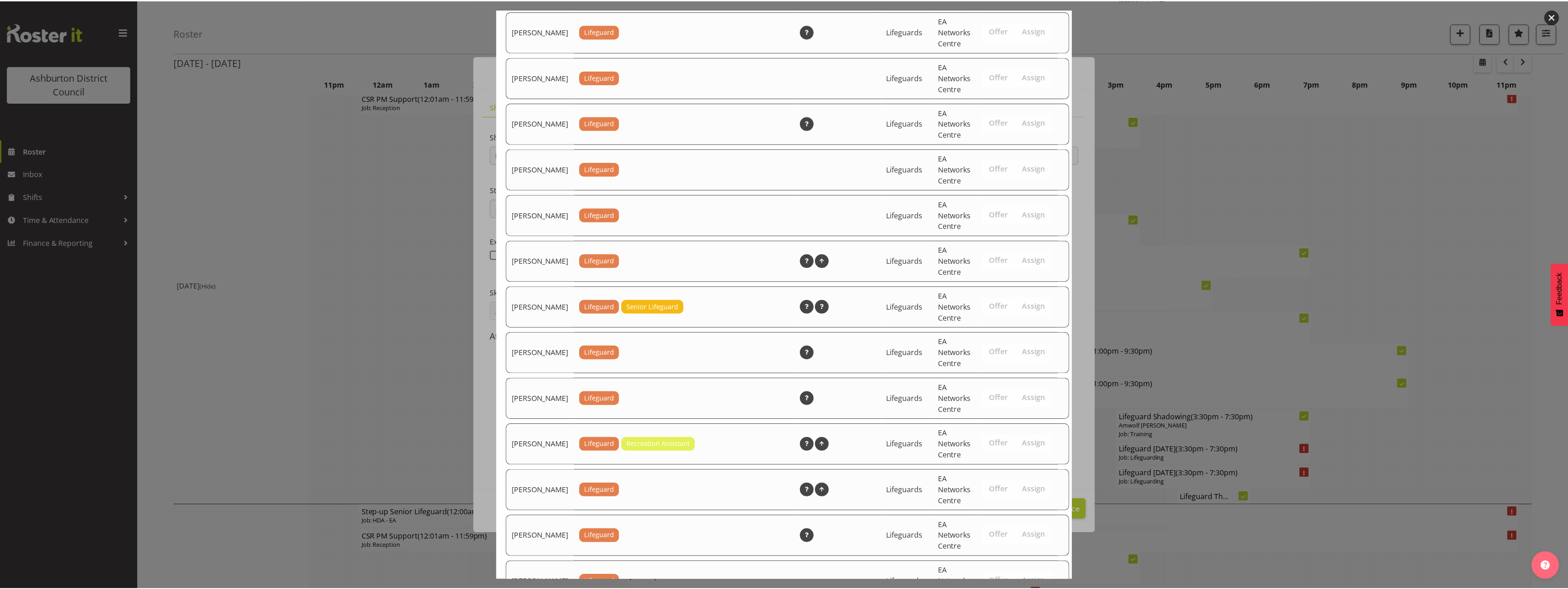
scroll to position [1330, 0]
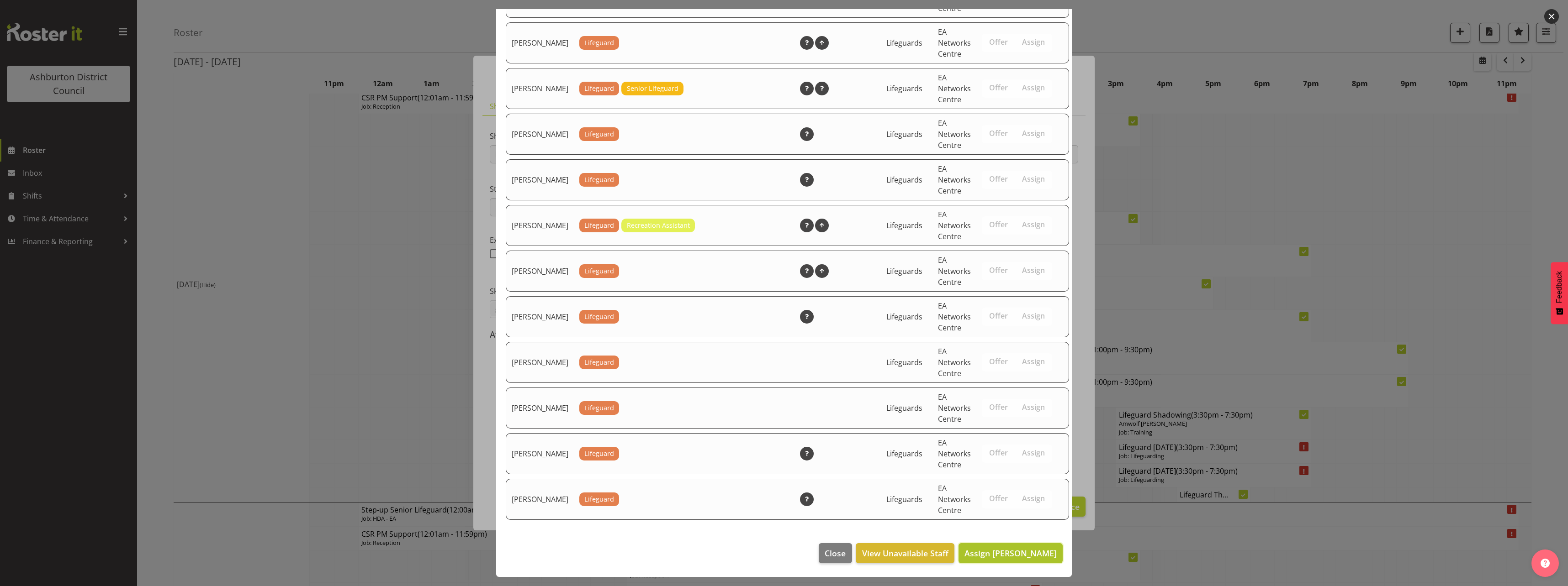
click at [1032, 549] on span "Assign [PERSON_NAME]" at bounding box center [1011, 553] width 92 height 11
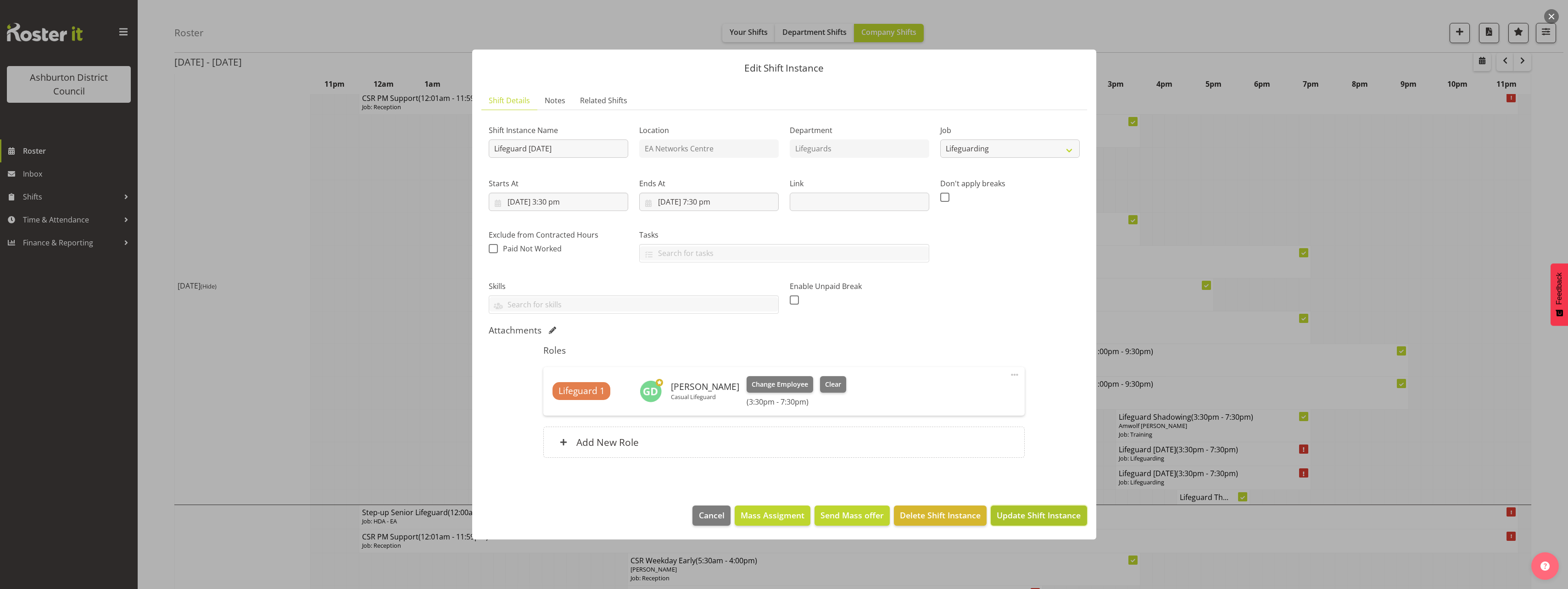
click at [1050, 511] on span "Update Shift Instance" at bounding box center [1039, 515] width 84 height 12
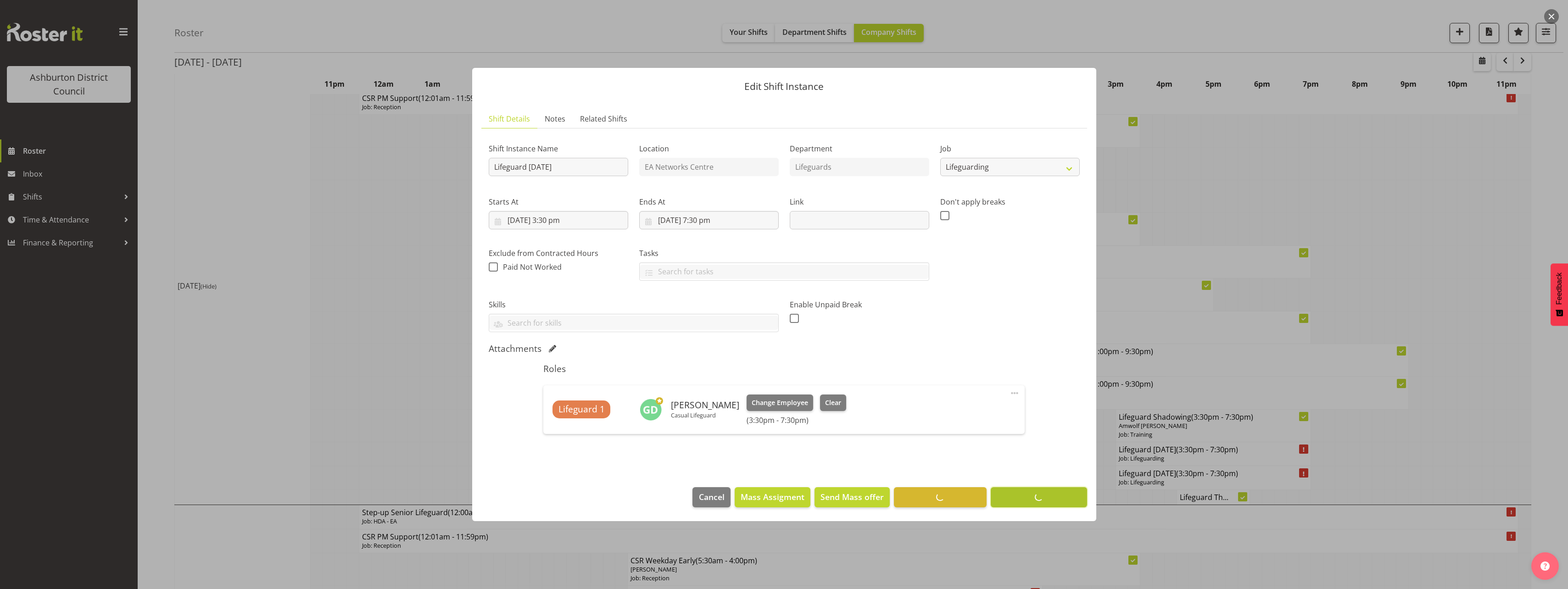
scroll to position [0, 0]
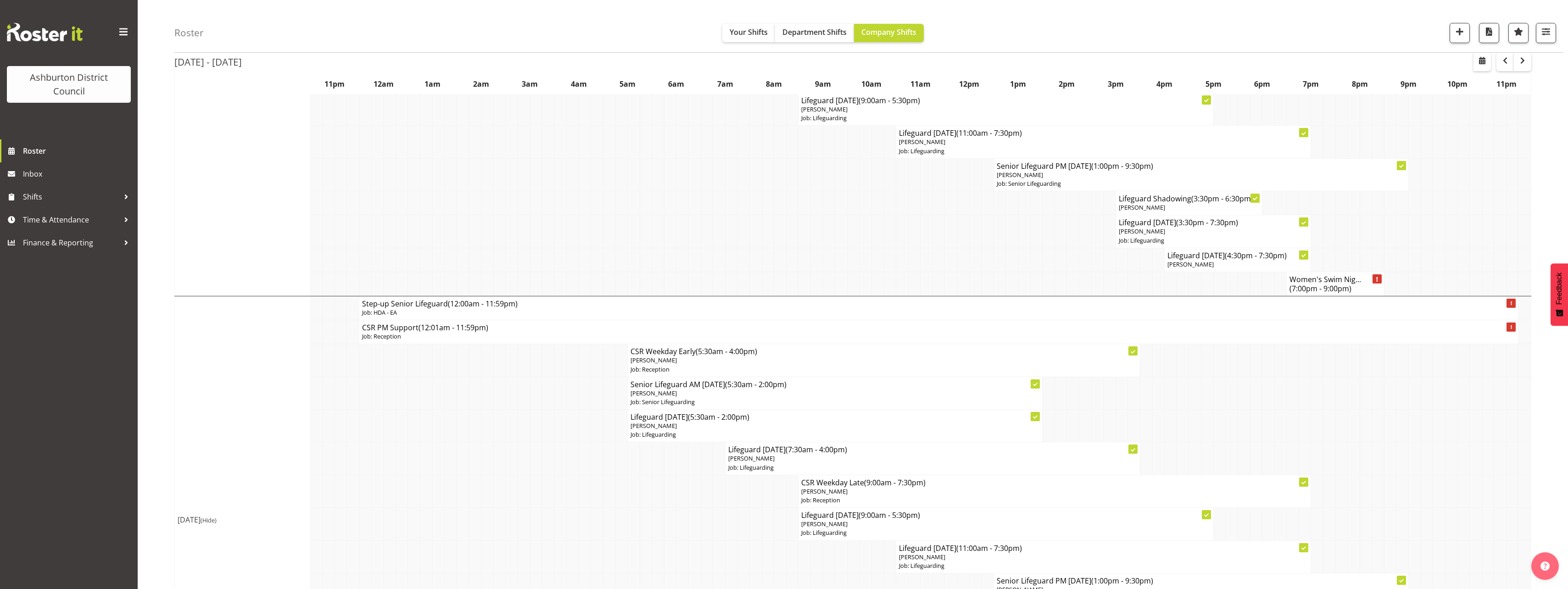
scroll to position [459, 0]
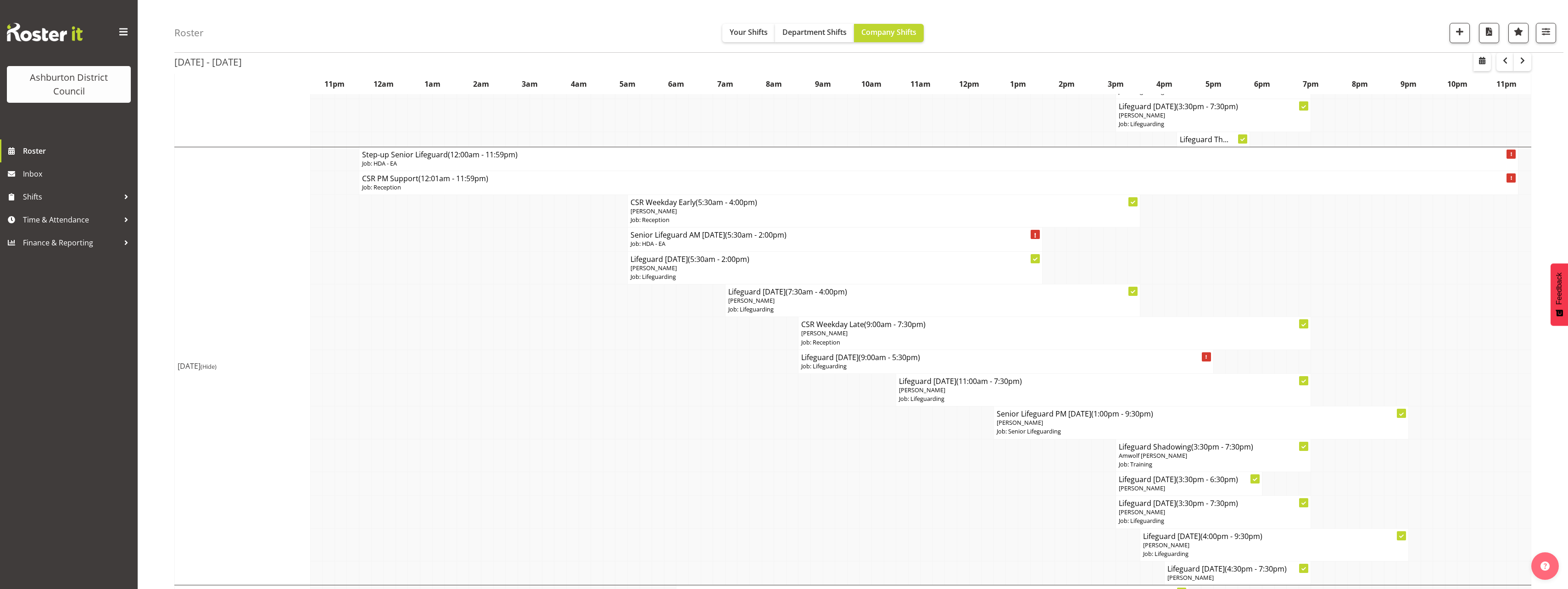
scroll to position [1010, 0]
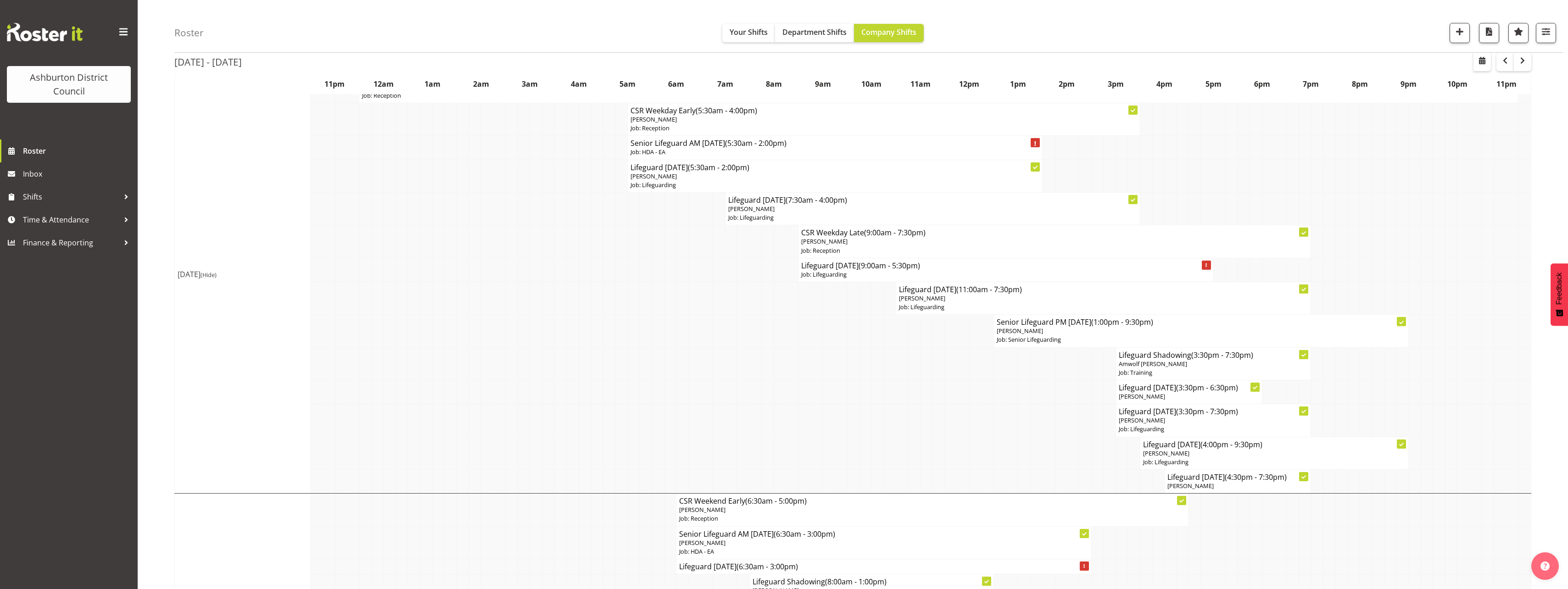
click at [169, 337] on div "Roster Your Shifts Department Shifts Company Shifts 1 Locations [GEOGRAPHIC_DAT…" at bounding box center [853, 192] width 1430 height 2354
click at [168, 337] on div "Roster Your Shifts Department Shifts Company Shifts 1 Locations [GEOGRAPHIC_DAT…" at bounding box center [853, 192] width 1430 height 2354
click at [167, 337] on div "Roster Your Shifts Department Shifts Company Shifts 1 Locations [GEOGRAPHIC_DAT…" at bounding box center [853, 192] width 1430 height 2354
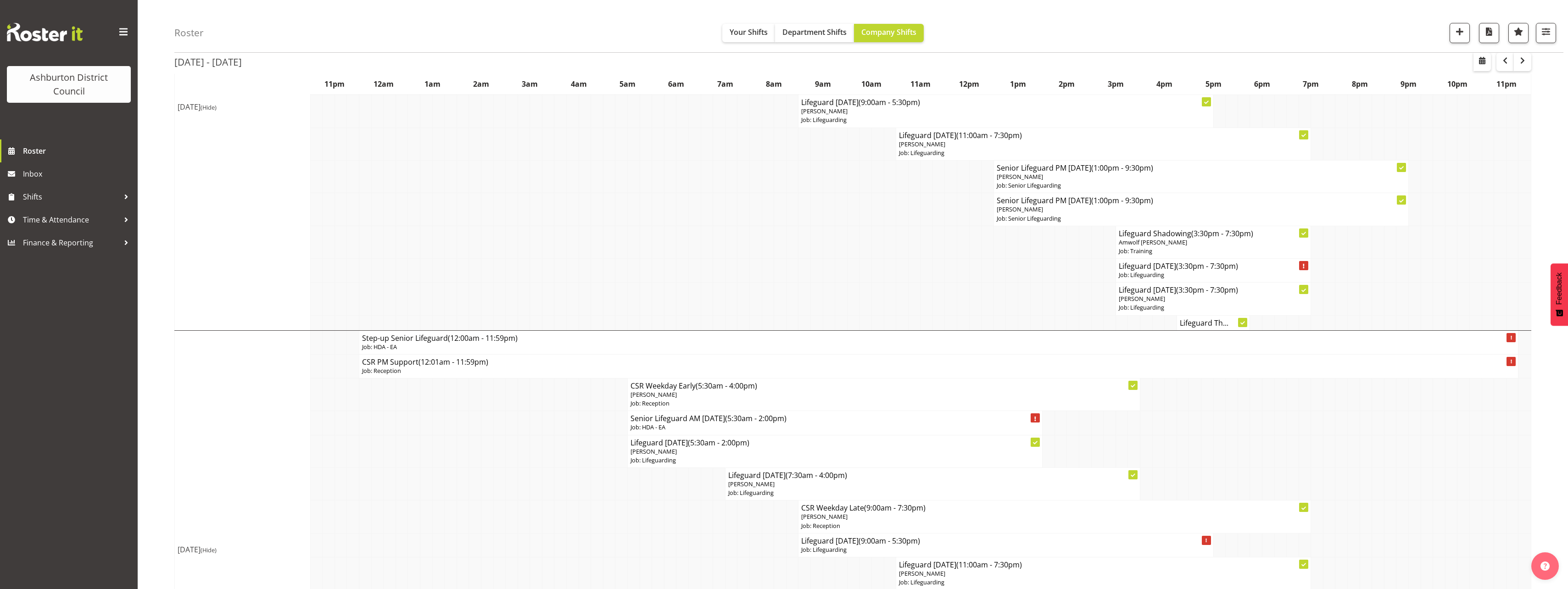
scroll to position [689, 0]
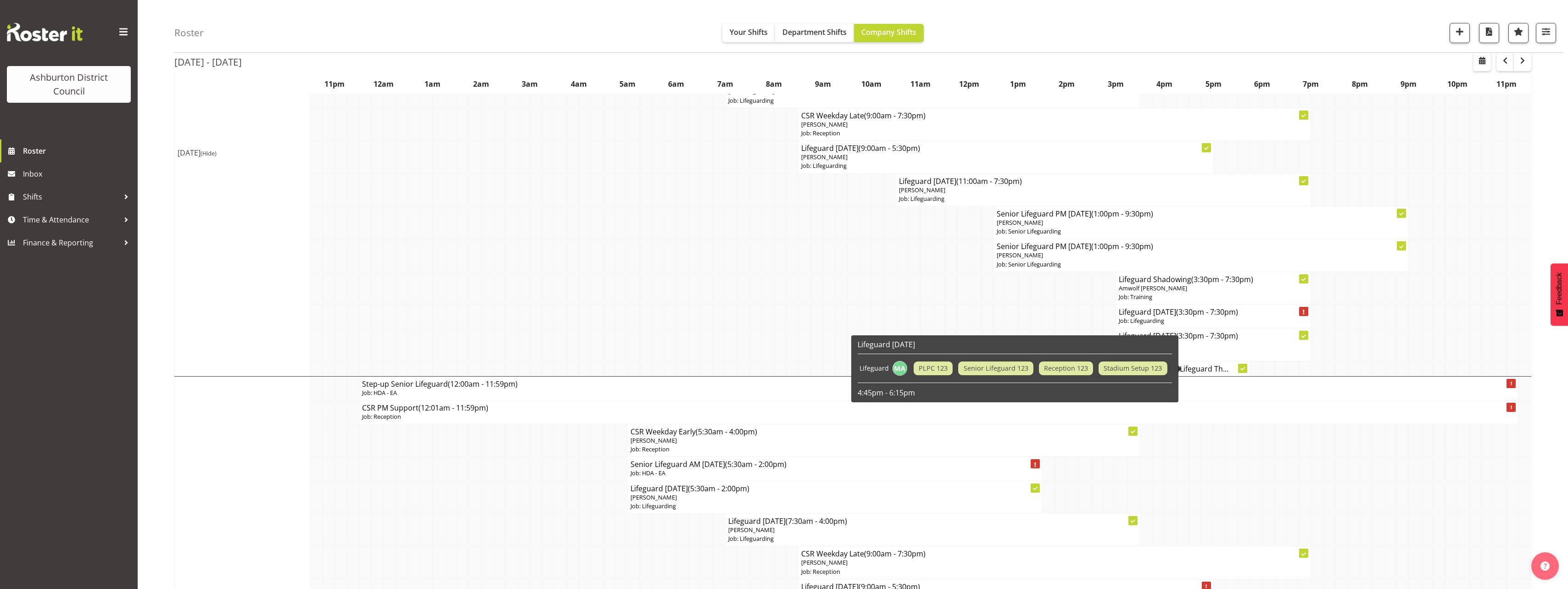
click at [1198, 369] on h4 "Lifeguard Th..." at bounding box center [1213, 369] width 67 height 9
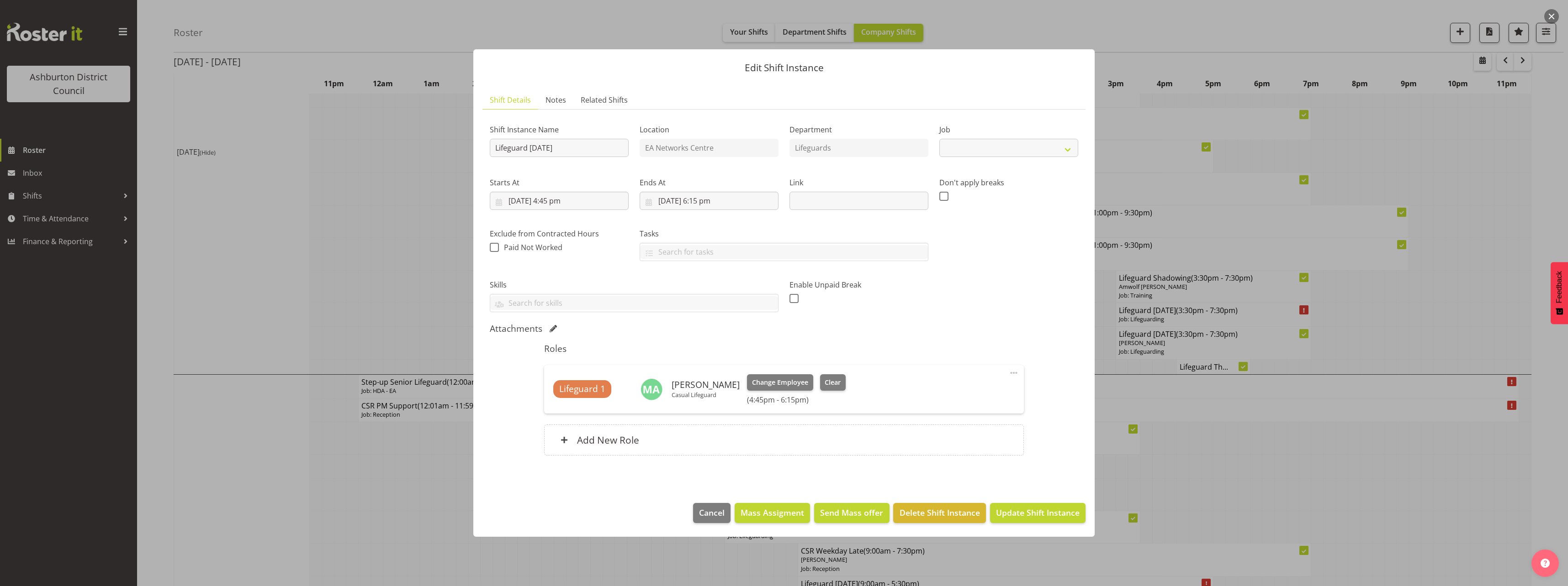
select select "38"
click at [1528, 364] on div at bounding box center [784, 293] width 1568 height 586
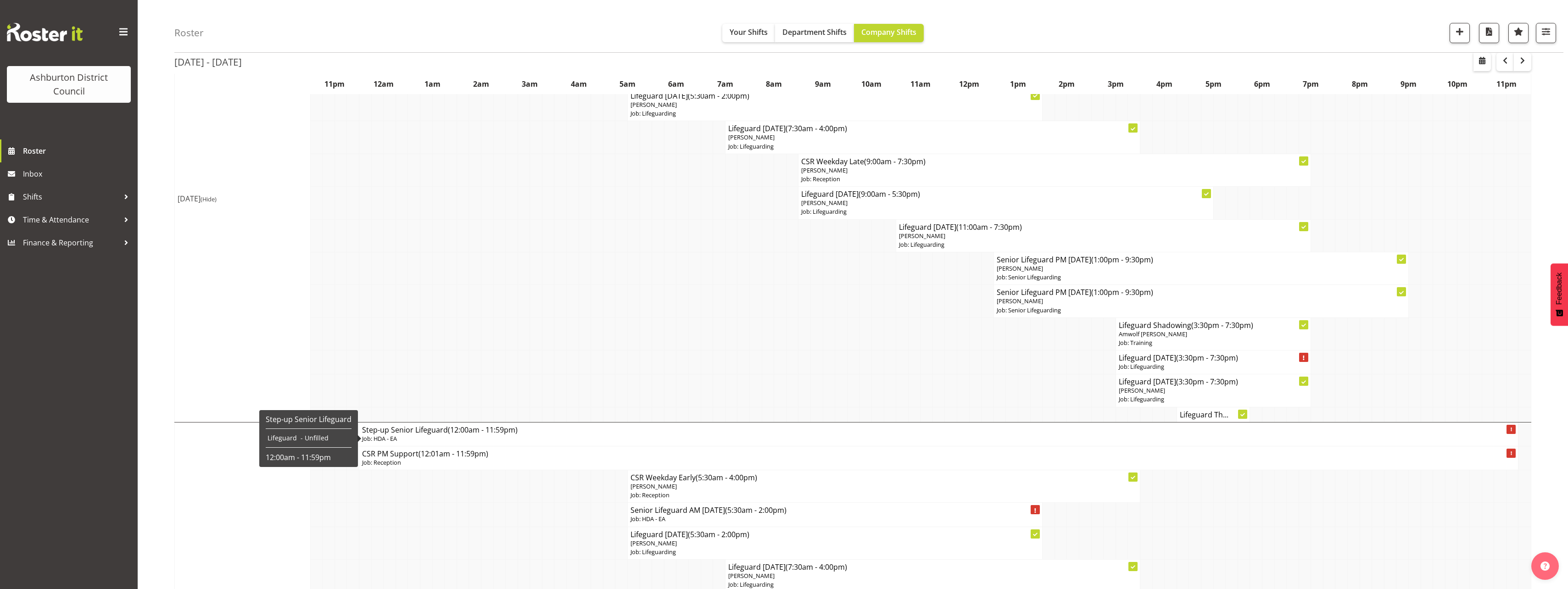
scroll to position [551, 0]
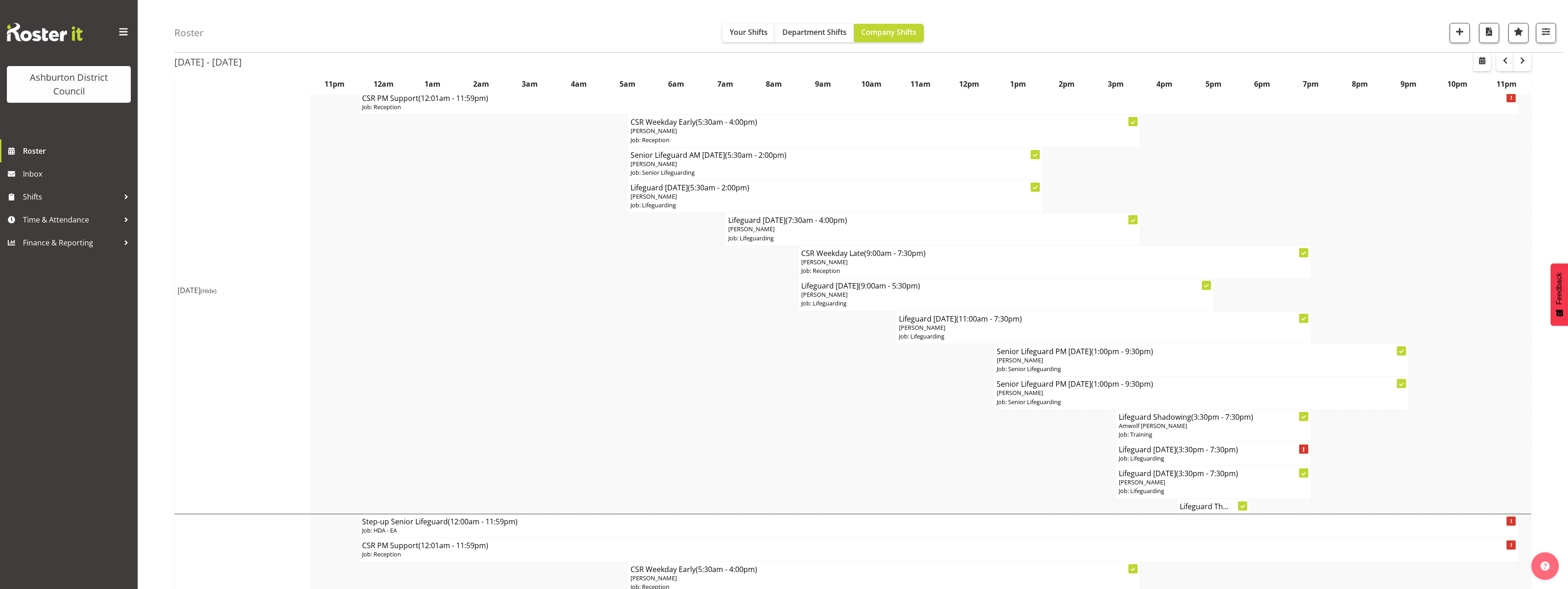
click at [136, 205] on link "Shifts" at bounding box center [69, 197] width 138 height 23
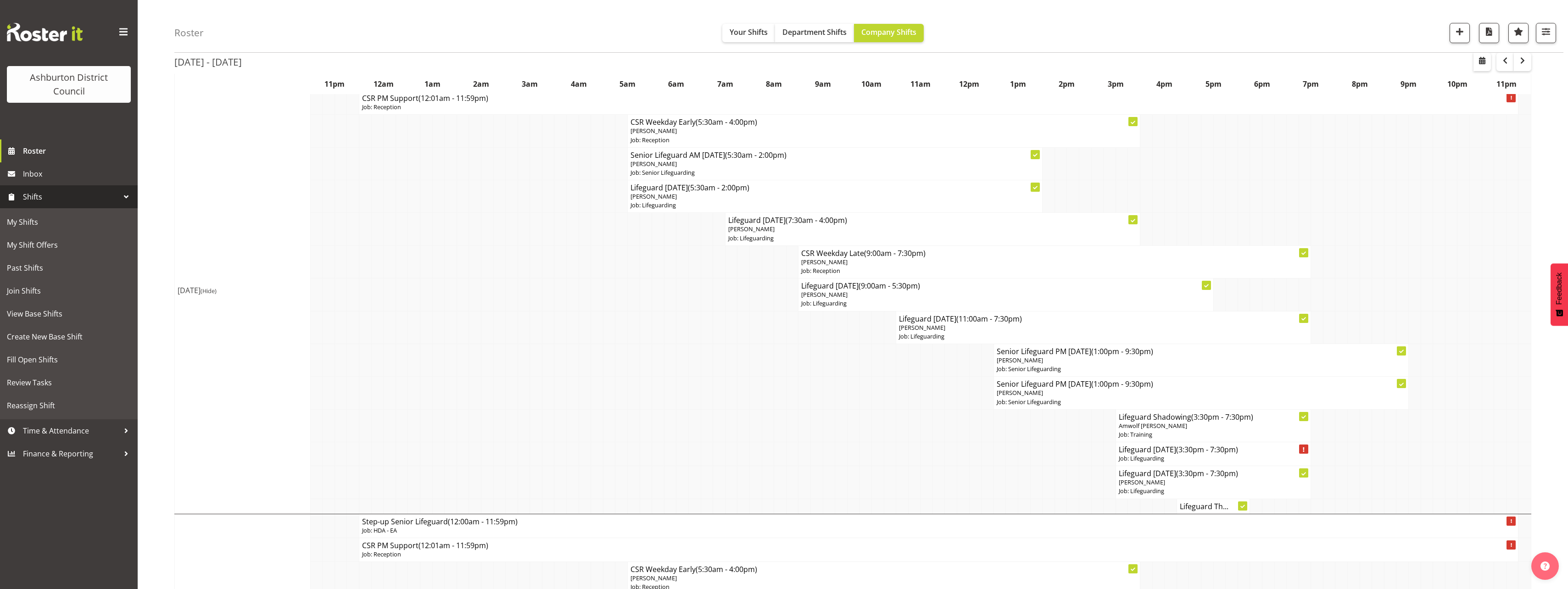
click at [123, 195] on div at bounding box center [126, 197] width 14 height 14
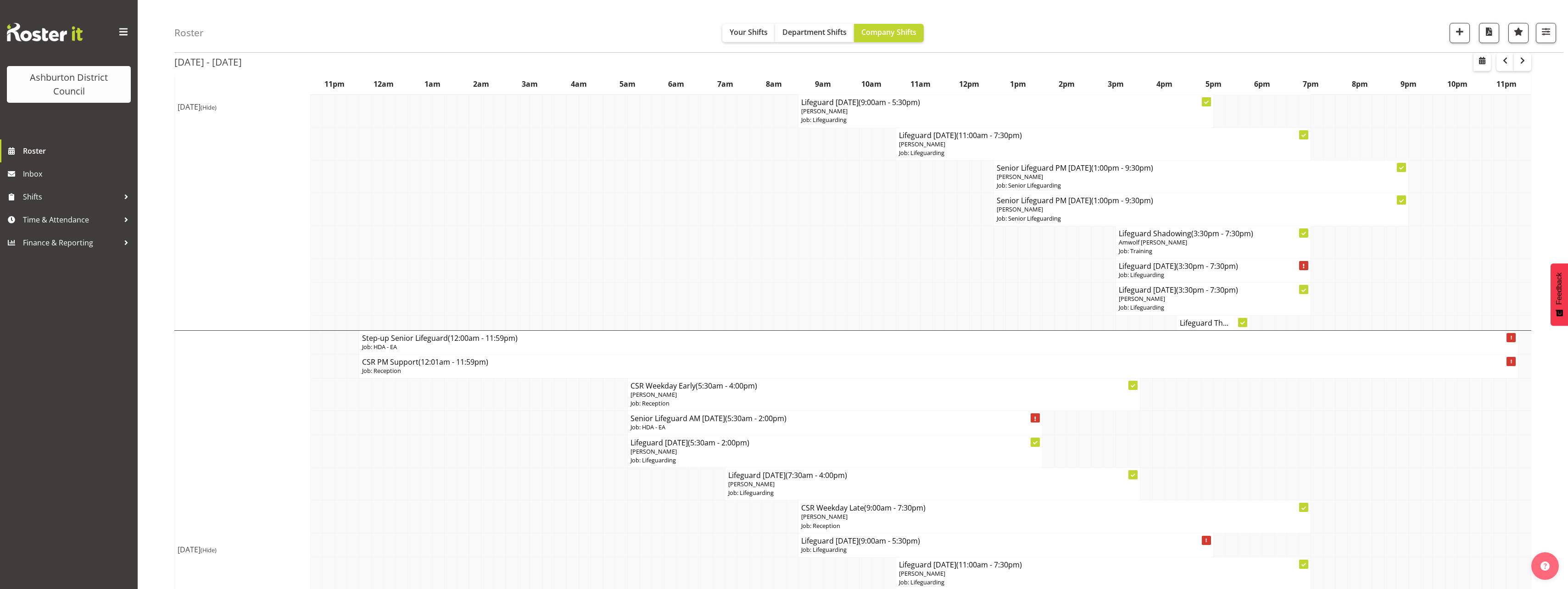
scroll to position [826, 0]
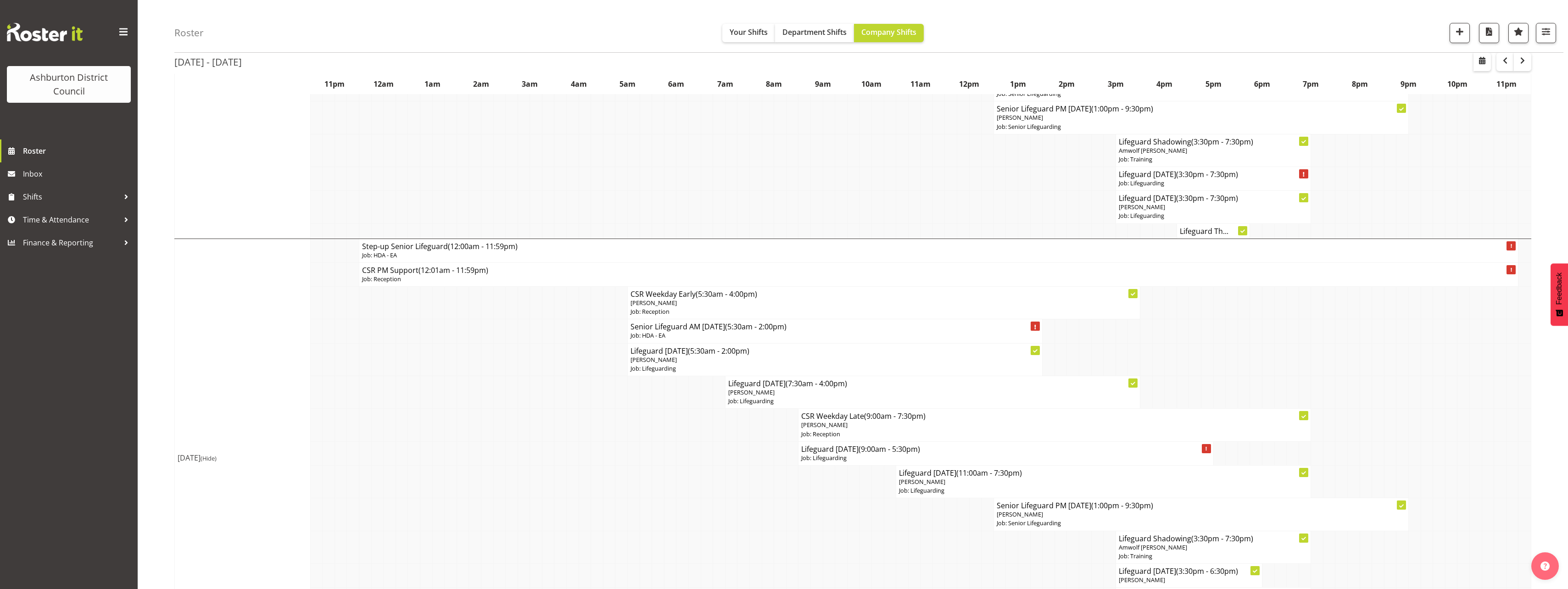
click at [1545, 197] on div "[DATE] - [DATE] [DATE] - [DATE] [DATE] Day Week Fortnight Month calendar Month …" at bounding box center [871, 405] width 1394 height 2295
click at [1545, 197] on div "[DATE] - [DATE] [DATE] - [DATE] [DATE] Day Week Fortnight Month calendar Month …" at bounding box center [871, 405] width 1394 height 2295
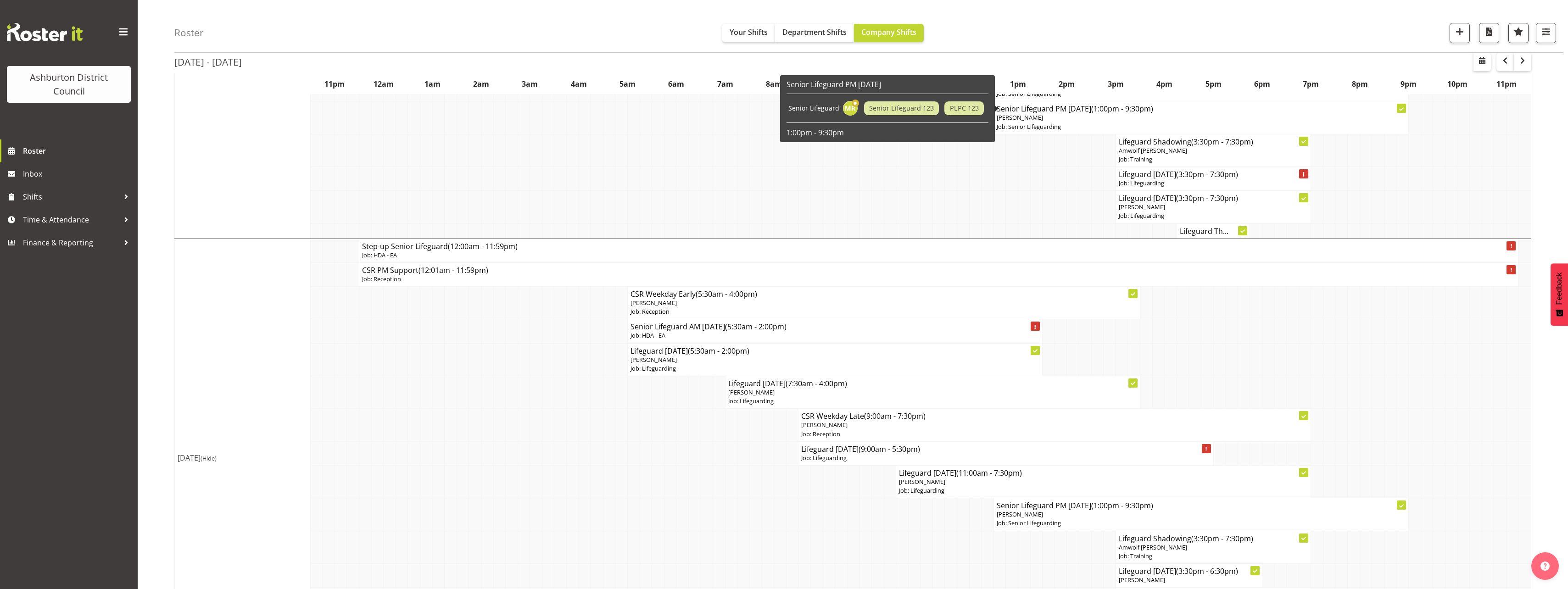
click at [163, 170] on div "Roster Your Shifts Department Shifts Company Shifts 1 Locations [GEOGRAPHIC_DAT…" at bounding box center [853, 376] width 1430 height 2354
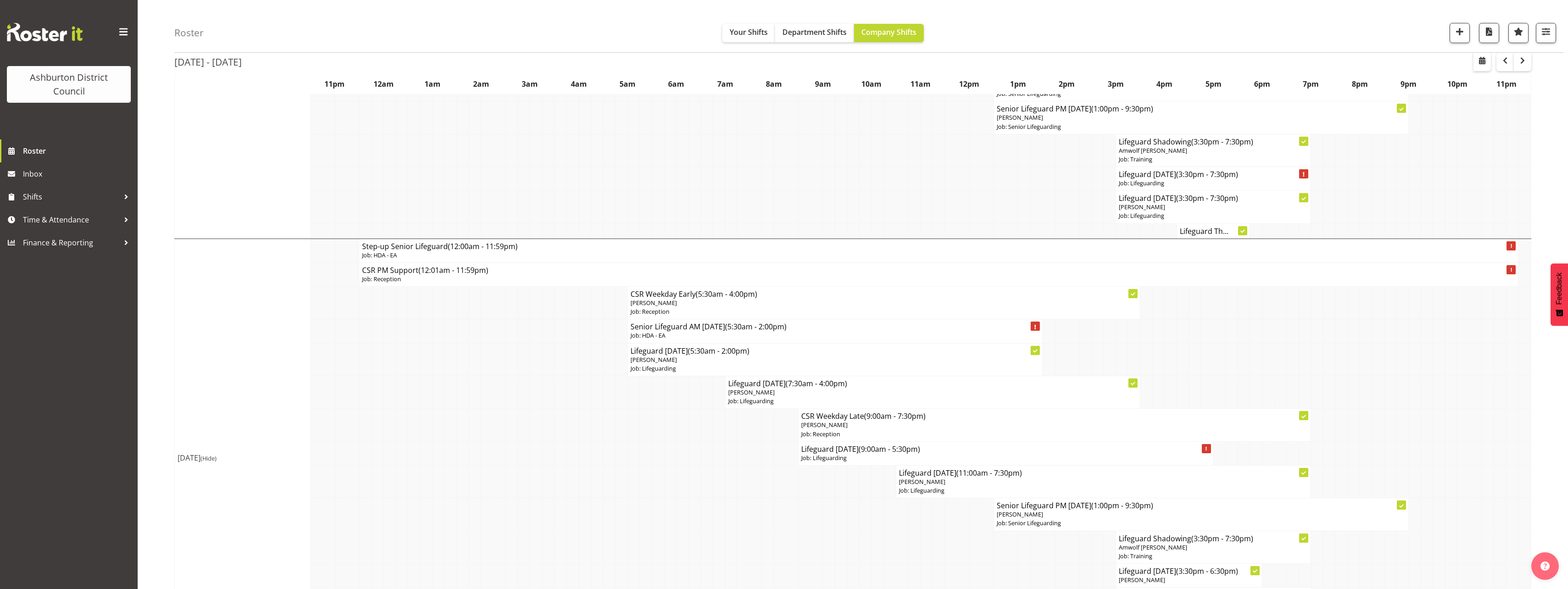
click at [148, 311] on div "Roster Your Shifts Department Shifts Company Shifts 1 Locations [GEOGRAPHIC_DAT…" at bounding box center [853, 376] width 1430 height 2354
click at [156, 305] on div "Roster Your Shifts Department Shifts Company Shifts 1 Locations [GEOGRAPHIC_DAT…" at bounding box center [853, 376] width 1430 height 2354
click at [159, 226] on div "Roster Your Shifts Department Shifts Company Shifts 1 Locations [GEOGRAPHIC_DAT…" at bounding box center [853, 376] width 1430 height 2354
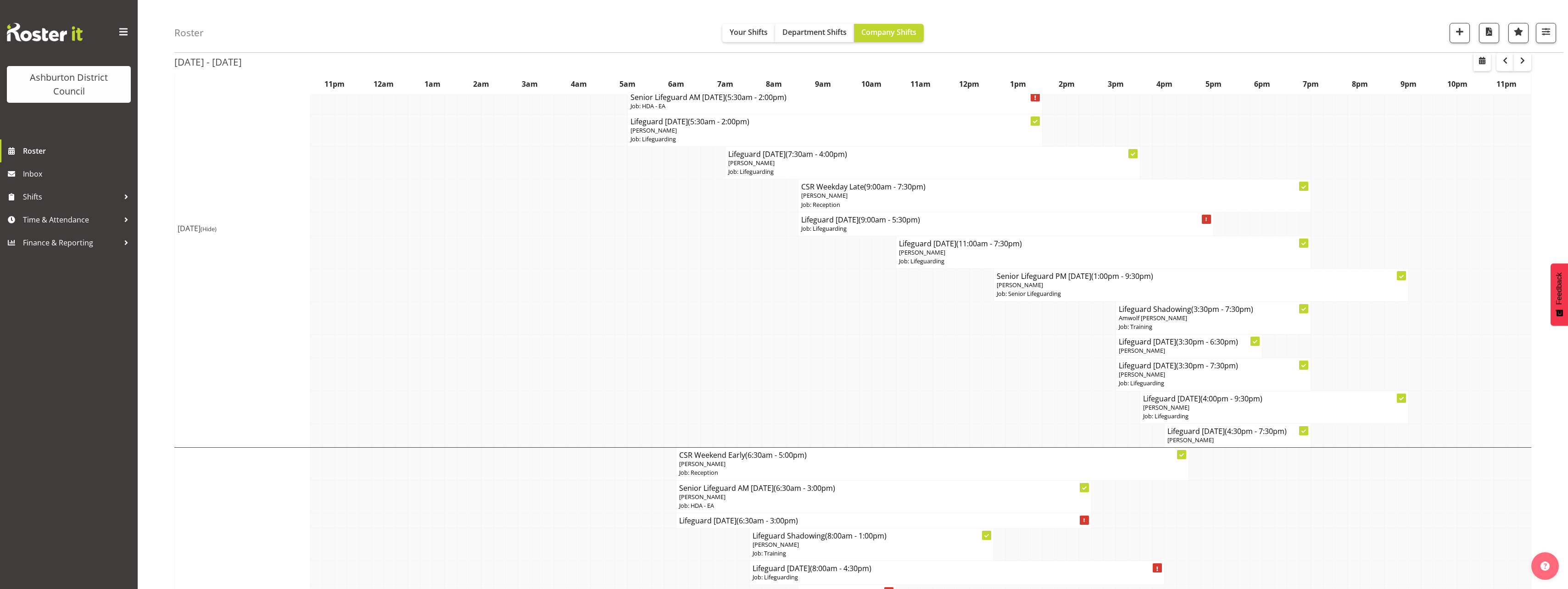
scroll to position [918, 0]
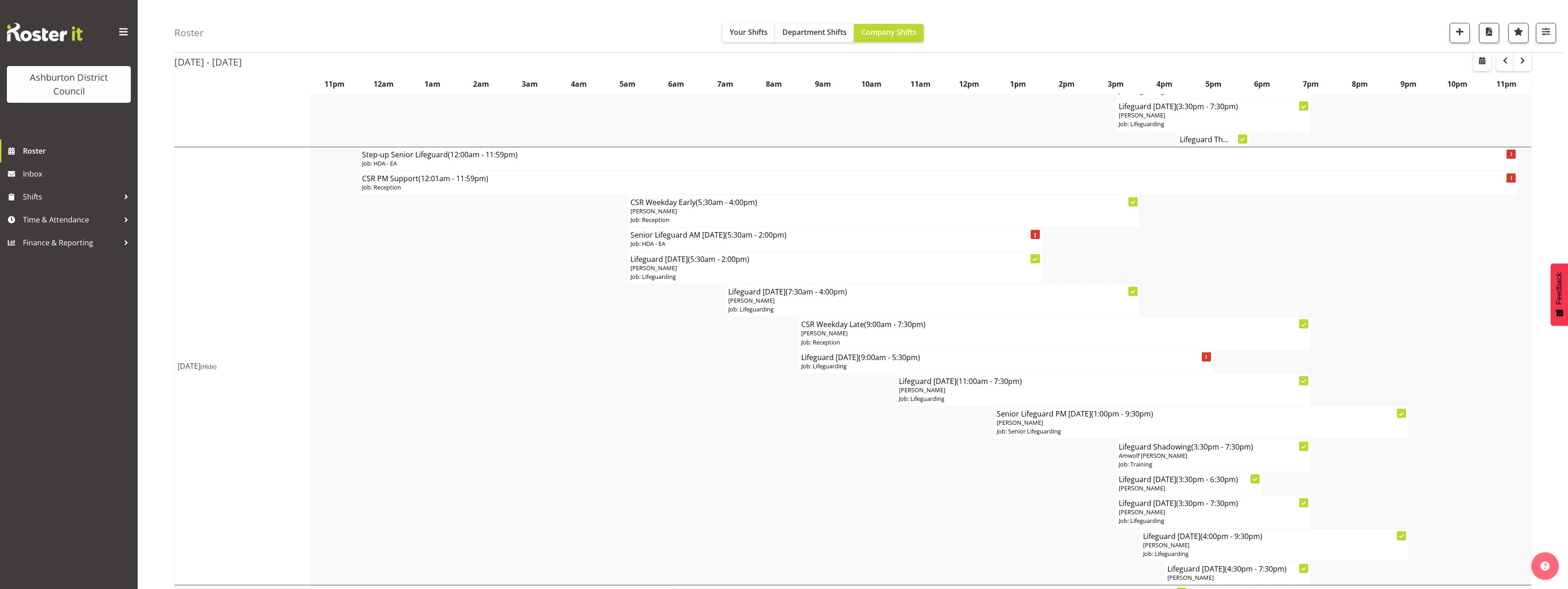
click at [159, 226] on div "Roster Your Shifts Department Shifts Company Shifts 1 Locations [GEOGRAPHIC_DAT…" at bounding box center [853, 283] width 1430 height 2354
click at [161, 351] on div "Roster Your Shifts Department Shifts Company Shifts 1 Locations [GEOGRAPHIC_DAT…" at bounding box center [853, 283] width 1430 height 2354
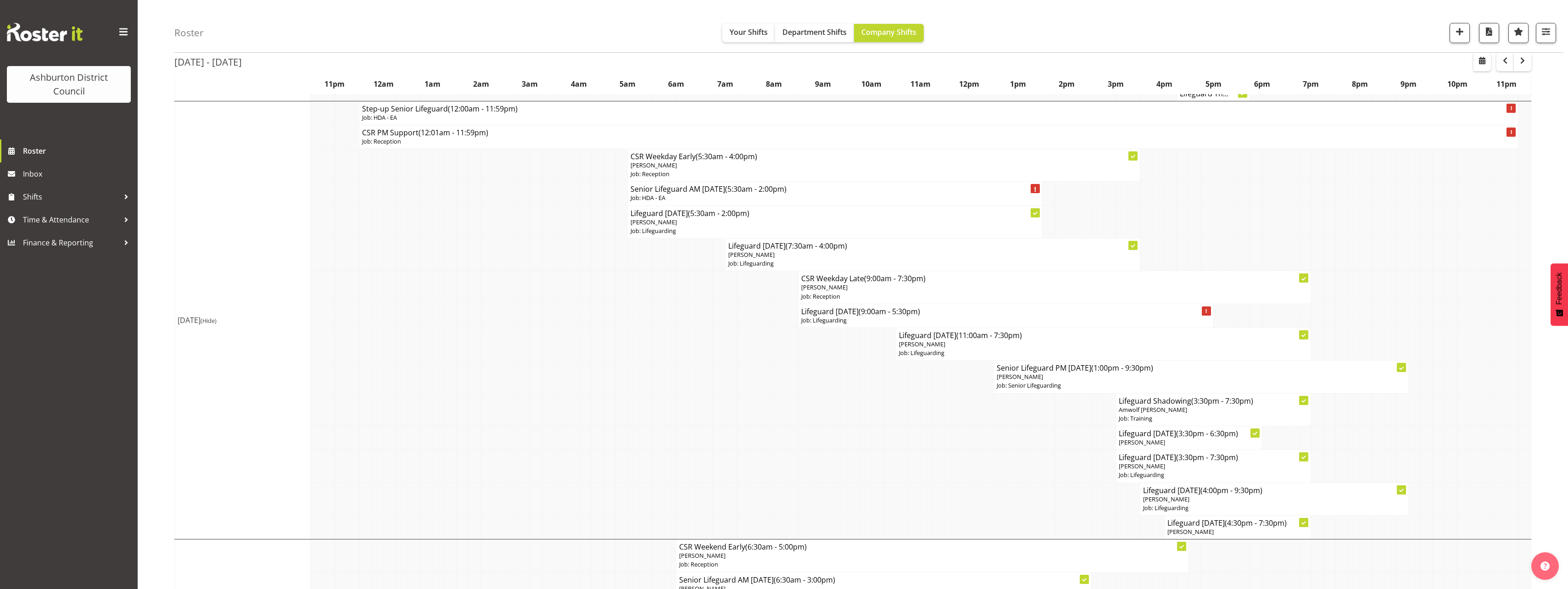
scroll to position [1010, 0]
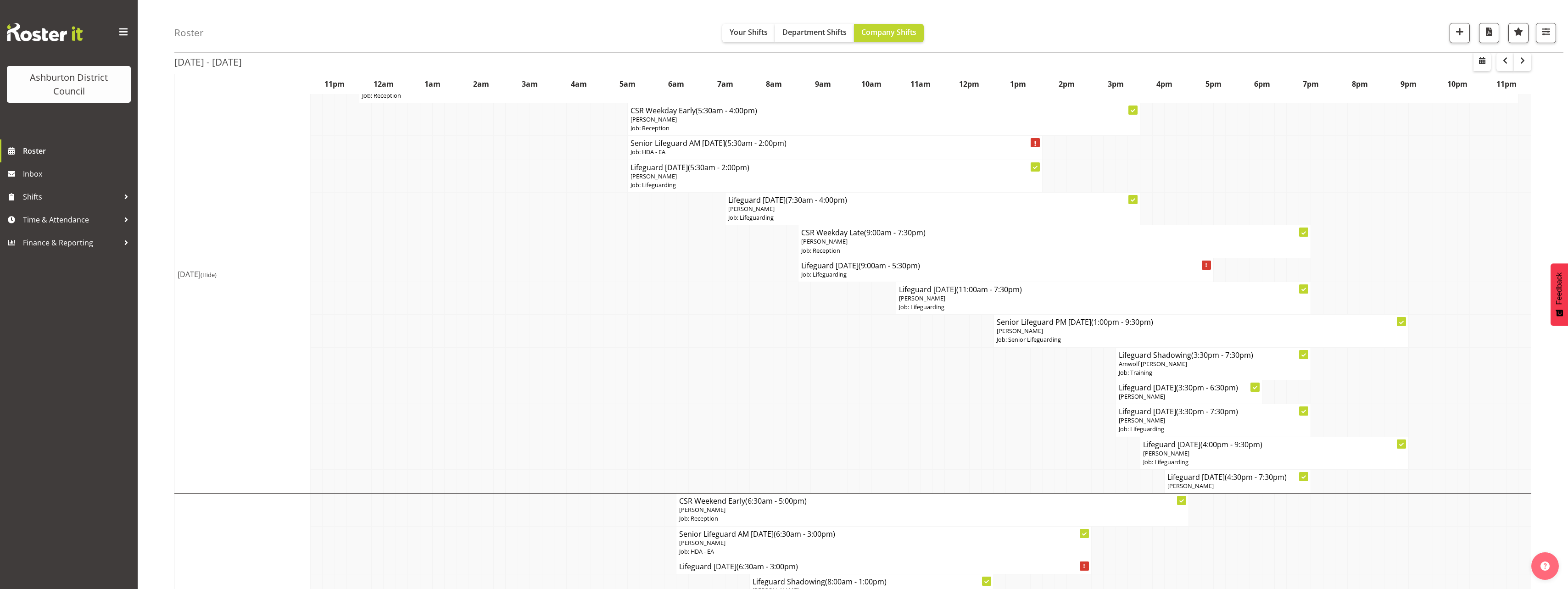
click at [161, 351] on div "Roster Your Shifts Department Shifts Company Shifts 1 Locations [GEOGRAPHIC_DAT…" at bounding box center [853, 192] width 1430 height 2354
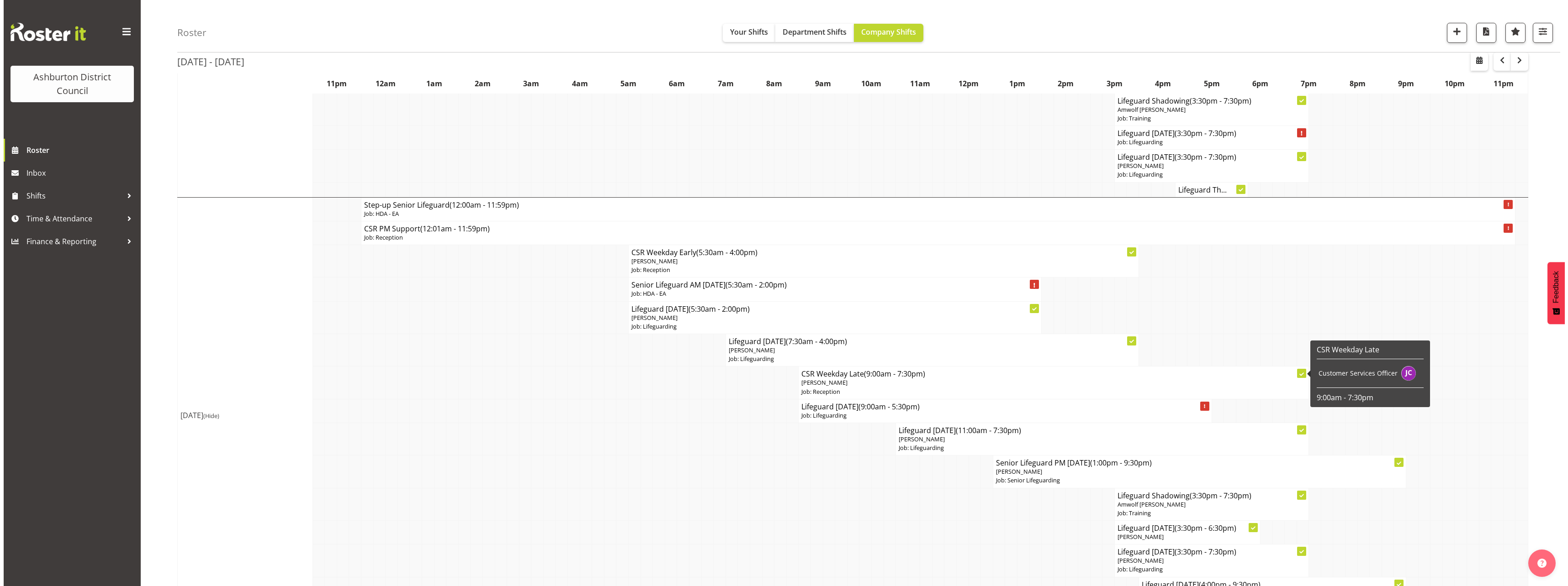
scroll to position [680, 0]
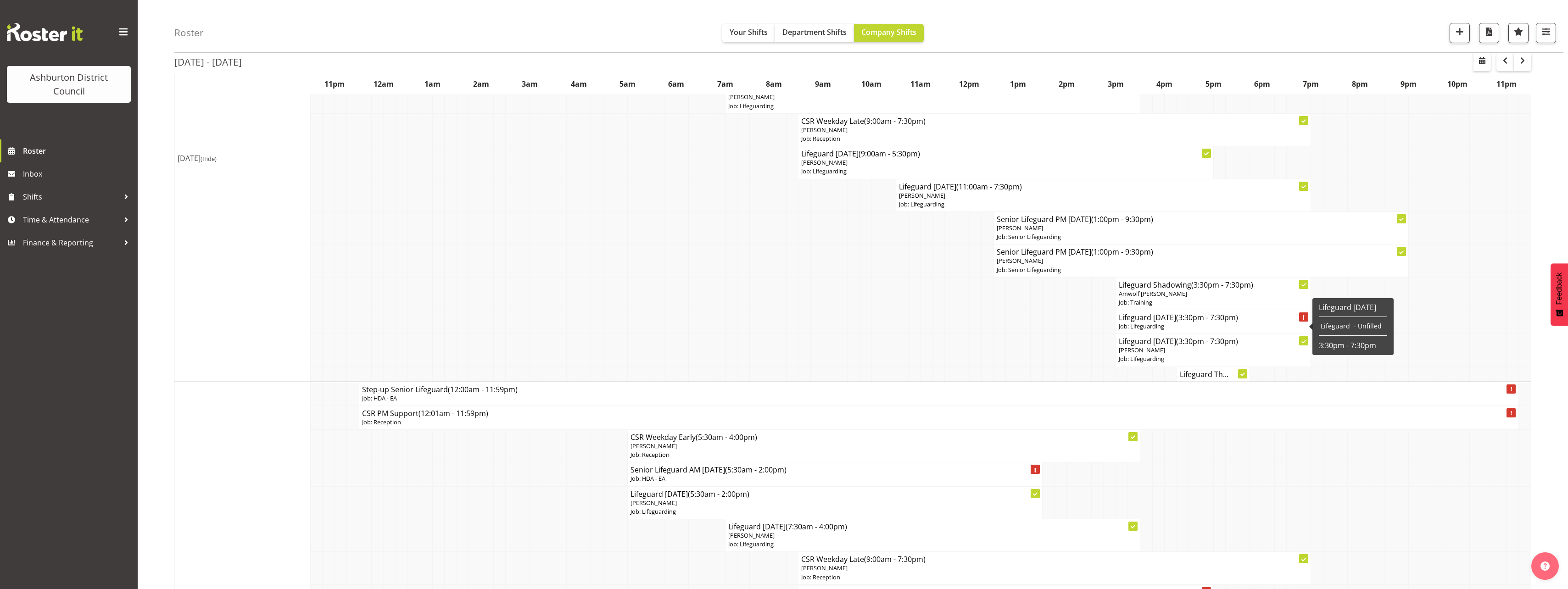
click at [1160, 322] on h4 "Lifeguard [DATE] (3:30pm - 7:30pm)" at bounding box center [1214, 317] width 189 height 9
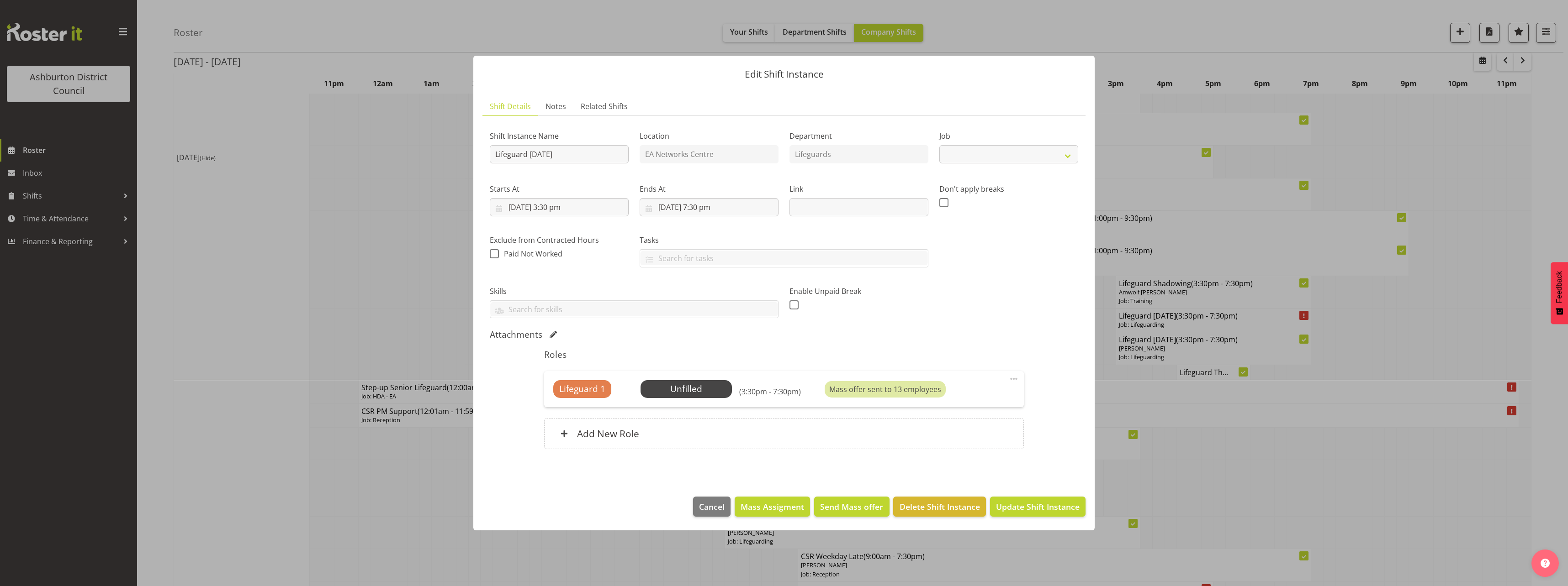
select select "38"
click at [836, 508] on span "Send Mass offer" at bounding box center [852, 507] width 63 height 12
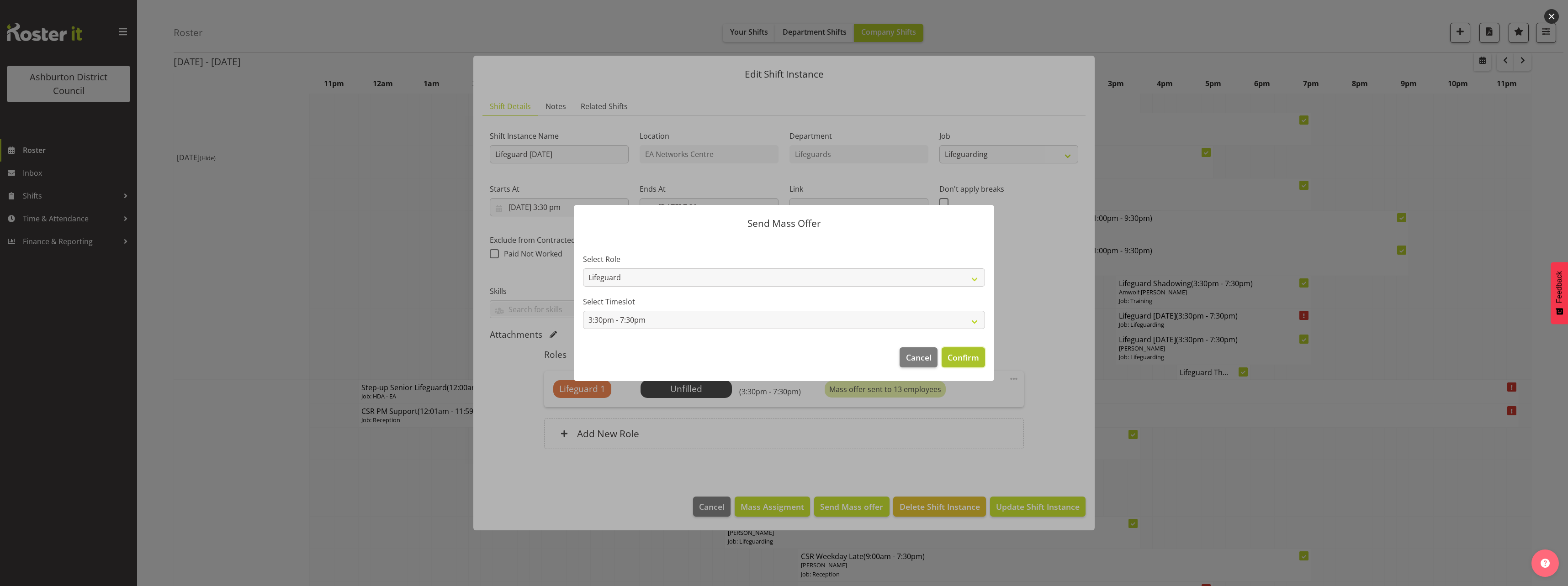
click at [955, 354] on span "Confirm" at bounding box center [963, 357] width 31 height 12
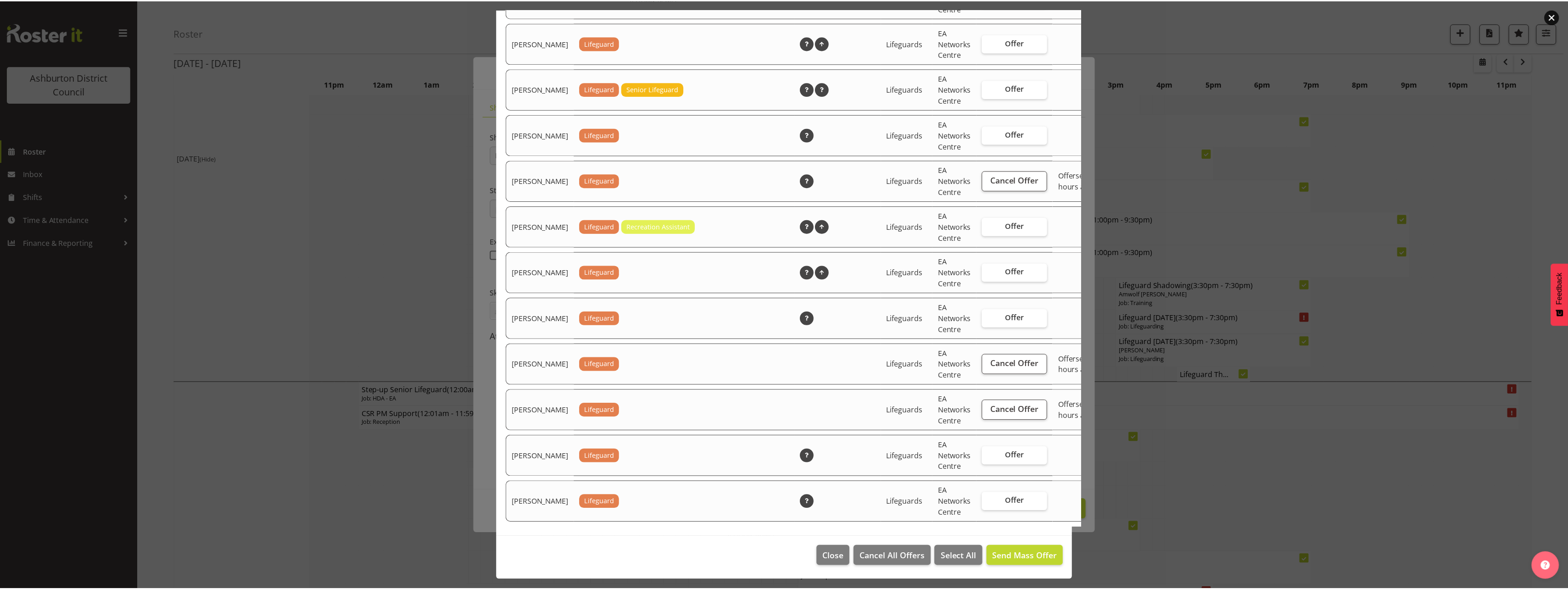
scroll to position [1549, 0]
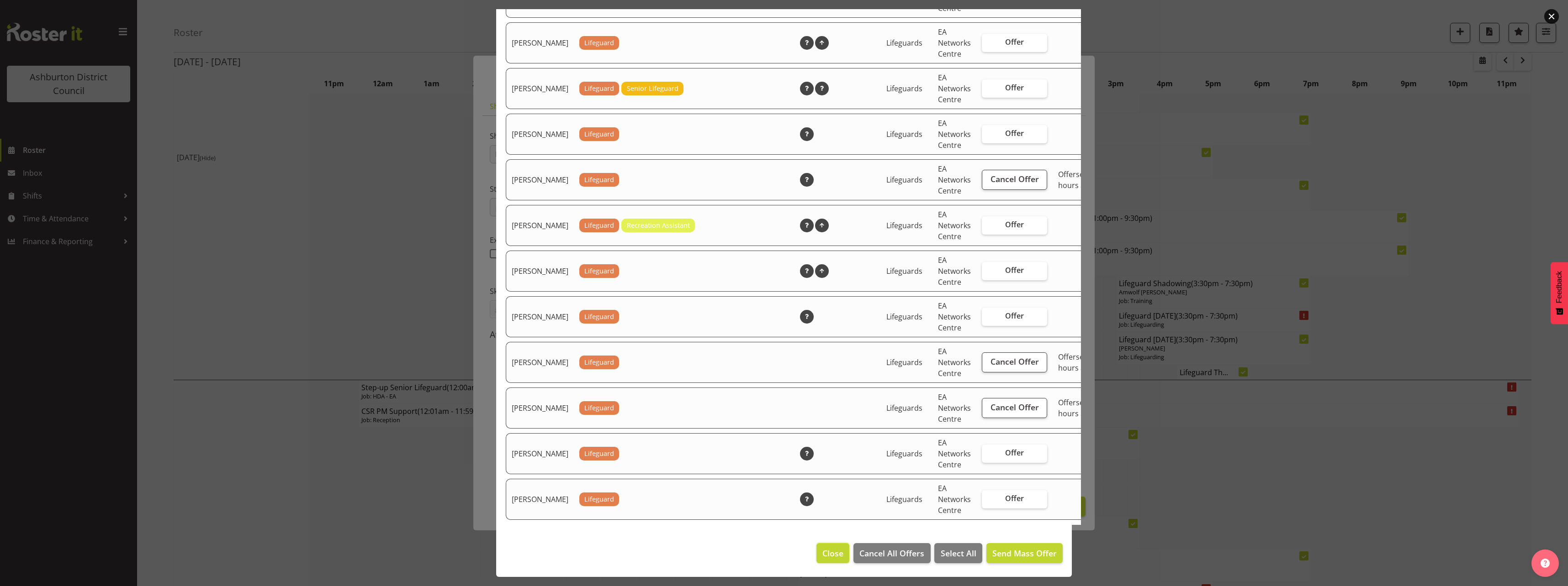
click at [822, 555] on span "Close" at bounding box center [833, 553] width 21 height 12
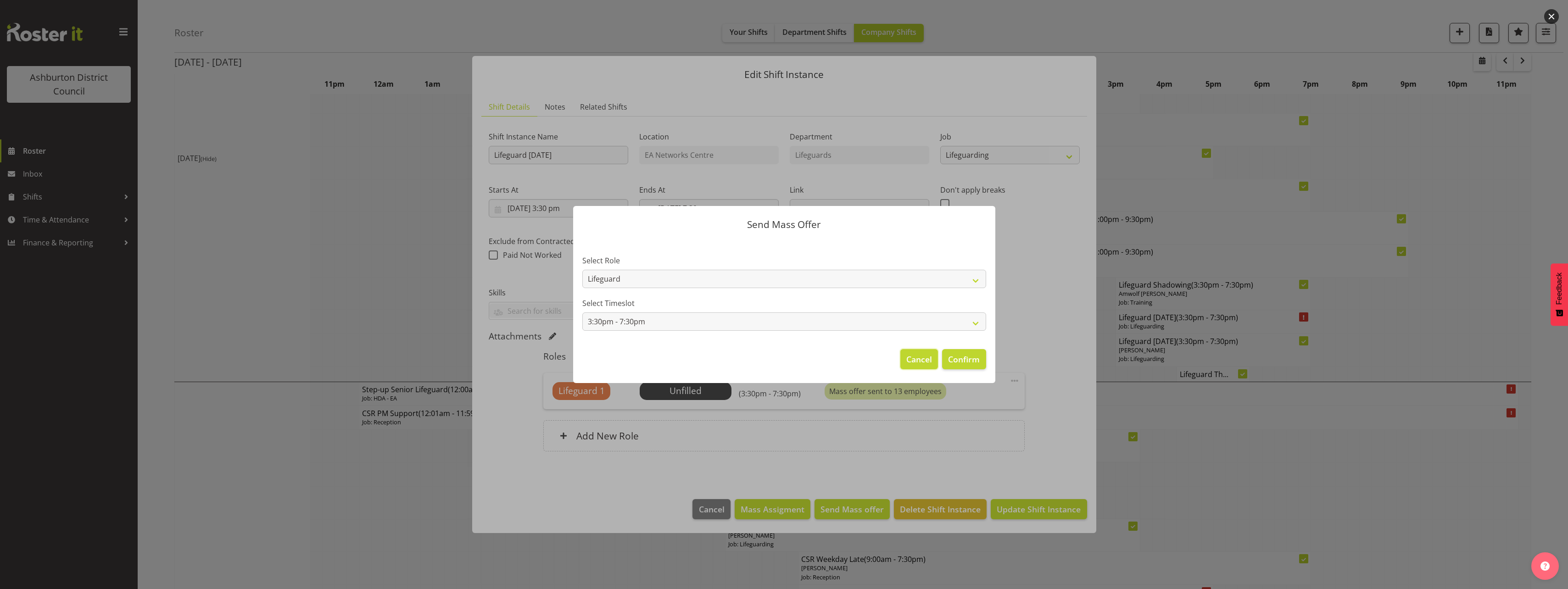
click at [912, 360] on span "Cancel" at bounding box center [919, 359] width 26 height 12
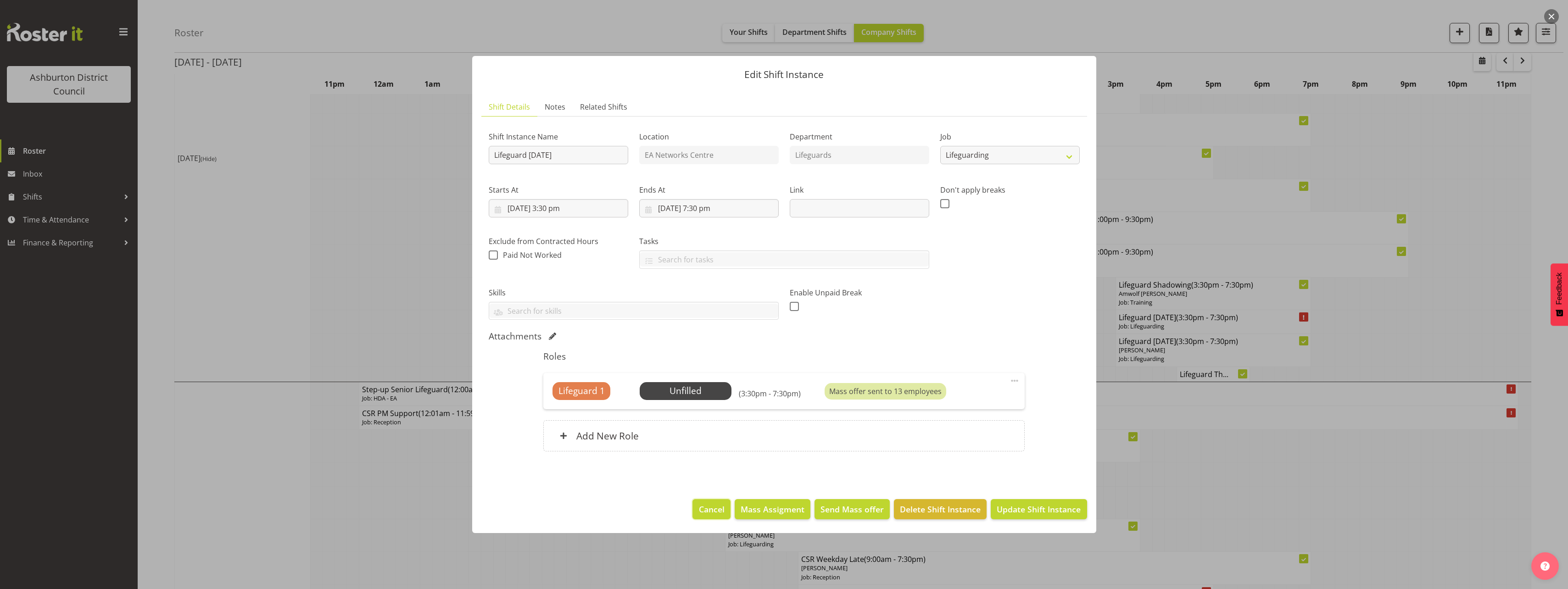
click at [722, 515] on span "Cancel" at bounding box center [712, 509] width 26 height 12
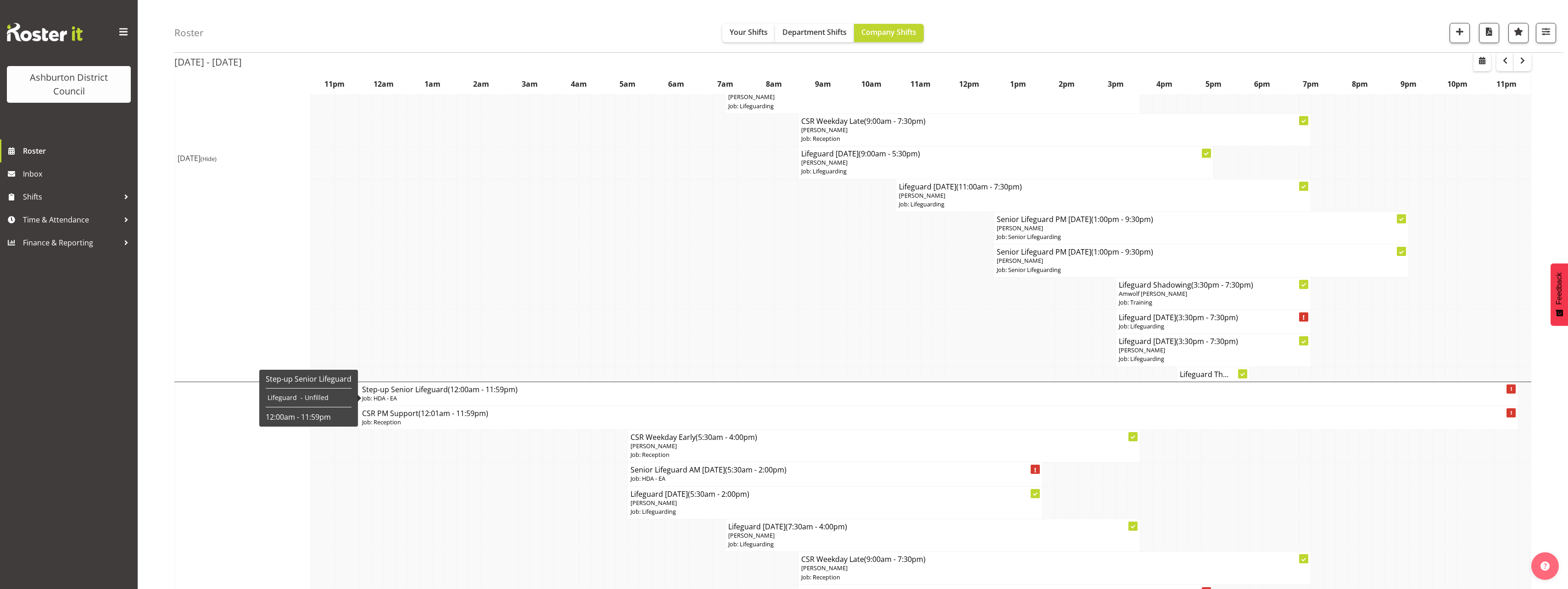
click at [249, 308] on td "[DATE] (Hide)" at bounding box center [243, 158] width 136 height 447
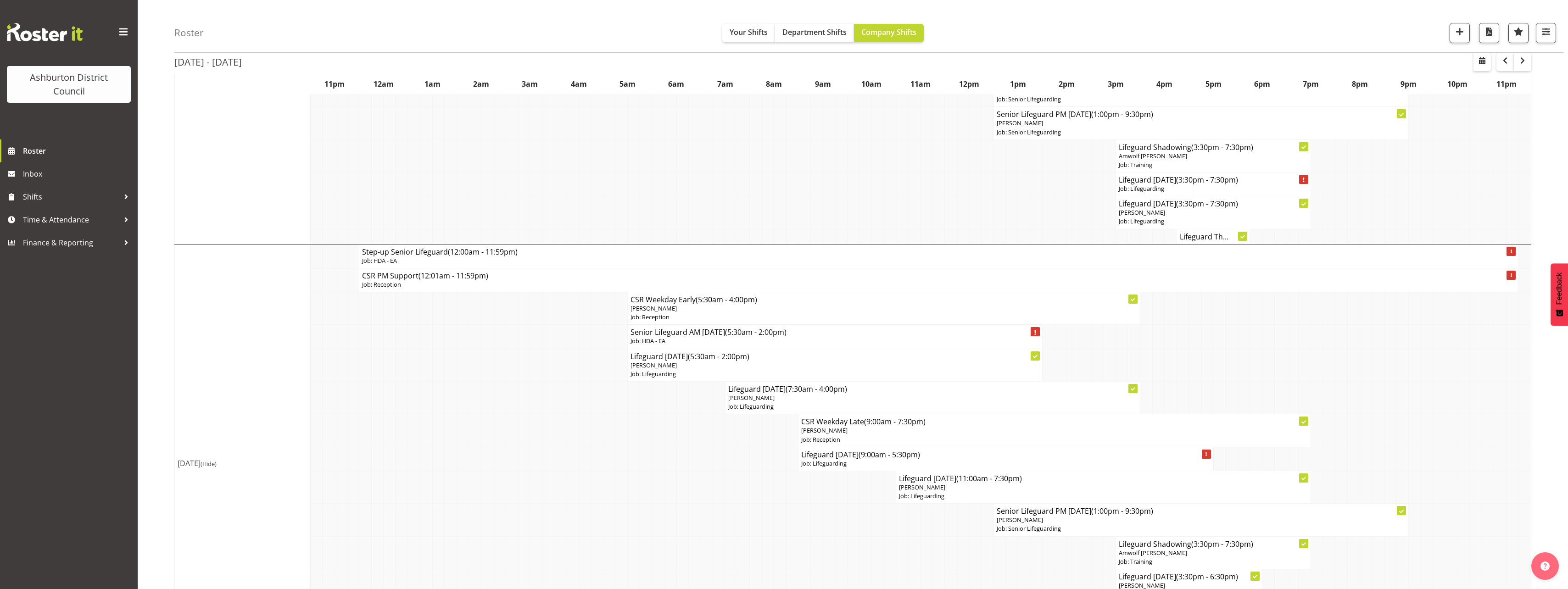
scroll to position [1004, 0]
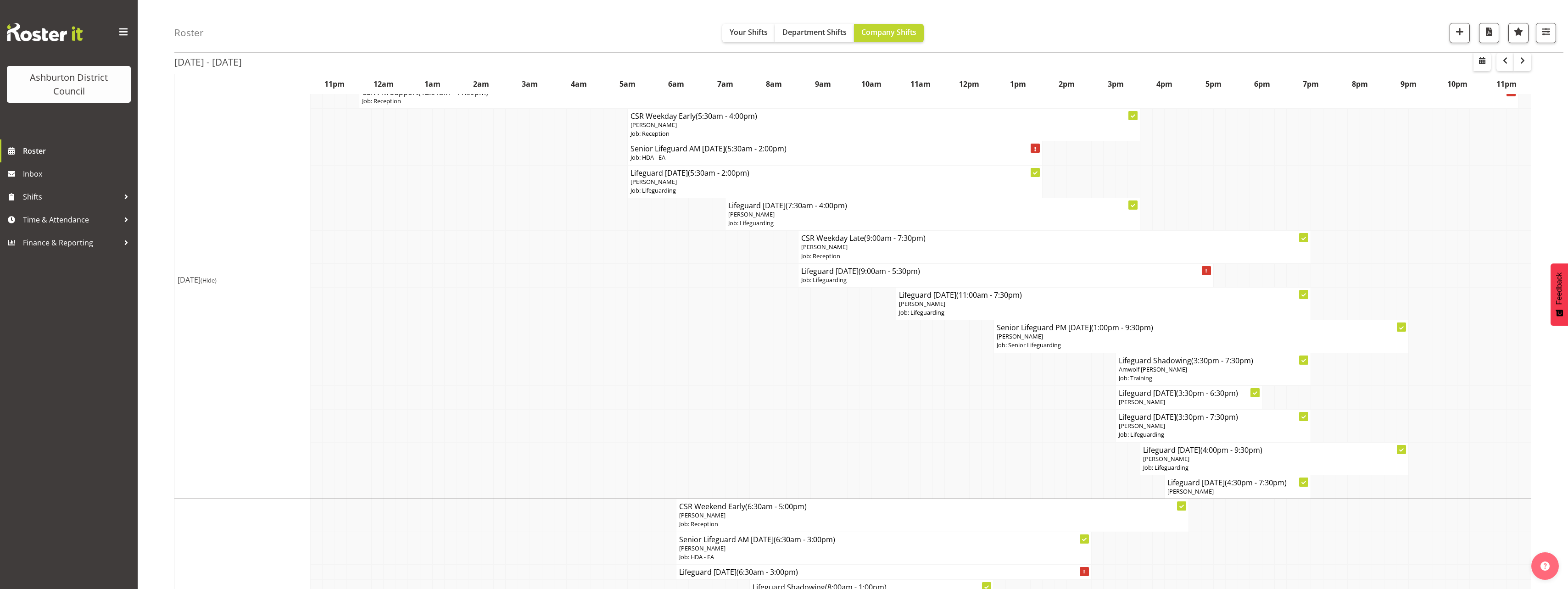
click at [249, 308] on td "[DATE] (Hide)" at bounding box center [243, 280] width 136 height 439
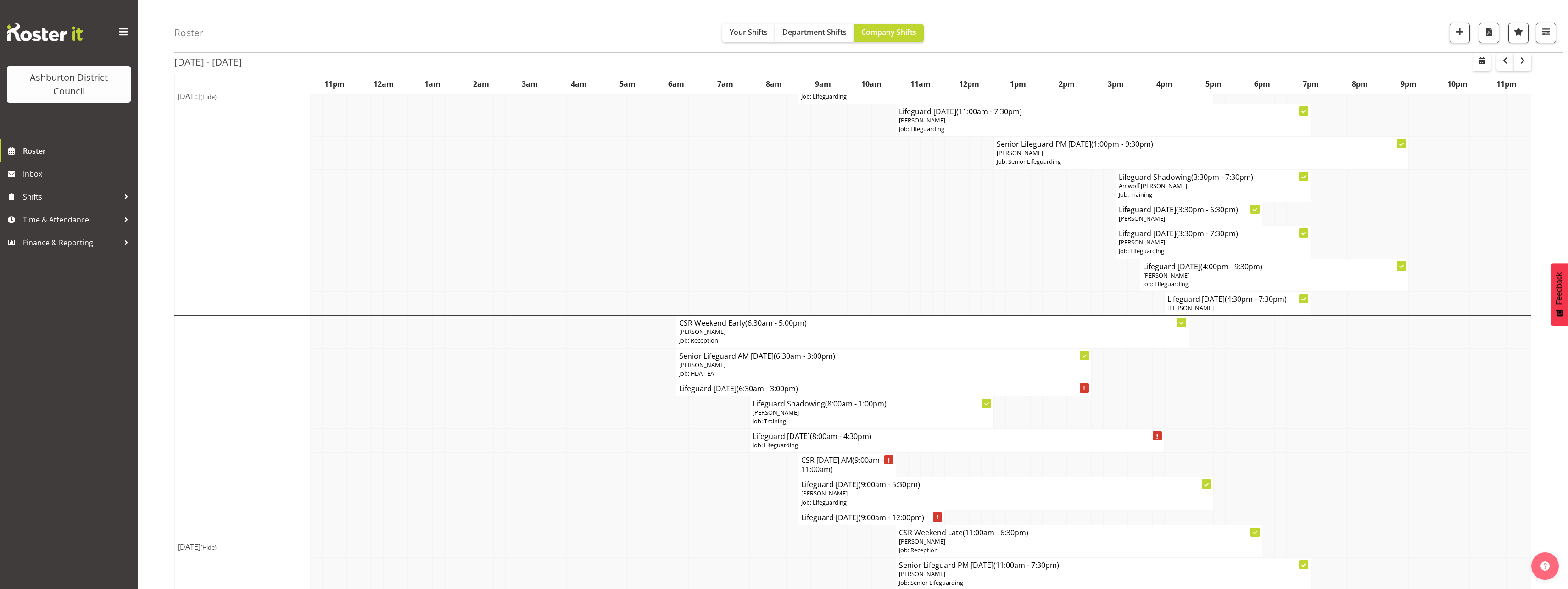
scroll to position [1325, 0]
